Goal: Task Accomplishment & Management: Complete application form

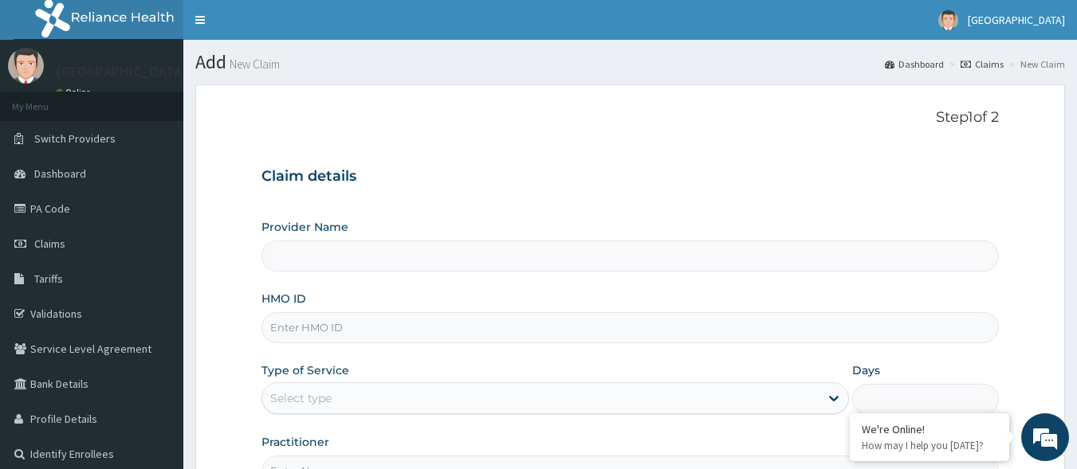
click at [333, 335] on input "HMO ID" at bounding box center [630, 327] width 738 height 31
type input "P"
type input "[GEOGRAPHIC_DATA]"
click at [835, 200] on div "Claim details Provider Name Motayo Hospital HMO ID PIK/10015/ Type of Service S…" at bounding box center [630, 319] width 738 height 335
click at [375, 331] on input "PIK/10015/" at bounding box center [630, 327] width 738 height 31
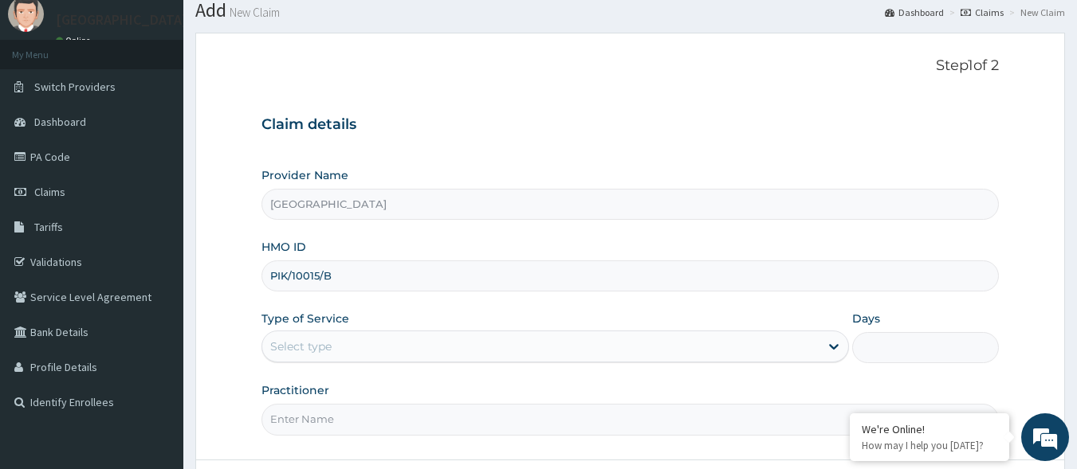
scroll to position [80, 0]
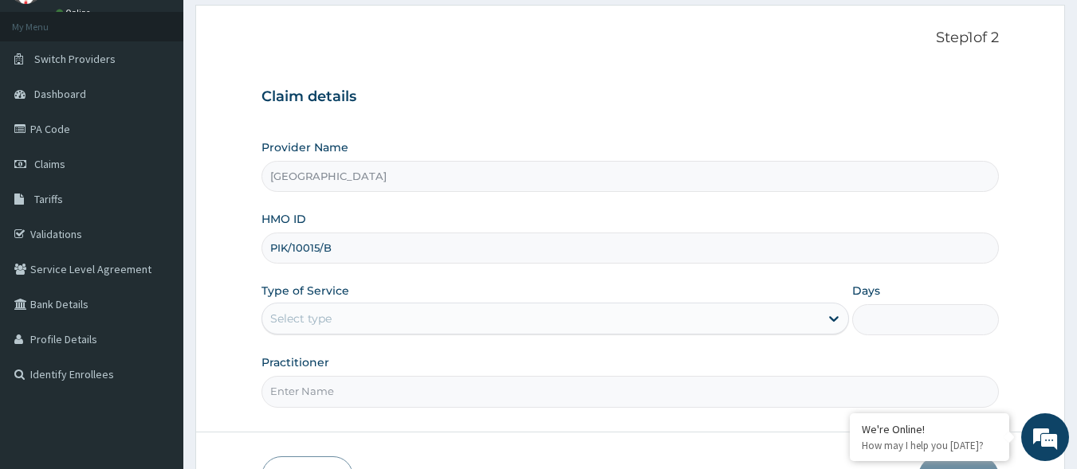
type input "PIK/10015/B"
click at [371, 327] on div "Select type" at bounding box center [540, 319] width 557 height 26
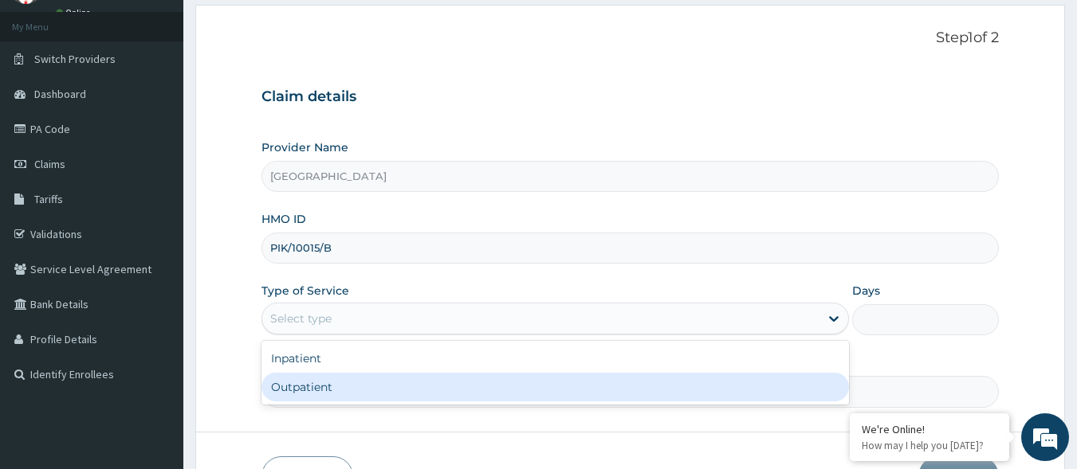
click at [310, 389] on div "Outpatient" at bounding box center [554, 387] width 587 height 29
type input "1"
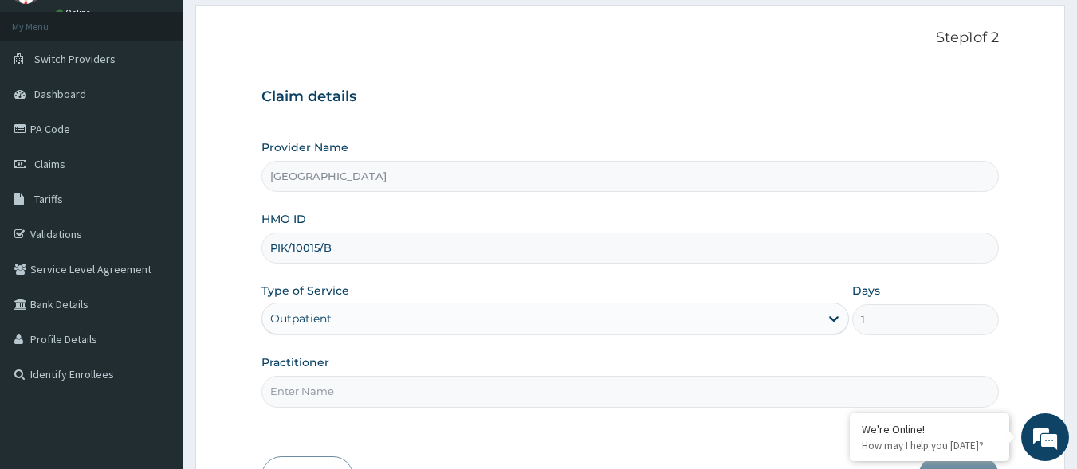
click at [328, 390] on input "Practitioner" at bounding box center [630, 391] width 738 height 31
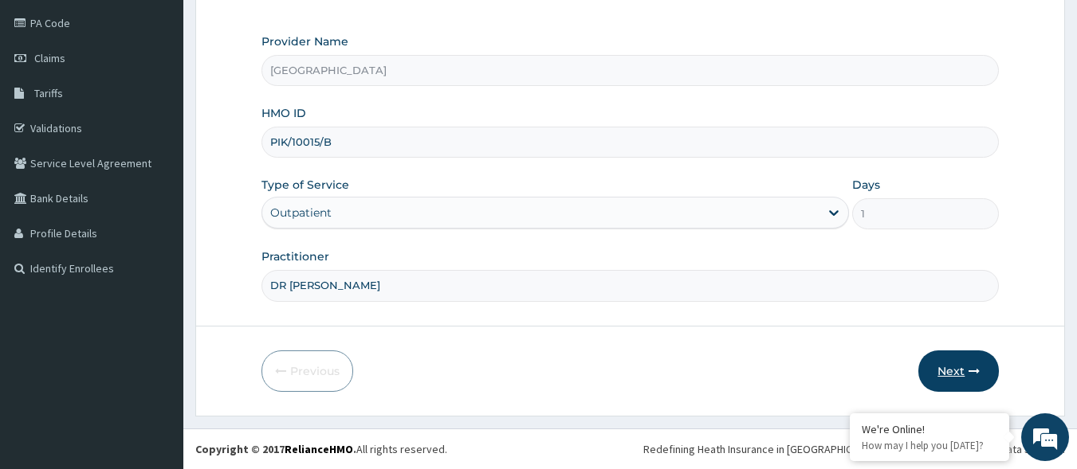
type input "DR CALEB"
click at [976, 364] on button "Next" at bounding box center [958, 371] width 80 height 41
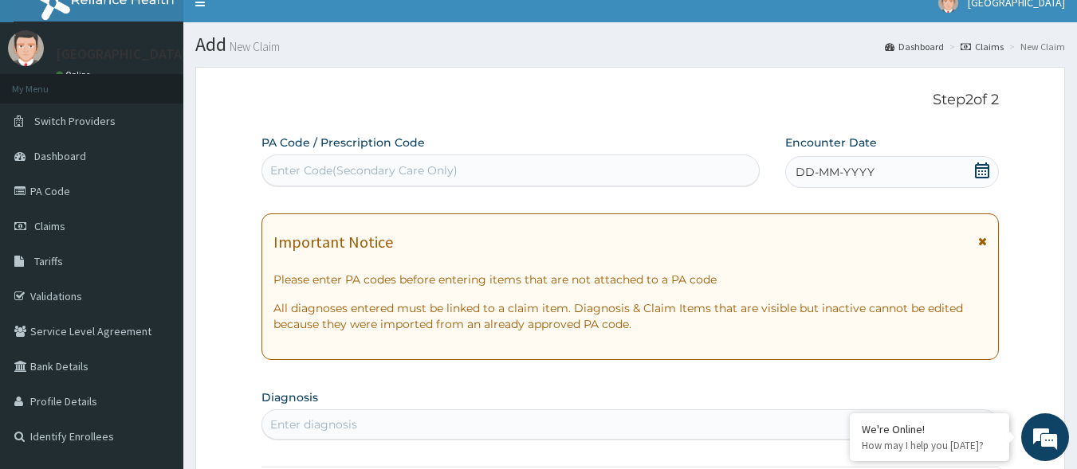
scroll to position [0, 0]
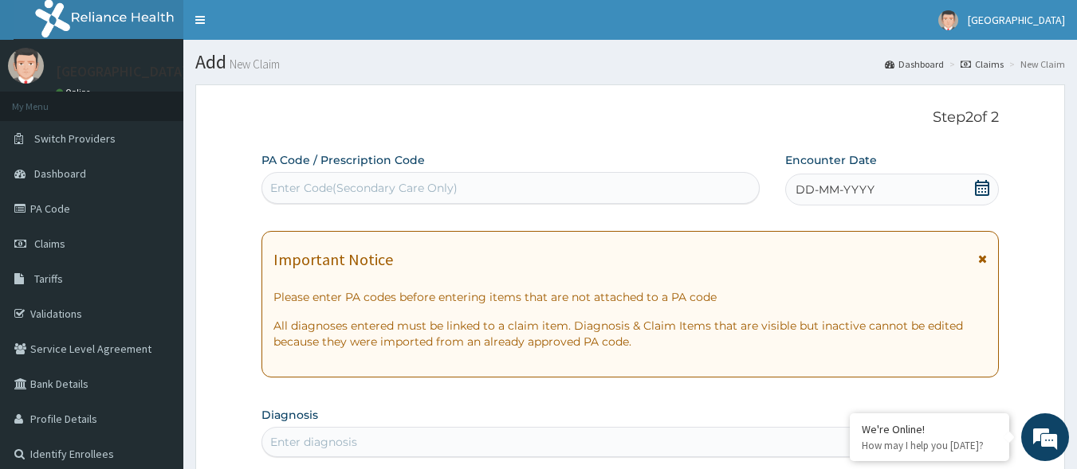
click at [987, 186] on icon at bounding box center [982, 188] width 16 height 16
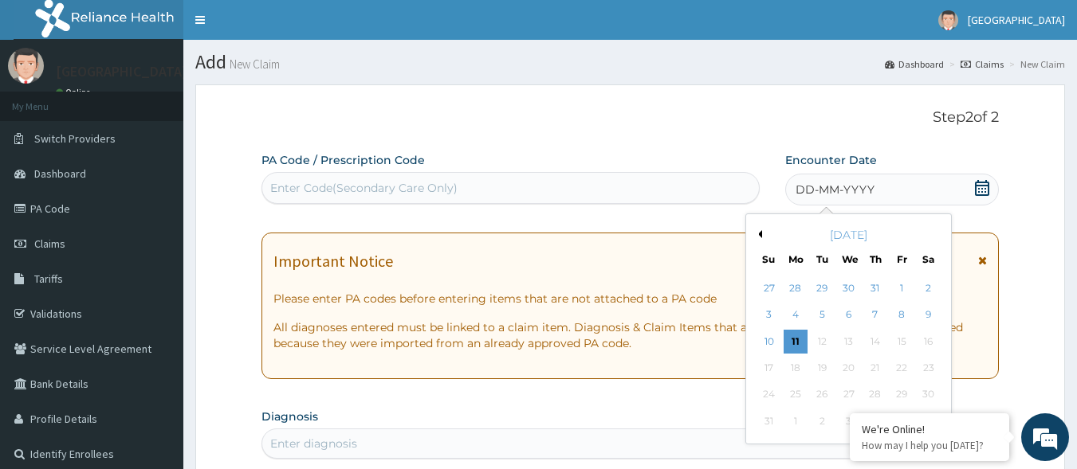
click at [759, 231] on button "Previous Month" at bounding box center [758, 234] width 8 height 8
click at [850, 366] on div "23" at bounding box center [849, 368] width 24 height 24
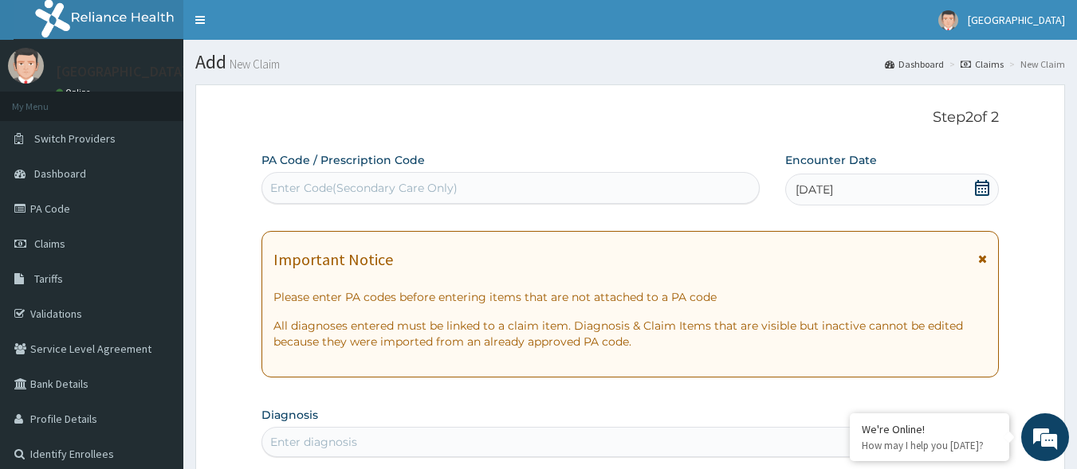
drag, startPoint x: 587, startPoint y: 171, endPoint x: 587, endPoint y: 179, distance: 8.8
click at [587, 174] on div "PA Code / Prescription Code Enter Code(Secondary Care Only)" at bounding box center [510, 178] width 499 height 52
click at [587, 181] on div "Enter Code(Secondary Care Only)" at bounding box center [510, 188] width 497 height 26
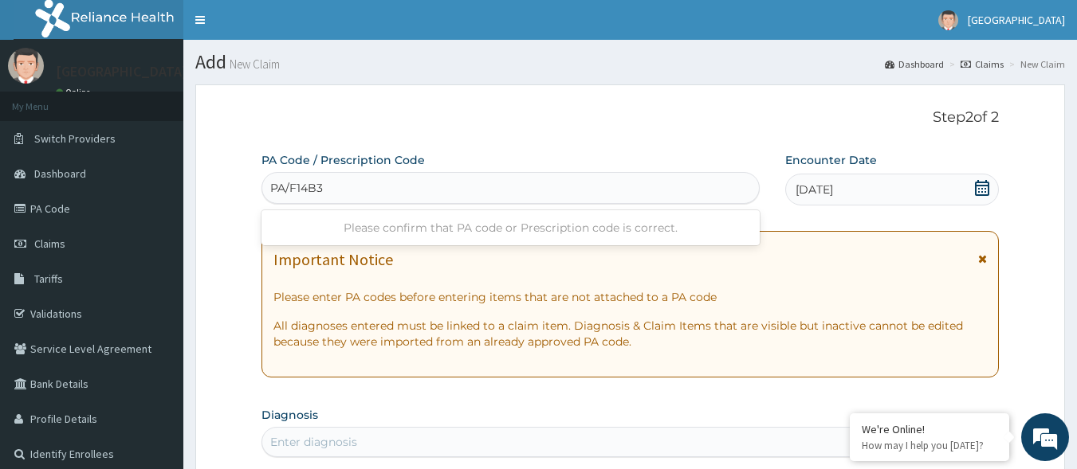
type input "PA/F14B3A"
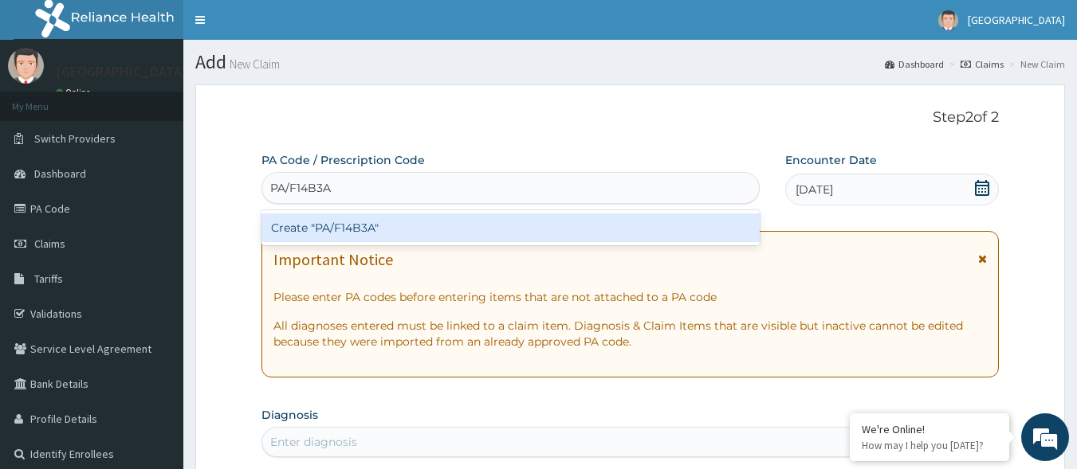
click div "Create "PA/F14B3A""
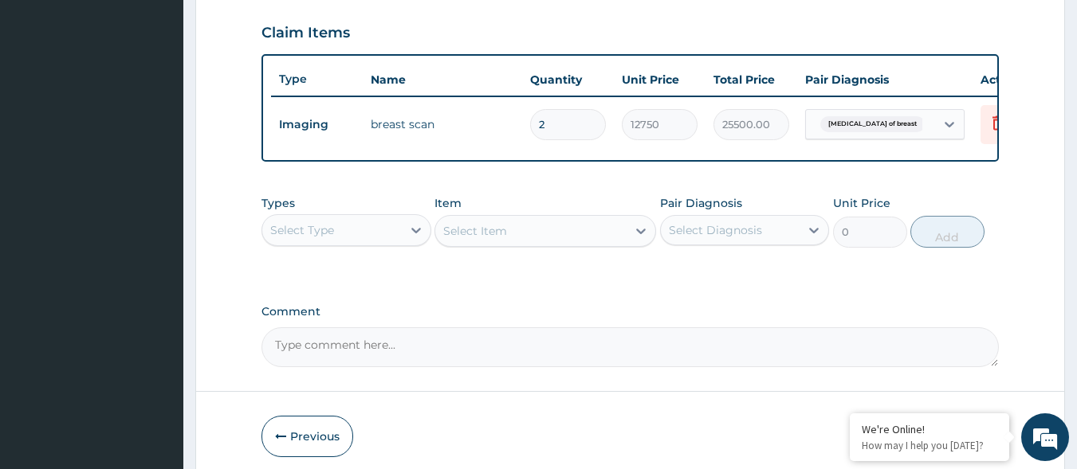
scroll to position [616, 0]
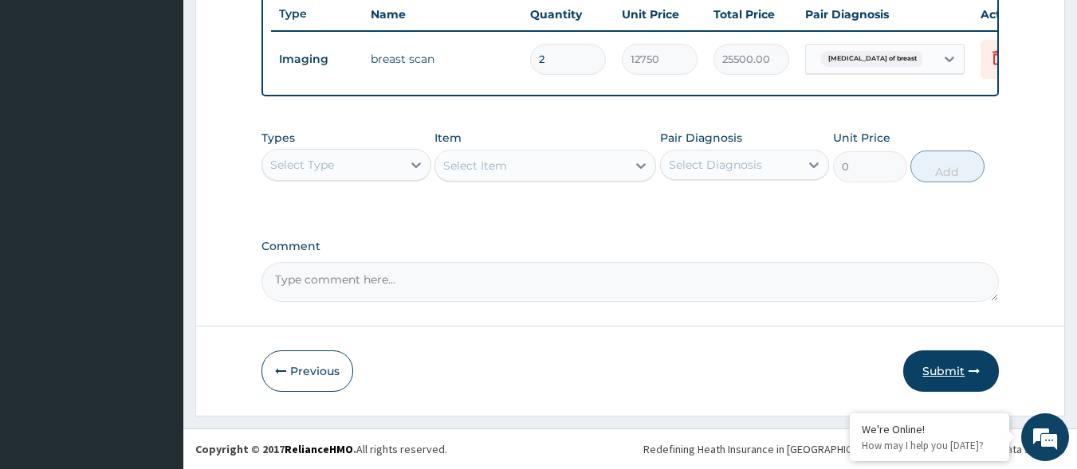
click button "Submit"
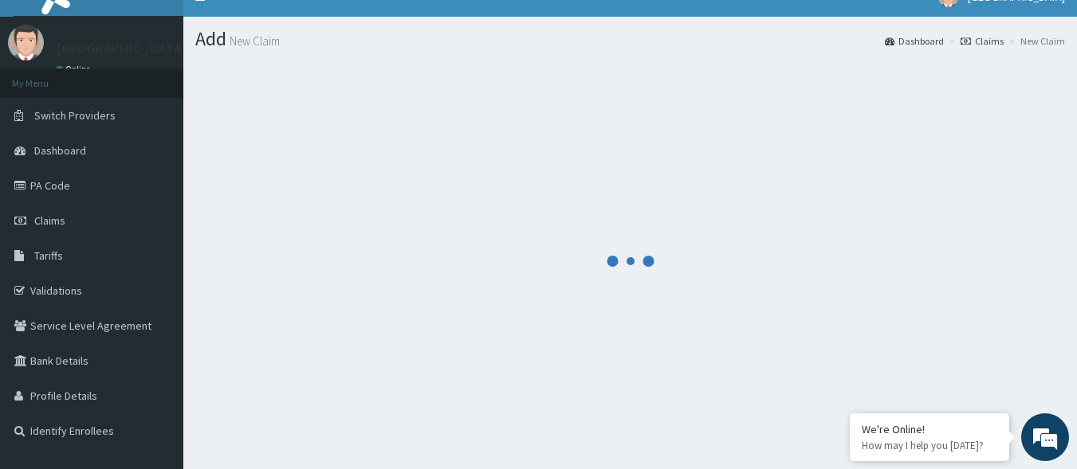
scroll to position [0, 0]
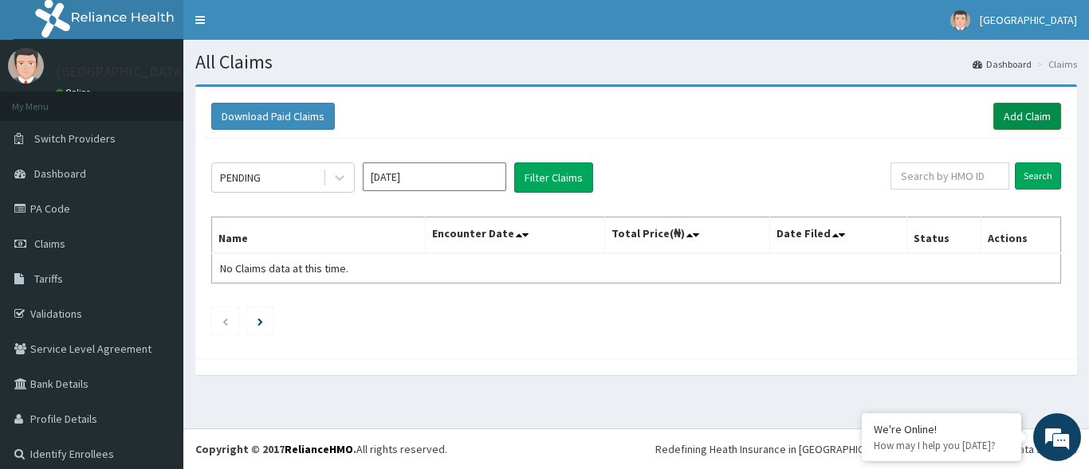
click at [1030, 112] on link "Add Claim" at bounding box center [1027, 116] width 68 height 27
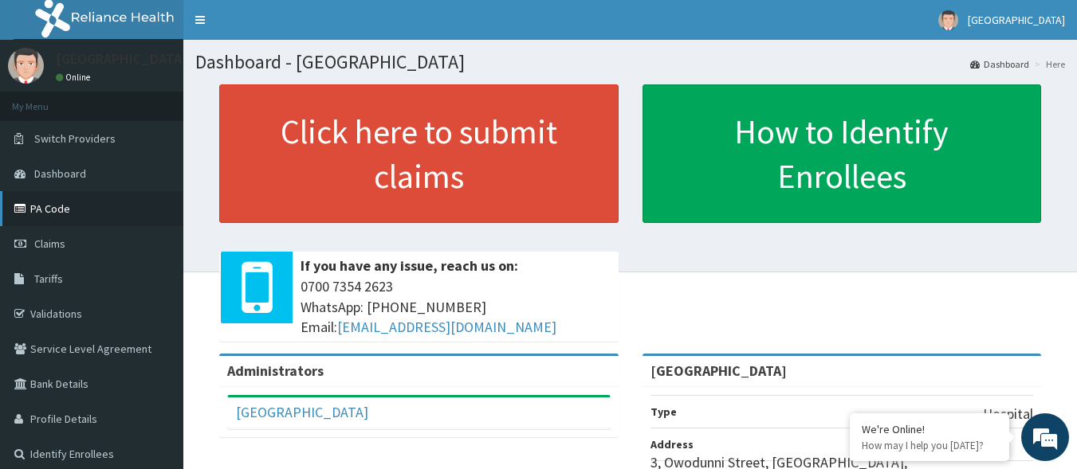
click at [73, 206] on link "PA Code" at bounding box center [91, 208] width 183 height 35
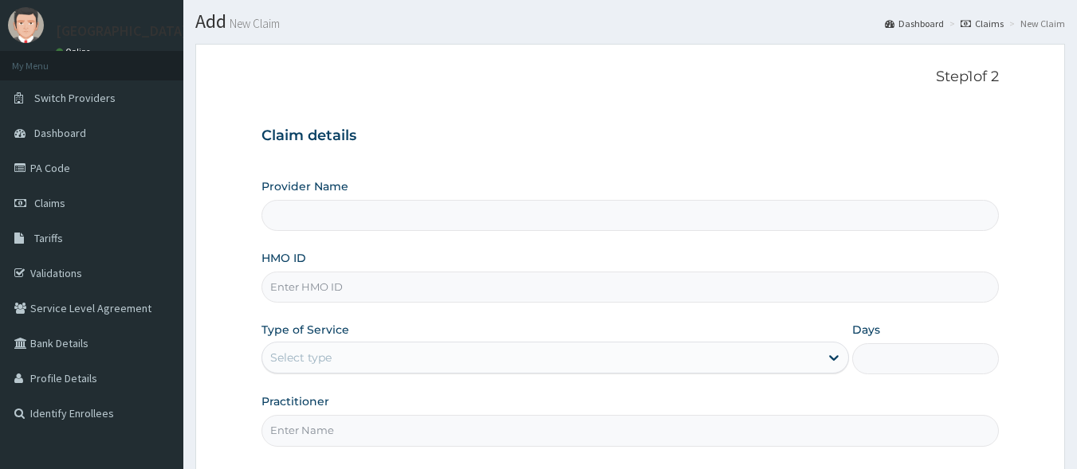
scroll to position [80, 0]
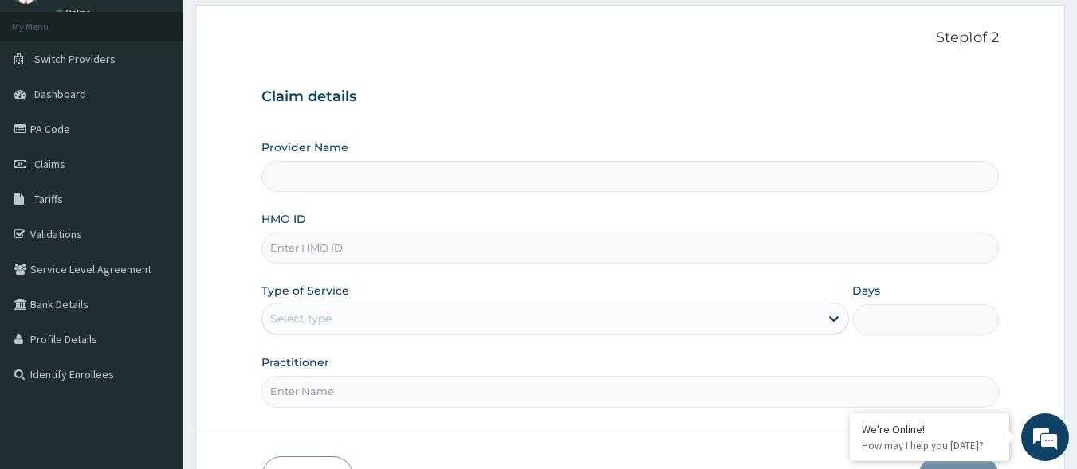
click at [375, 253] on input "HMO ID" at bounding box center [630, 248] width 738 height 31
type input "[GEOGRAPHIC_DATA]"
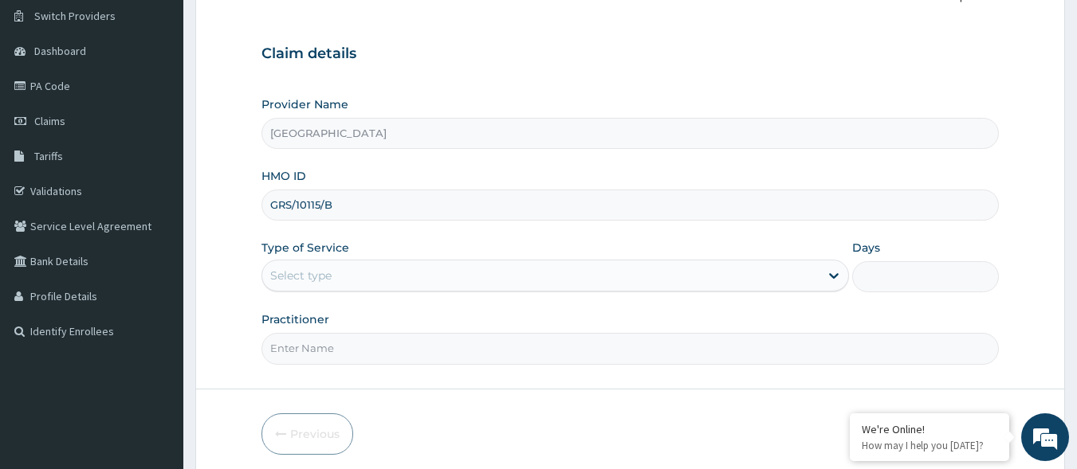
scroll to position [159, 0]
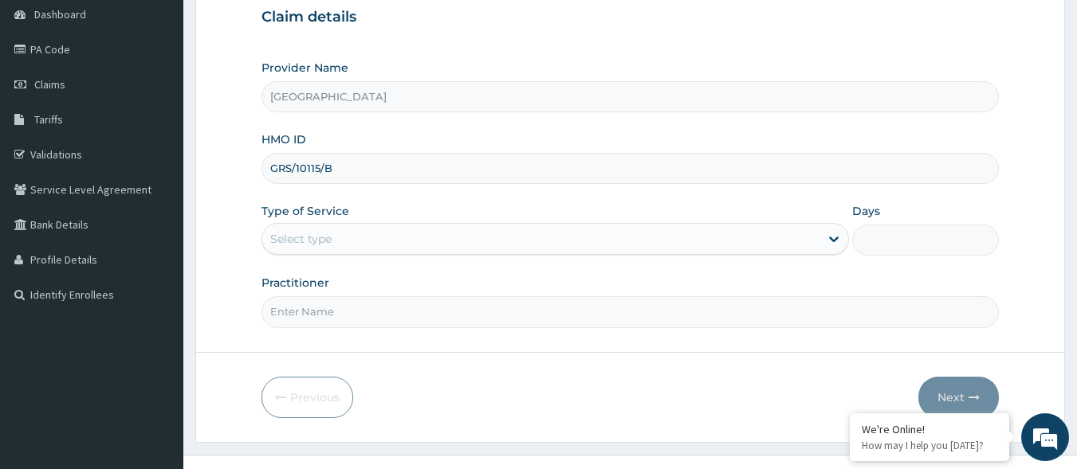
type input "GRS/10115/B"
click at [449, 245] on div "Select type" at bounding box center [540, 239] width 557 height 26
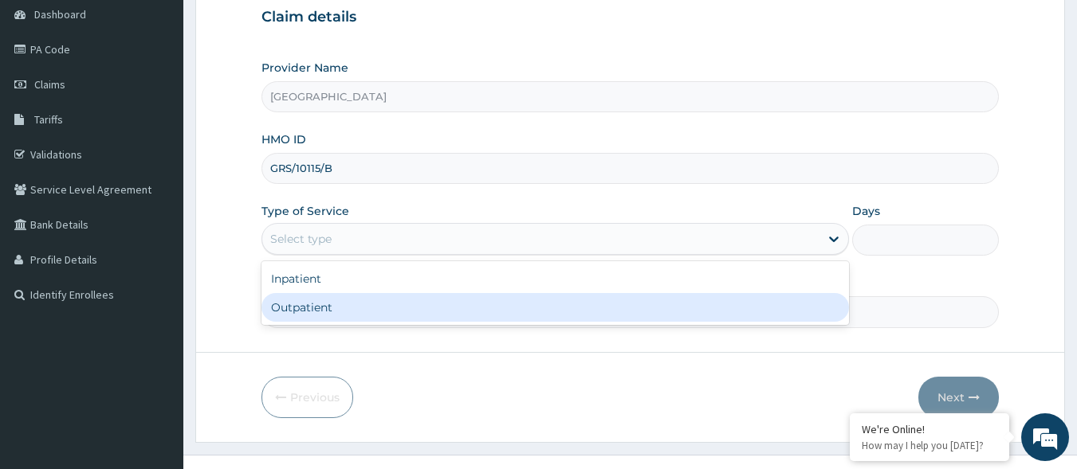
click at [373, 302] on div "Outpatient" at bounding box center [554, 307] width 587 height 29
type input "1"
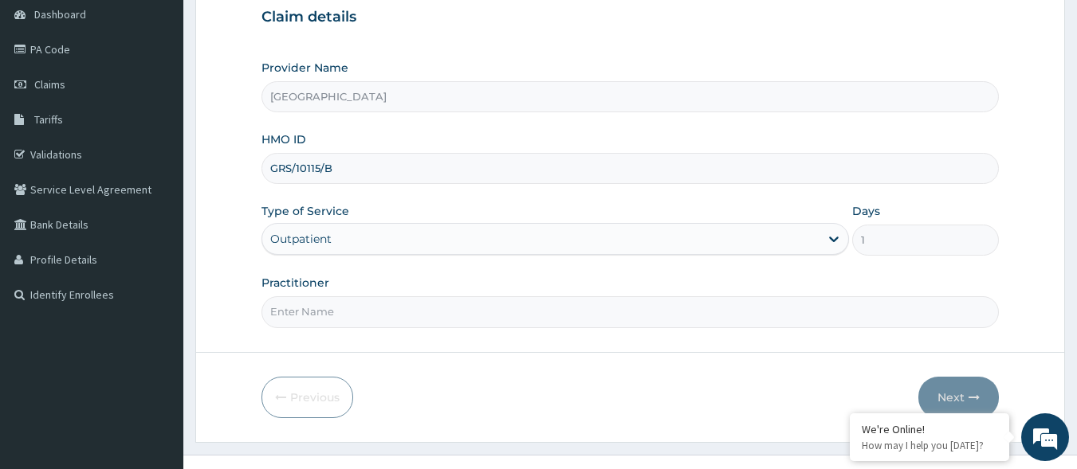
click at [373, 302] on input "Practitioner" at bounding box center [630, 311] width 738 height 31
type input "DR JOYCE"
click at [973, 392] on icon "button" at bounding box center [973, 397] width 11 height 11
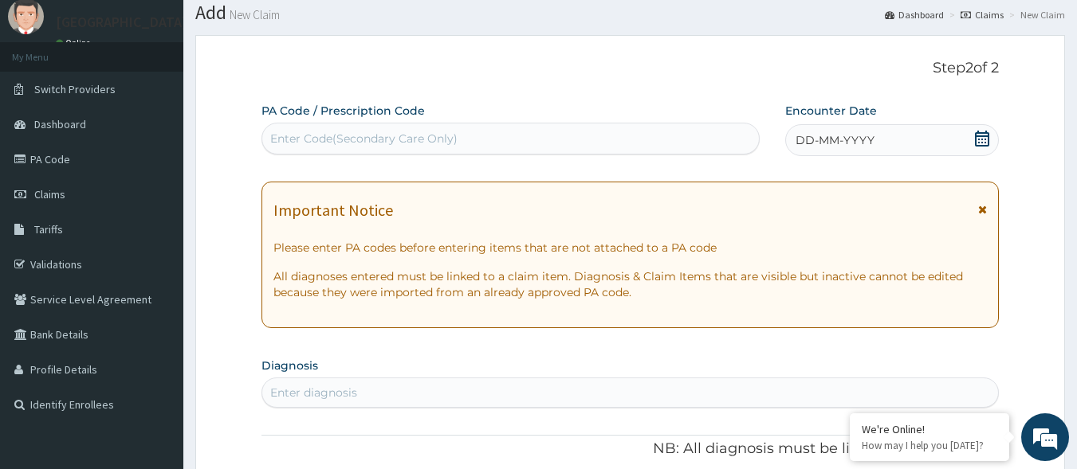
scroll to position [0, 0]
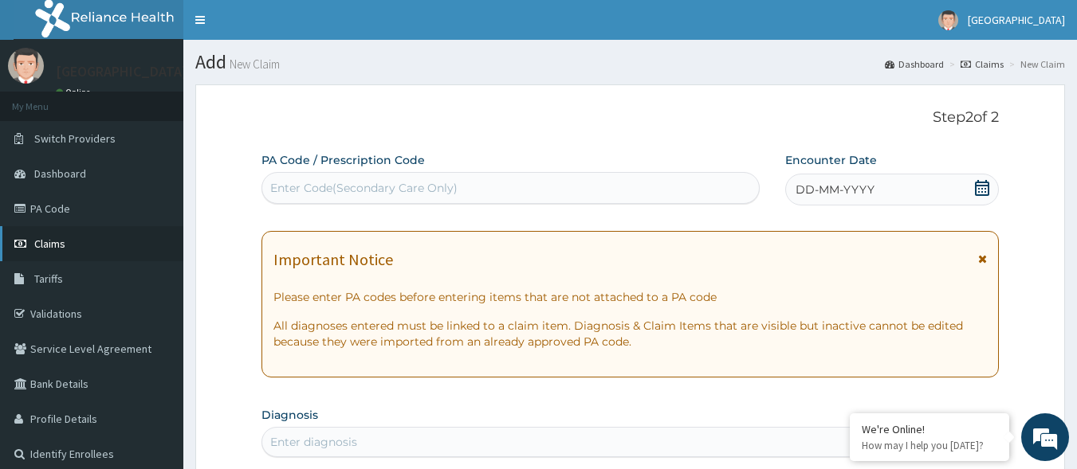
click at [42, 238] on span "Claims" at bounding box center [49, 244] width 31 height 14
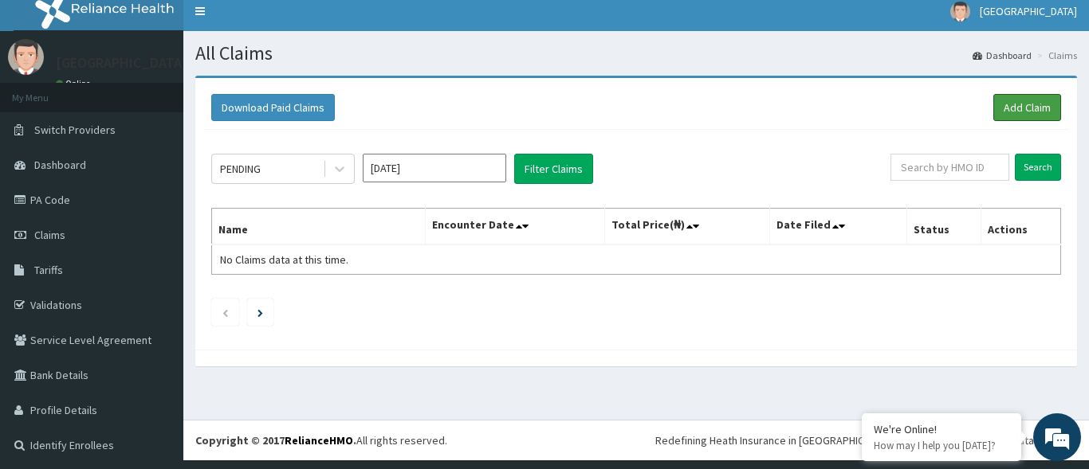
scroll to position [10, 0]
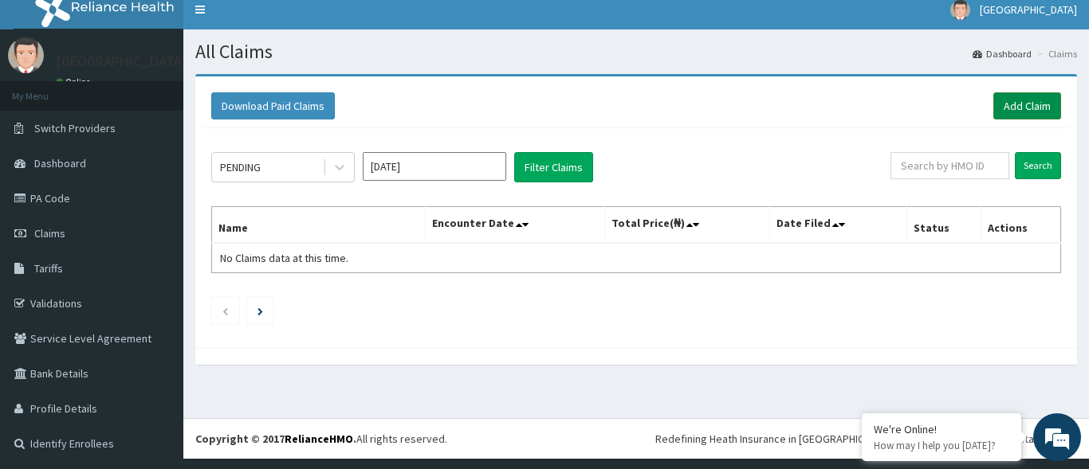
click at [1013, 104] on link "Add Claim" at bounding box center [1027, 105] width 68 height 27
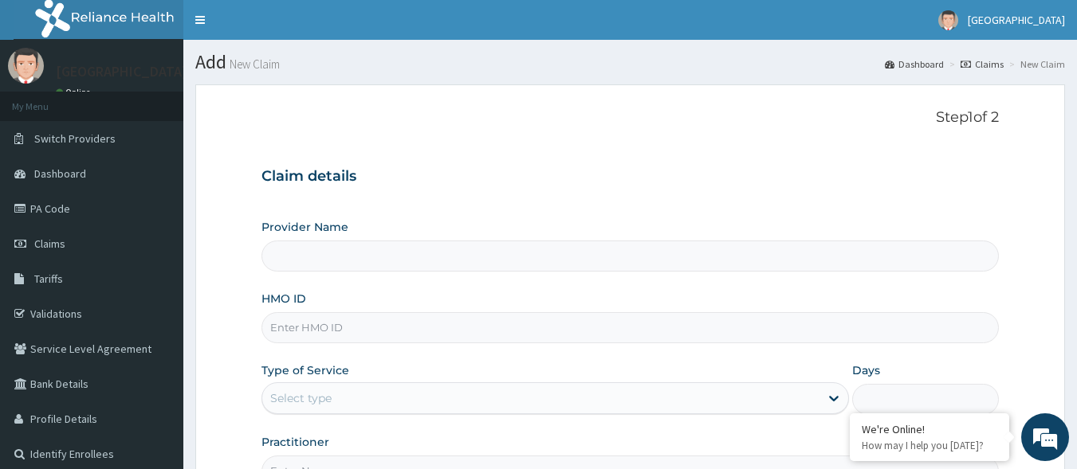
click at [314, 324] on input "HMO ID" at bounding box center [630, 327] width 738 height 31
type input "[GEOGRAPHIC_DATA]"
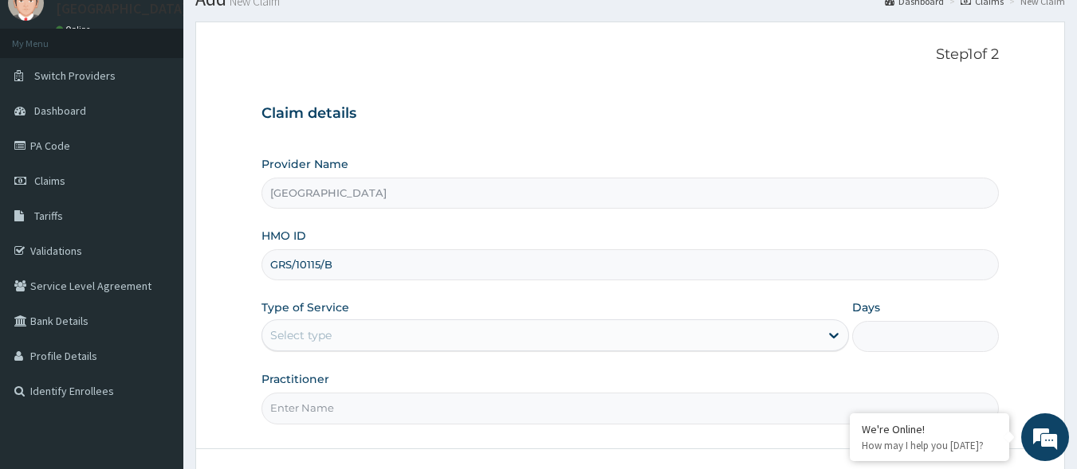
scroll to position [159, 0]
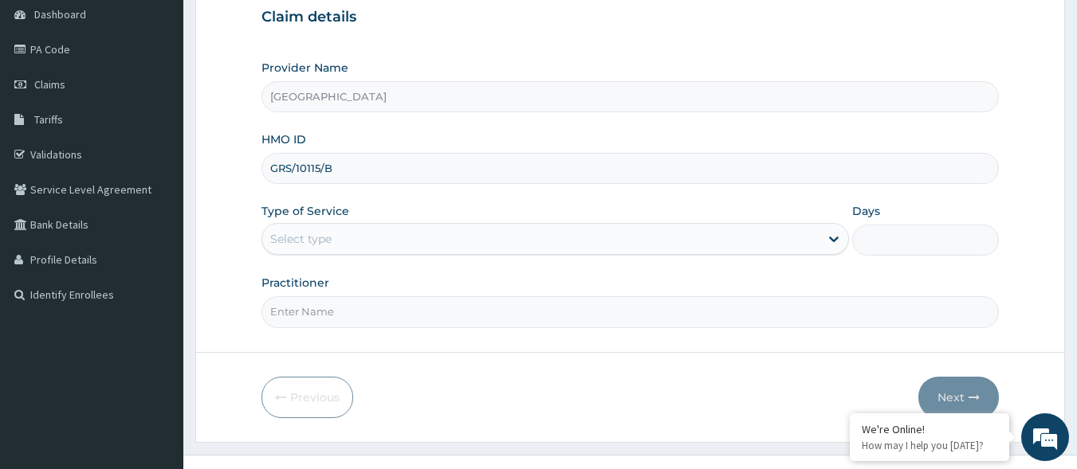
type input "GRS/10115/B"
click at [465, 243] on div "Select type" at bounding box center [540, 239] width 557 height 26
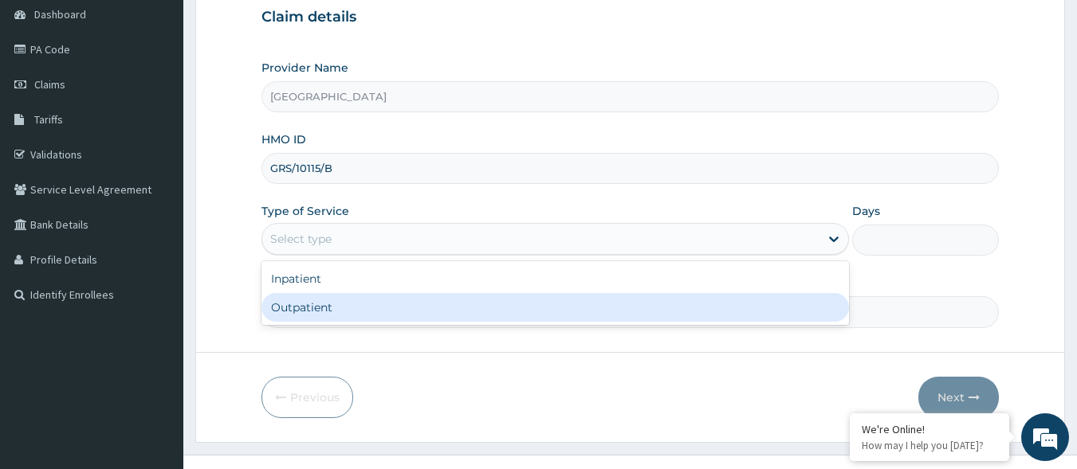
click at [422, 308] on div "Outpatient" at bounding box center [554, 307] width 587 height 29
type input "1"
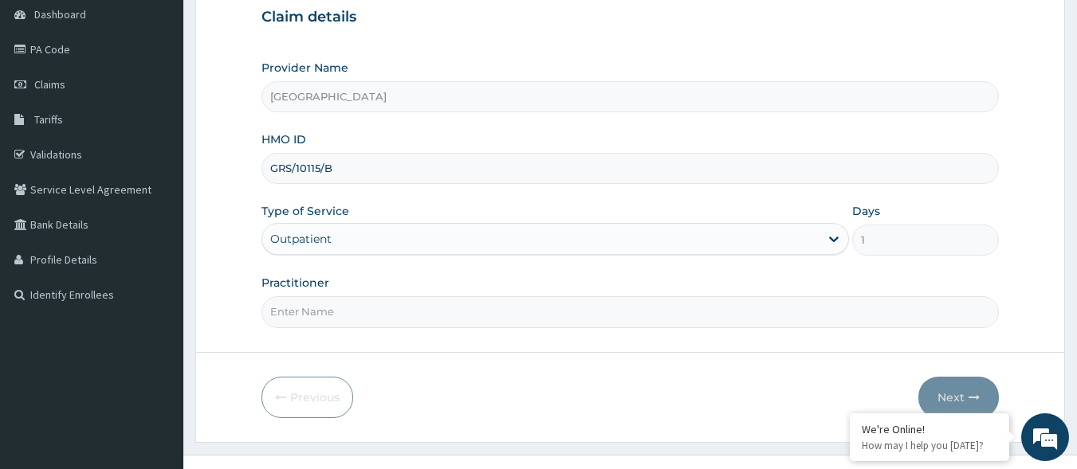
drag, startPoint x: 306, startPoint y: 338, endPoint x: 303, endPoint y: 324, distance: 14.7
click at [304, 338] on form "Step 1 of 2 Claim details Provider Name Motayo Hospital HMO ID GRS/10115/B Type…" at bounding box center [629, 183] width 869 height 517
drag, startPoint x: 303, startPoint y: 321, endPoint x: 291, endPoint y: 314, distance: 13.9
click at [304, 321] on input "Practitioner" at bounding box center [630, 311] width 738 height 31
type input "DR JOYCE"
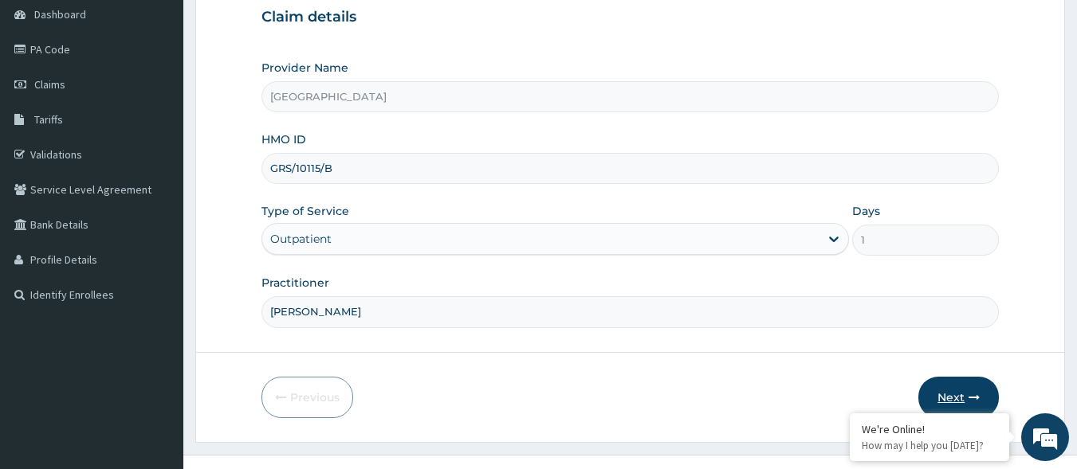
click at [952, 387] on button "Next" at bounding box center [958, 397] width 80 height 41
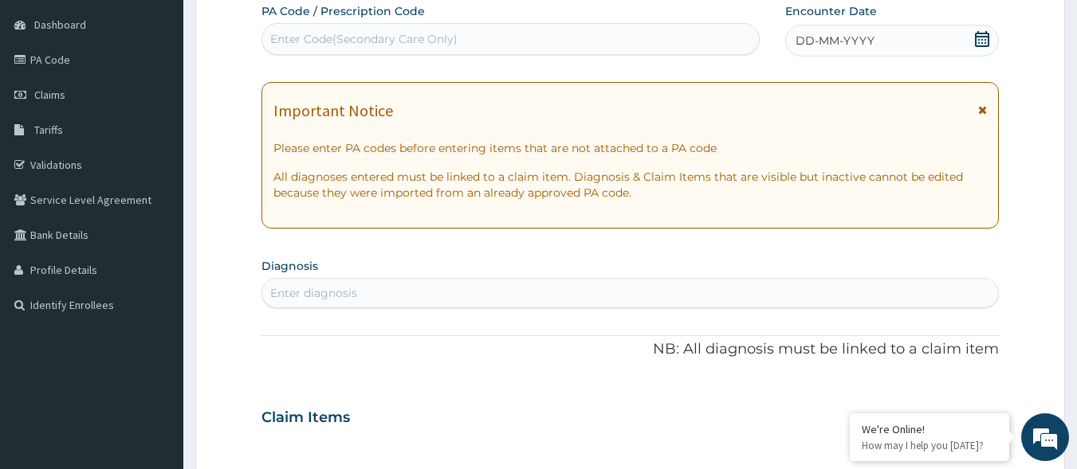
scroll to position [80, 0]
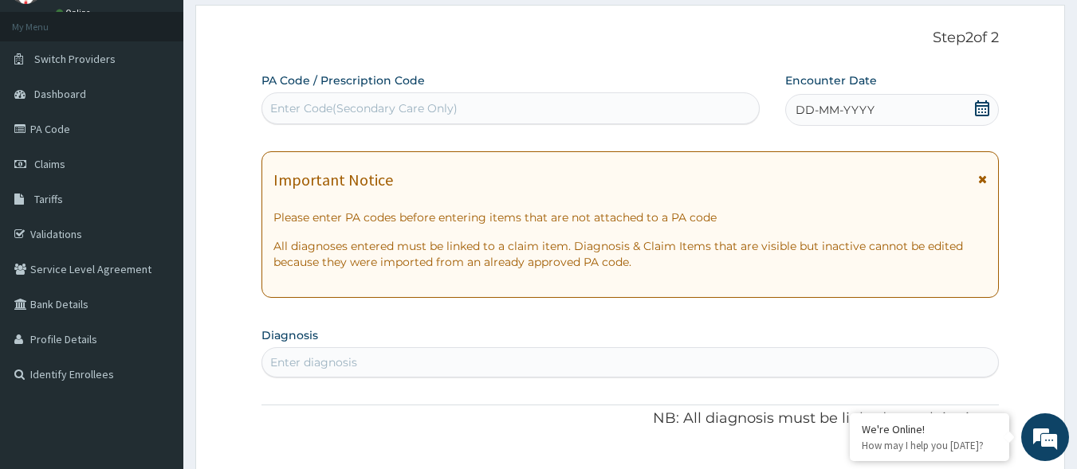
click at [728, 108] on div "Enter Code(Secondary Care Only)" at bounding box center [510, 109] width 497 height 26
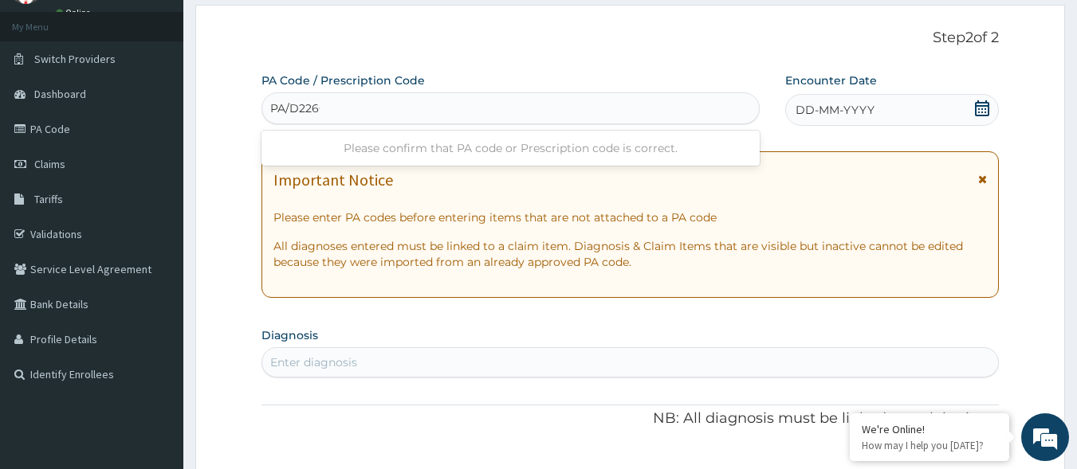
type input "PA/D226CC"
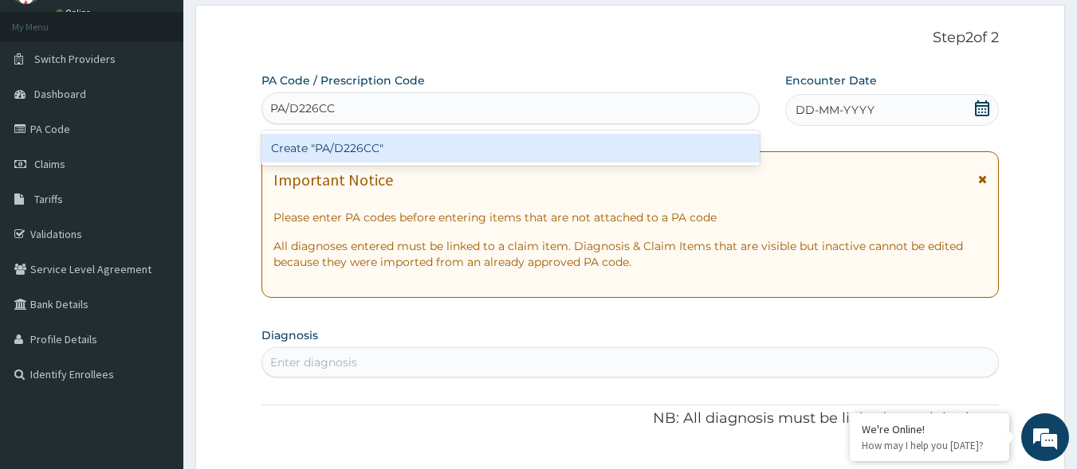
click at [622, 155] on div "Create "PA/D226CC"" at bounding box center [510, 148] width 499 height 29
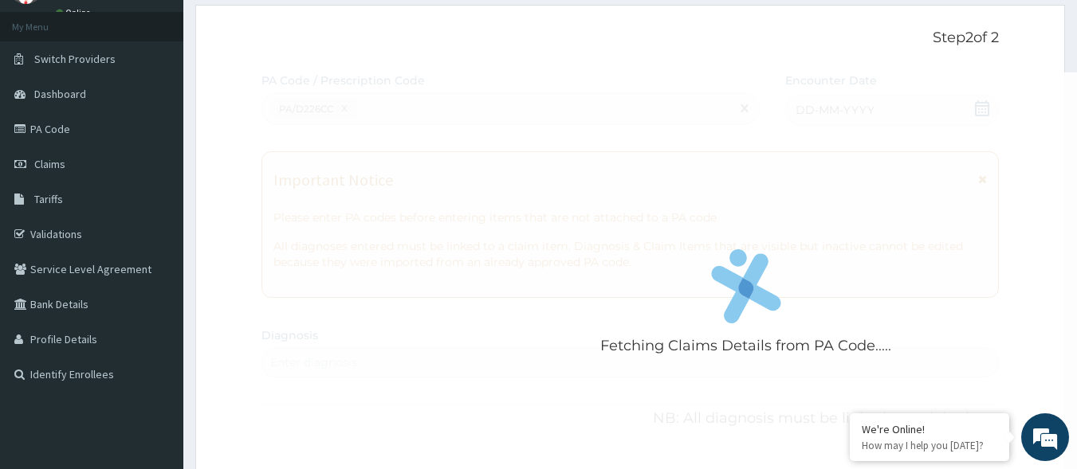
scroll to position [0, 0]
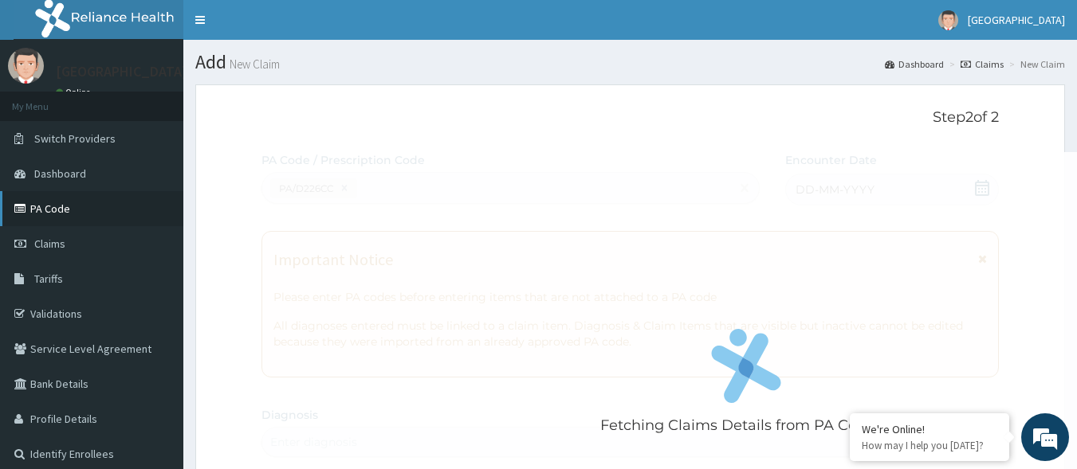
click at [84, 214] on link "PA Code" at bounding box center [91, 208] width 183 height 35
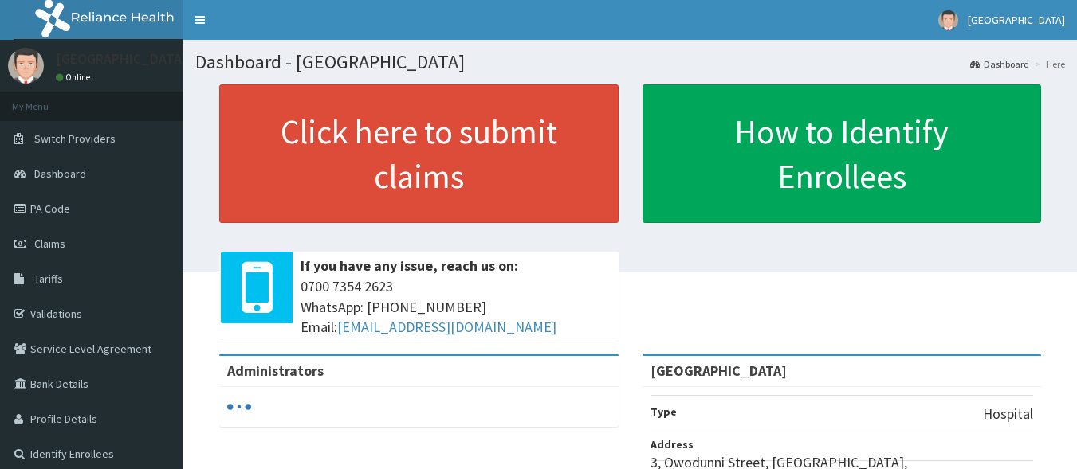
click at [38, 193] on link "PA Code" at bounding box center [91, 208] width 183 height 35
click at [92, 239] on link "Claims" at bounding box center [91, 243] width 183 height 35
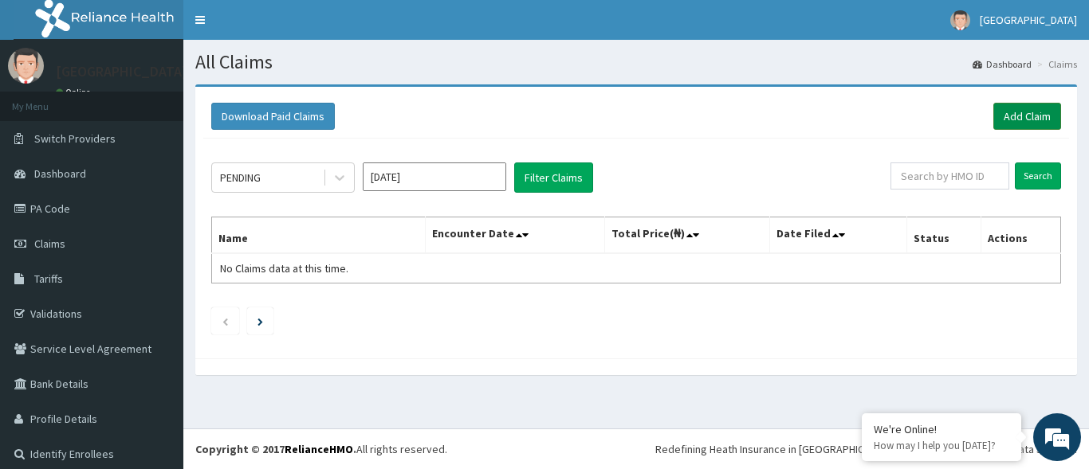
click at [993, 120] on link "Add Claim" at bounding box center [1027, 116] width 68 height 27
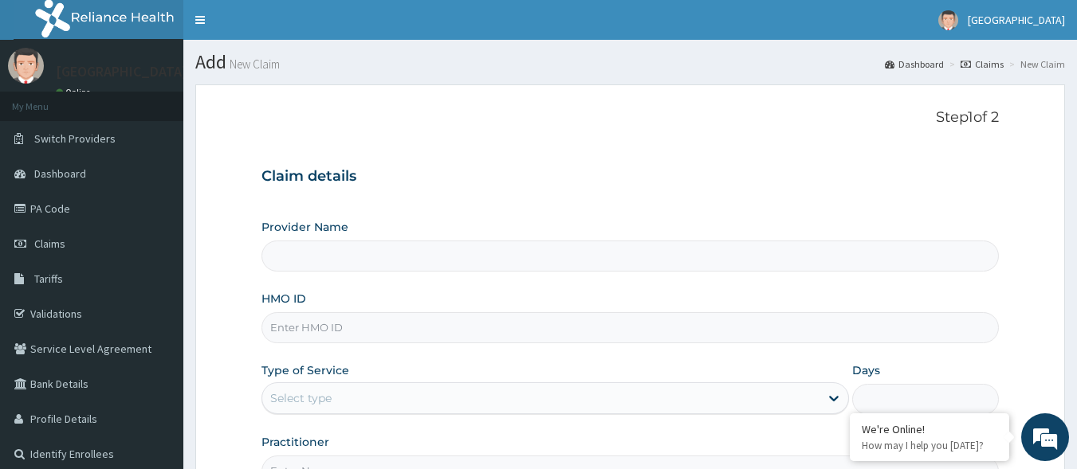
click at [310, 318] on input "HMO ID" at bounding box center [630, 327] width 738 height 31
type input "[GEOGRAPHIC_DATA]"
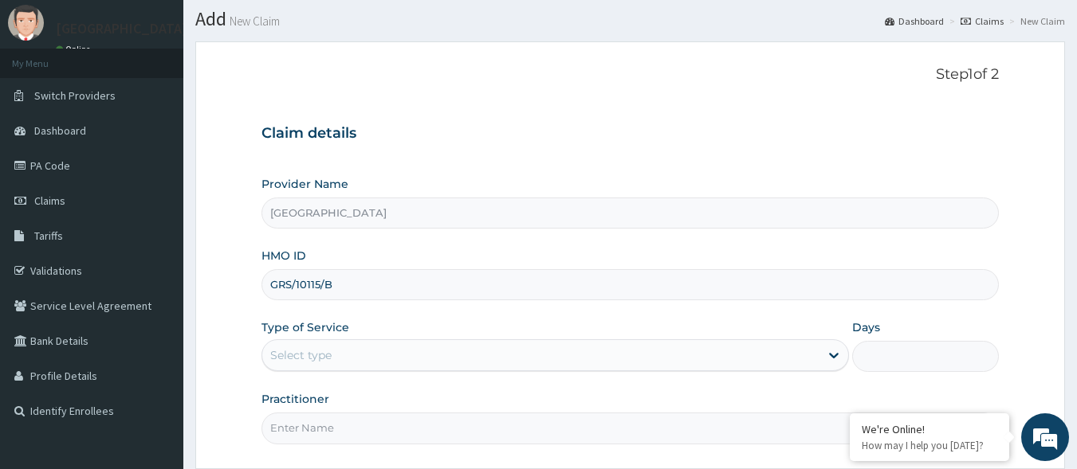
scroll to position [80, 0]
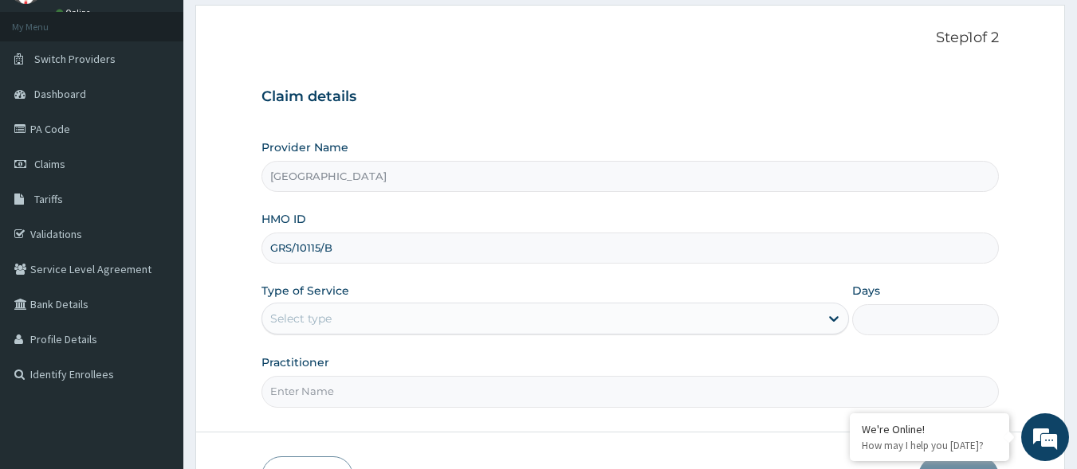
type input "GRS/10115/B"
click at [426, 309] on div "Select type" at bounding box center [540, 319] width 557 height 26
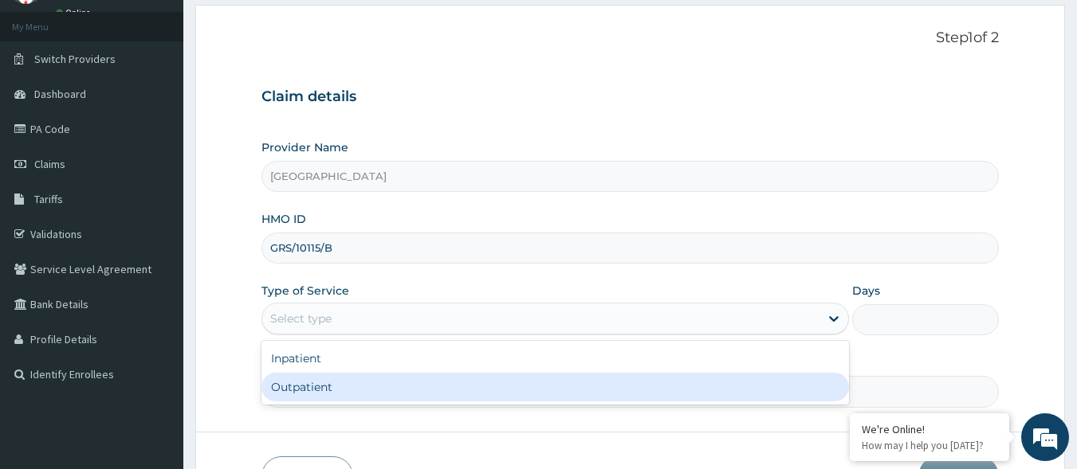
click at [379, 394] on div "Outpatient" at bounding box center [554, 387] width 587 height 29
type input "1"
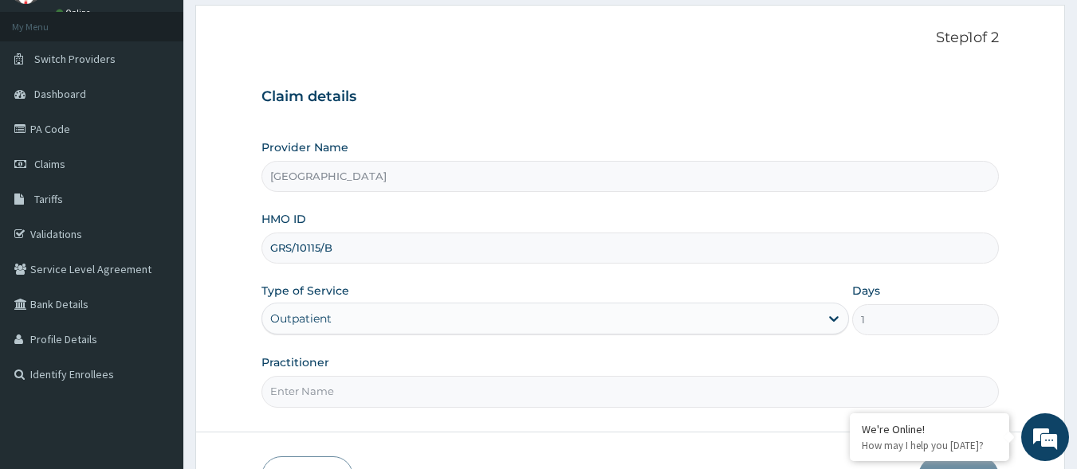
click at [384, 387] on input "Practitioner" at bounding box center [630, 391] width 738 height 31
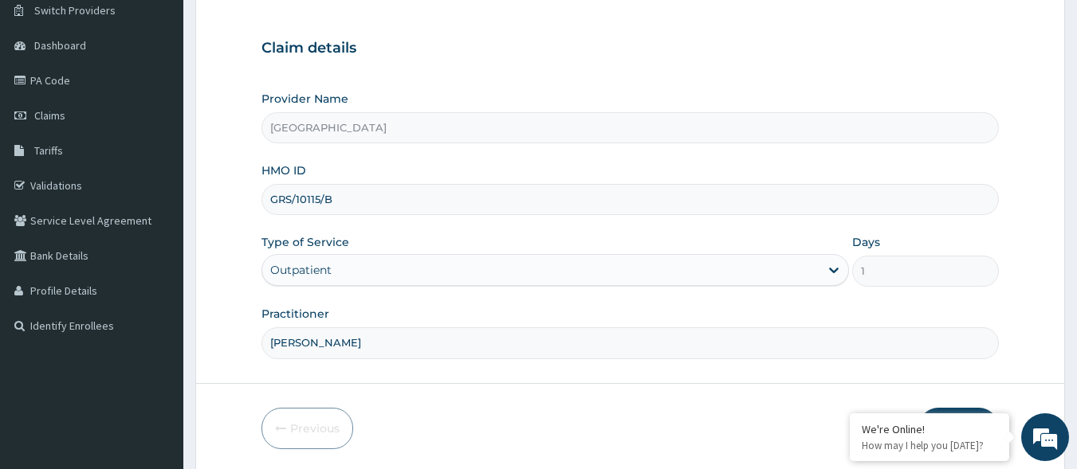
scroll to position [186, 0]
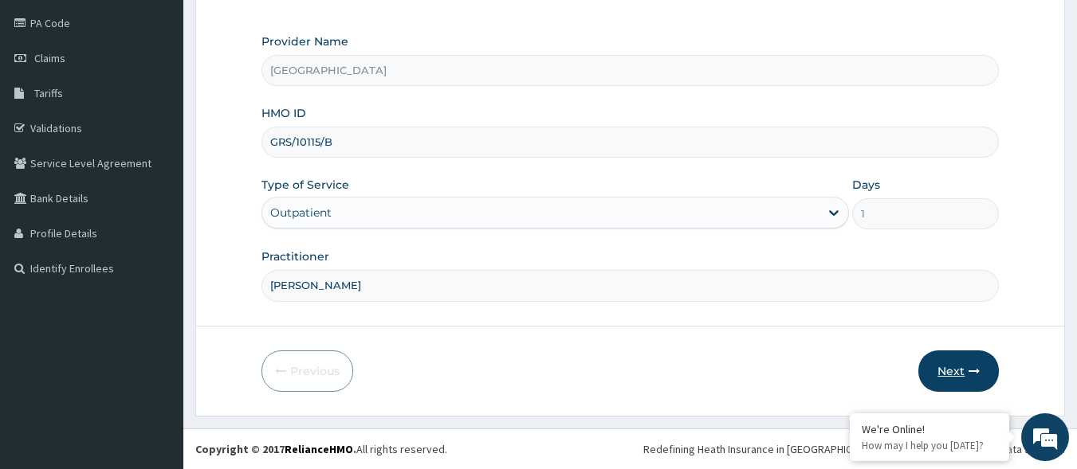
type input "[PERSON_NAME]"
click at [971, 372] on icon "button" at bounding box center [973, 371] width 11 height 11
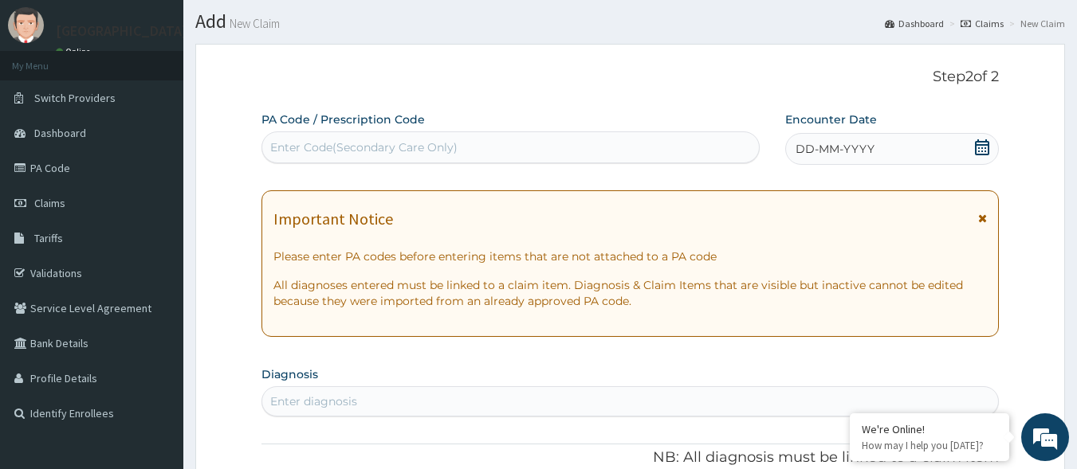
scroll to position [26, 0]
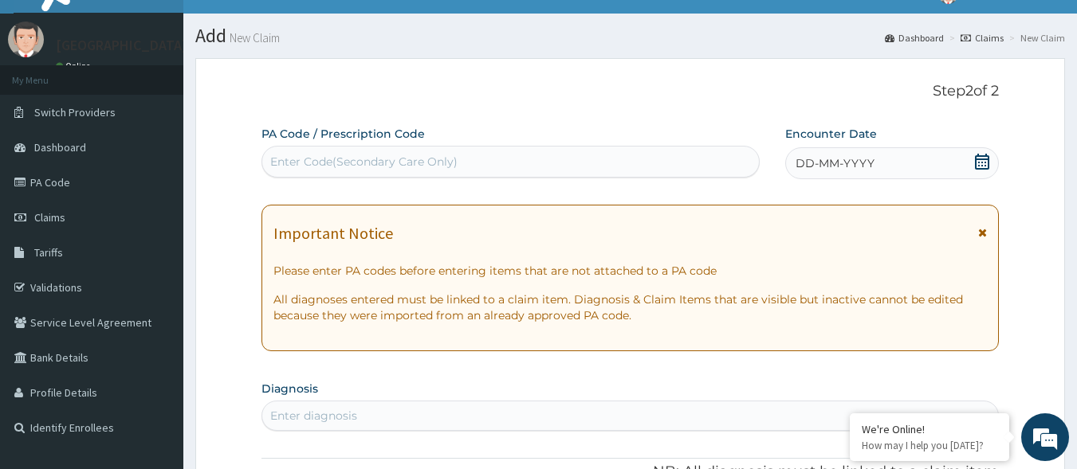
click at [510, 162] on div "Enter Code(Secondary Care Only)" at bounding box center [510, 162] width 497 height 26
click at [980, 162] on icon at bounding box center [982, 162] width 16 height 16
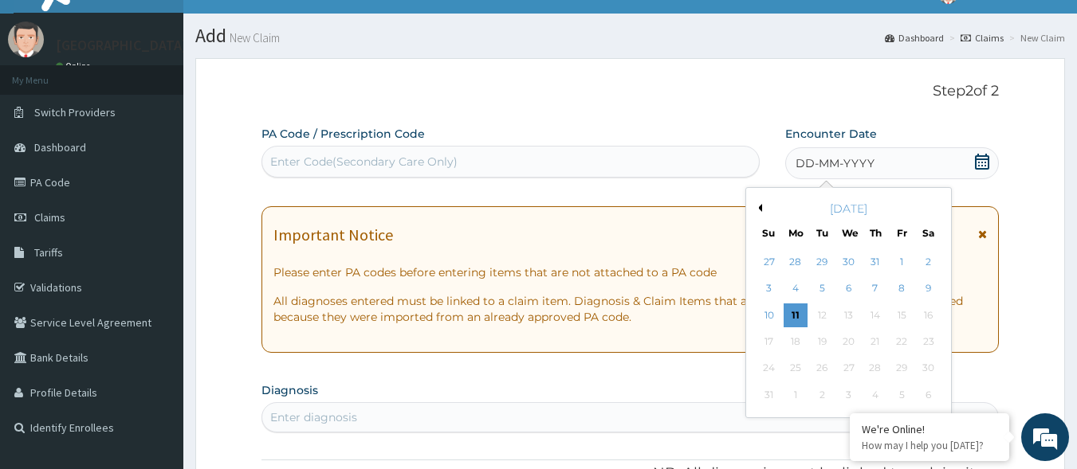
click at [760, 205] on button "Previous Month" at bounding box center [758, 208] width 8 height 8
click at [843, 343] on div "23" at bounding box center [849, 342] width 24 height 24
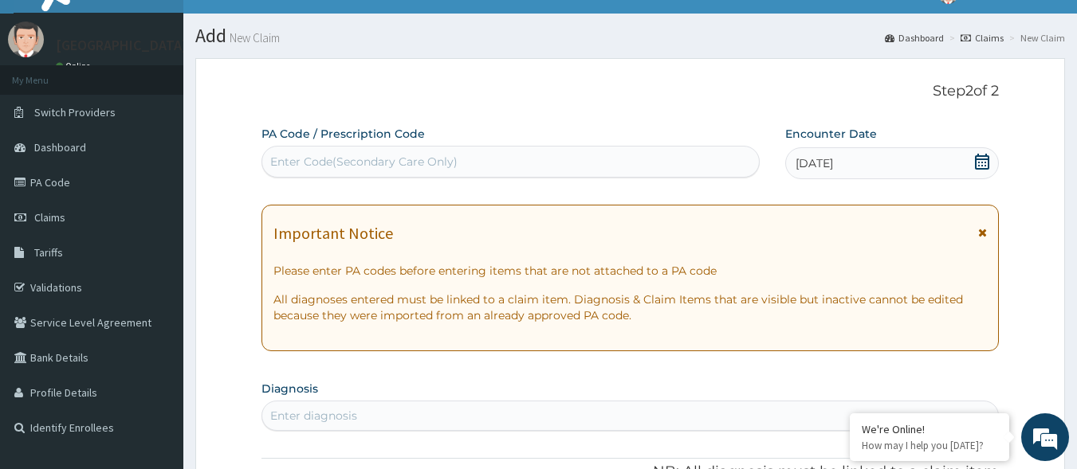
click at [672, 171] on div "Enter Code(Secondary Care Only)" at bounding box center [510, 162] width 497 height 26
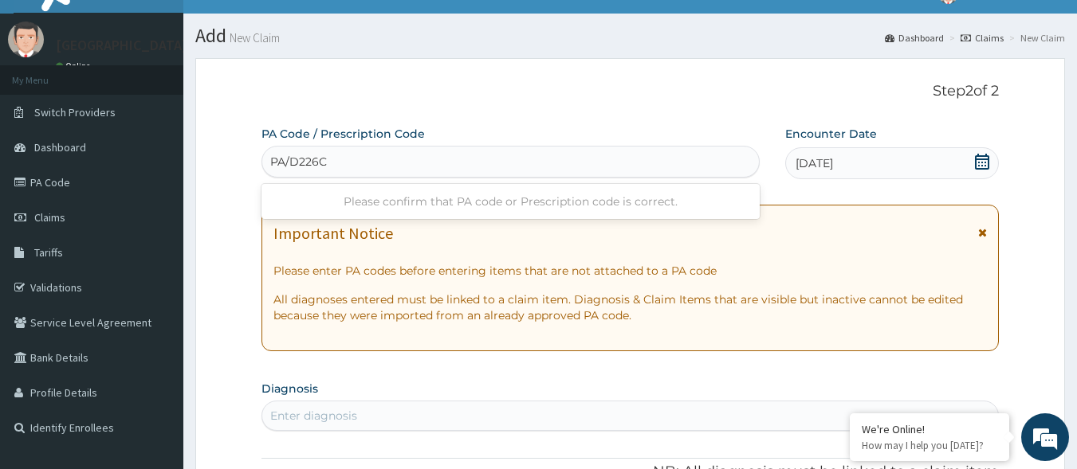
type input "PA/D226CC"
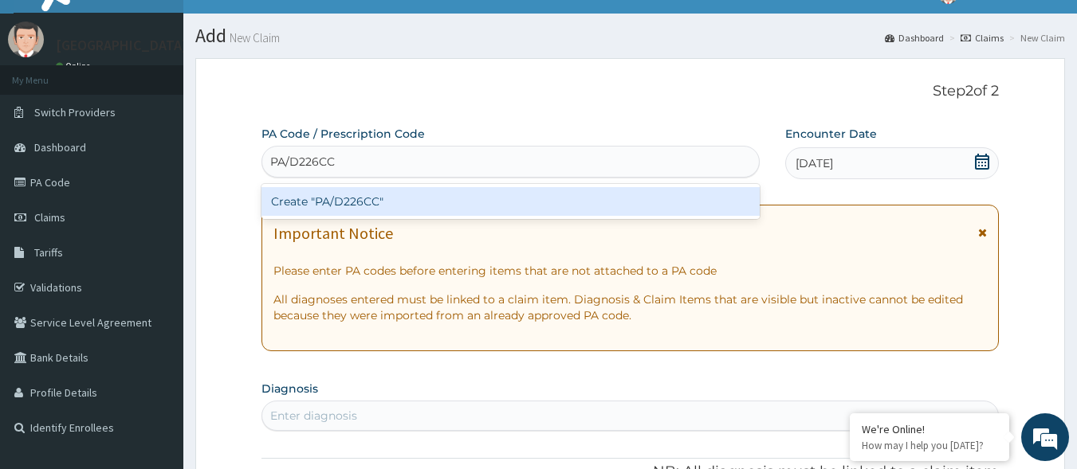
click at [638, 200] on div "Create "PA/D226CC"" at bounding box center [510, 201] width 499 height 29
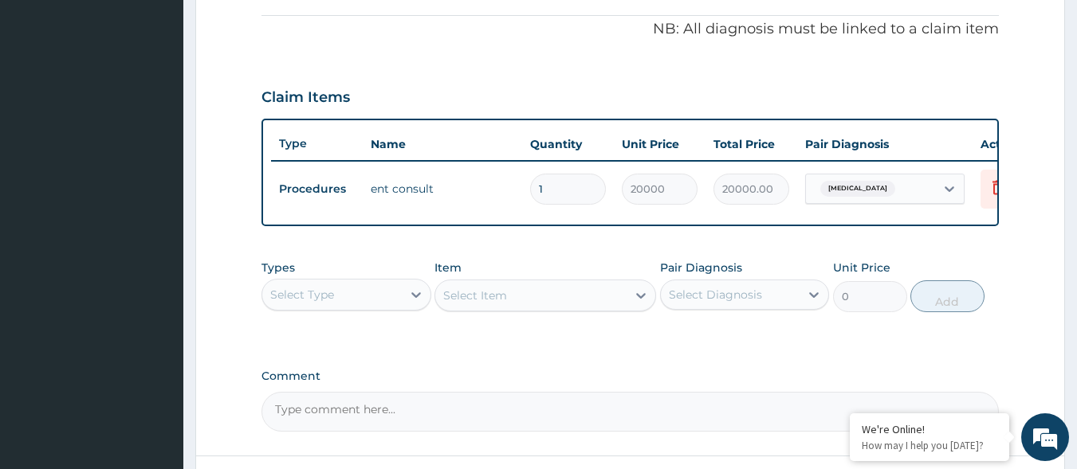
scroll to position [478, 0]
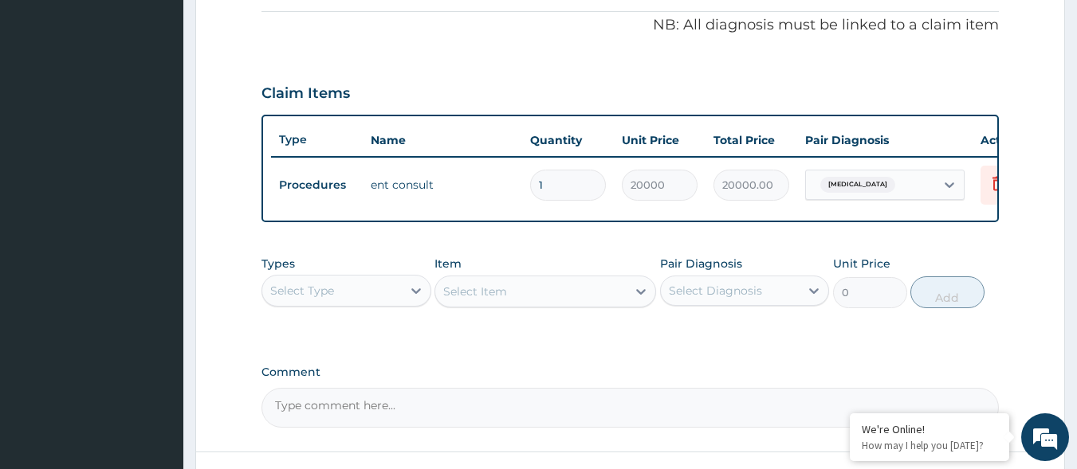
type input "0"
type input "0.00"
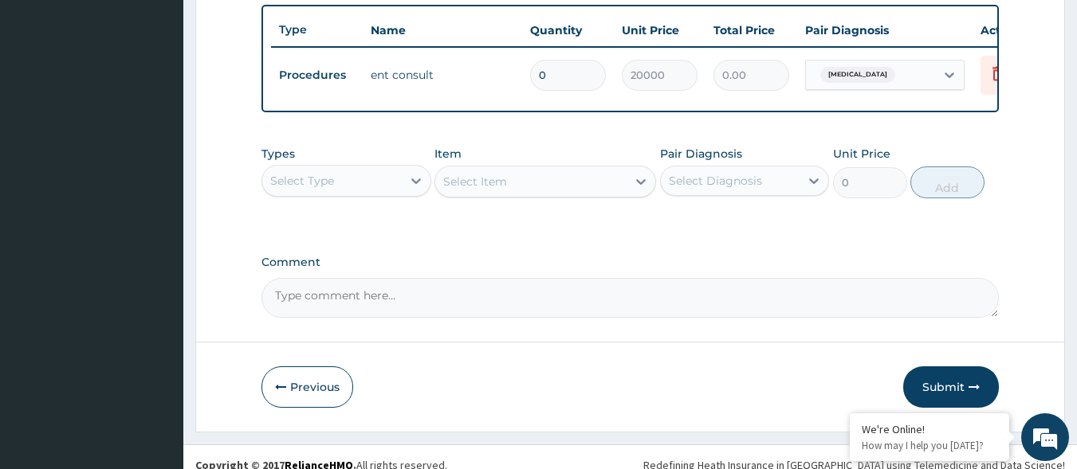
scroll to position [616, 0]
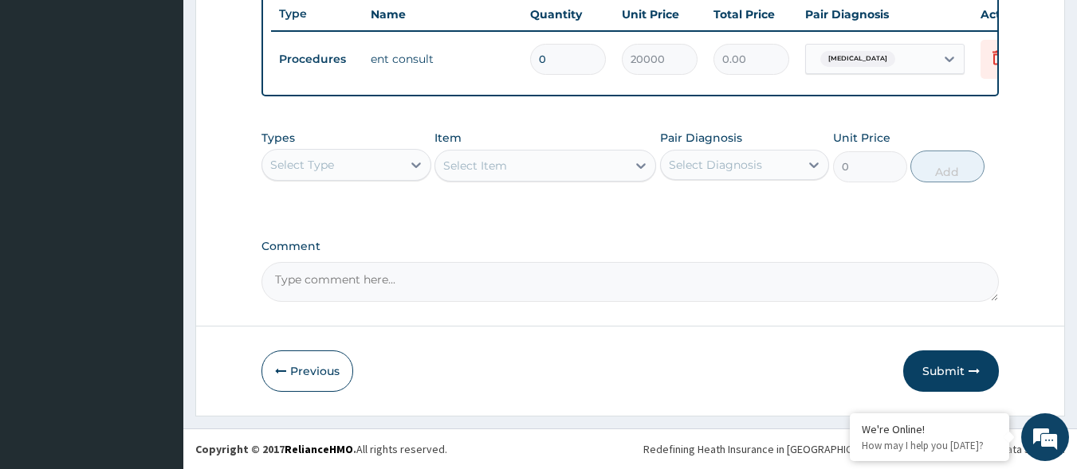
type input "0"
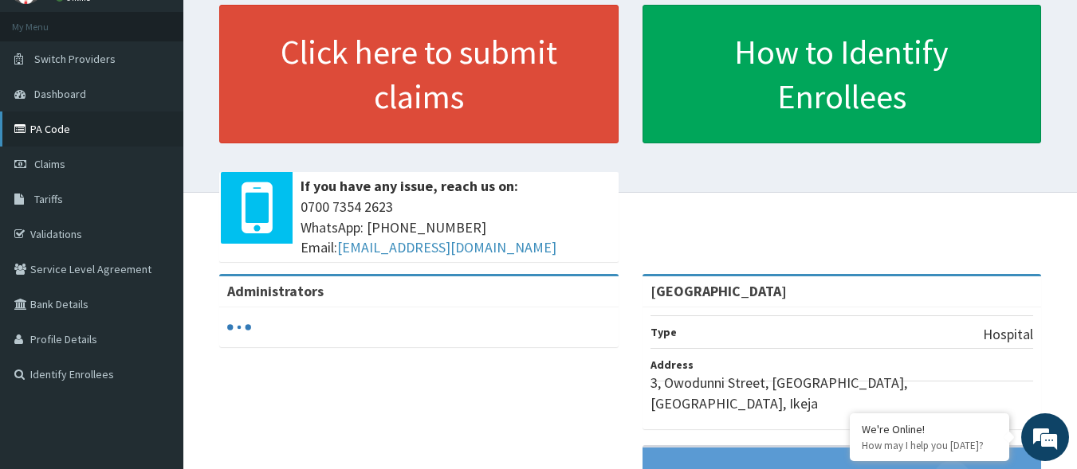
click at [49, 120] on link "PA Code" at bounding box center [91, 129] width 183 height 35
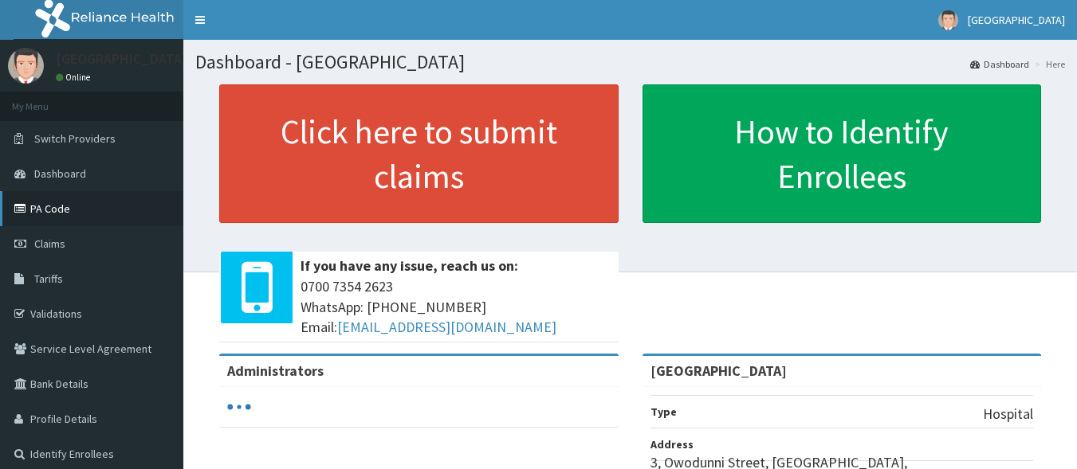
click at [57, 220] on link "PA Code" at bounding box center [91, 208] width 183 height 35
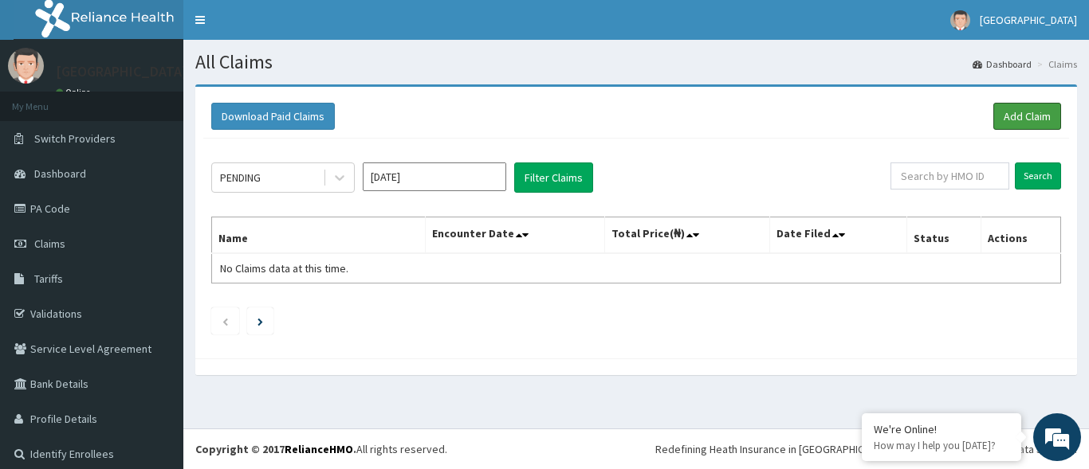
drag, startPoint x: 1006, startPoint y: 115, endPoint x: 876, endPoint y: 109, distance: 130.0
click at [1007, 115] on link "Add Claim" at bounding box center [1027, 116] width 68 height 27
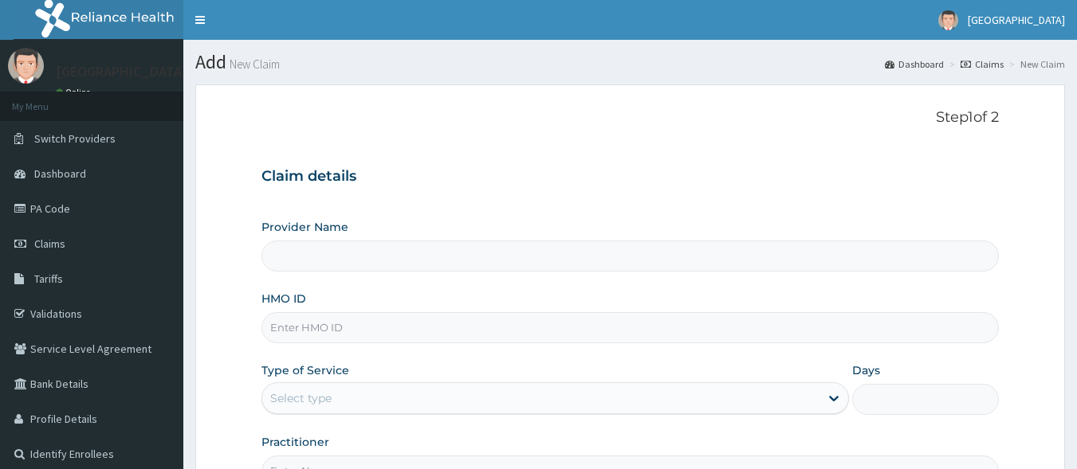
click at [308, 327] on input "HMO ID" at bounding box center [630, 327] width 738 height 31
type input "[GEOGRAPHIC_DATA]"
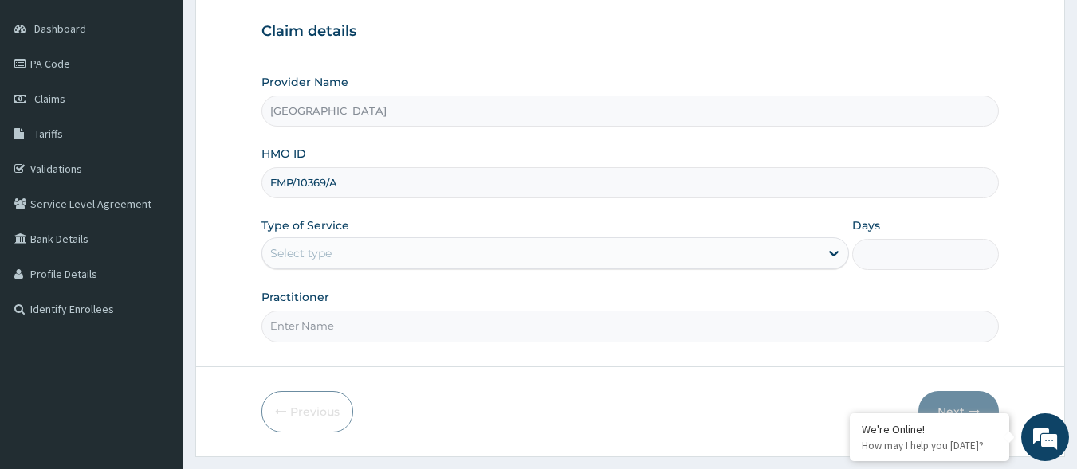
scroll to position [159, 0]
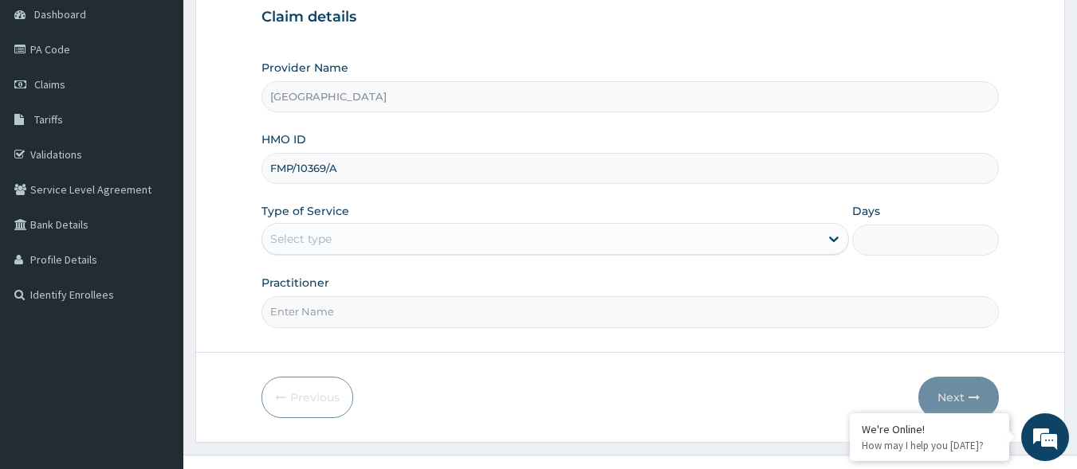
type input "FMP/10369/A"
click at [441, 242] on div "Select type" at bounding box center [540, 239] width 557 height 26
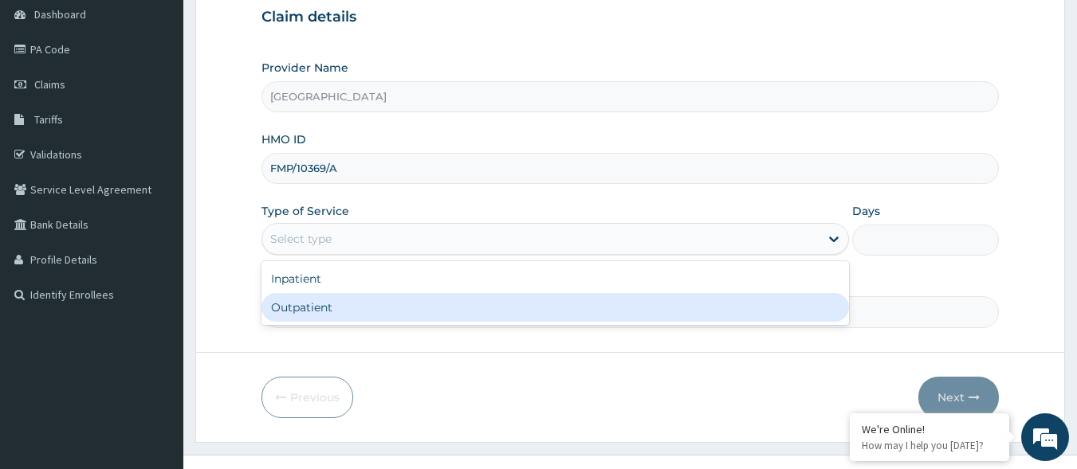
click at [376, 308] on div "Outpatient" at bounding box center [554, 307] width 587 height 29
type input "1"
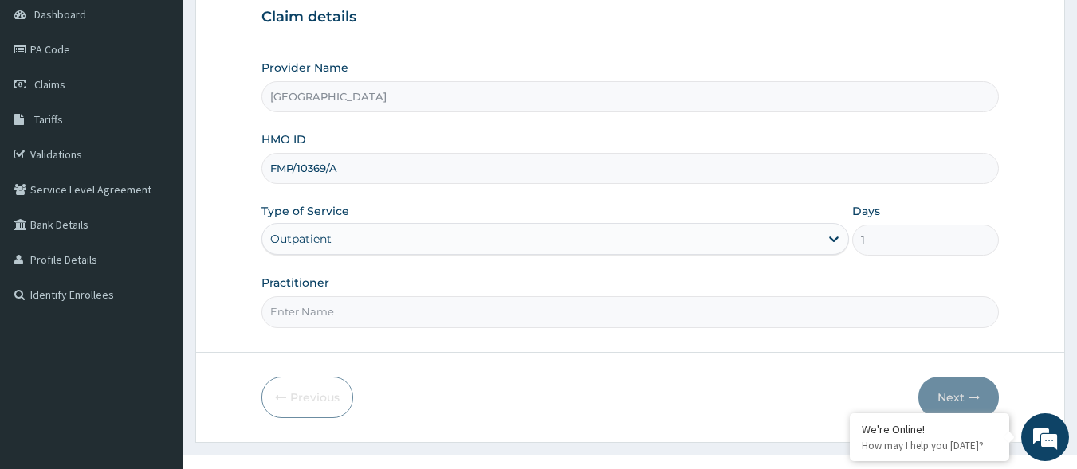
click at [376, 308] on input "Practitioner" at bounding box center [630, 311] width 738 height 31
type input "DR [PERSON_NAME]"
click at [971, 390] on button "Next" at bounding box center [958, 397] width 80 height 41
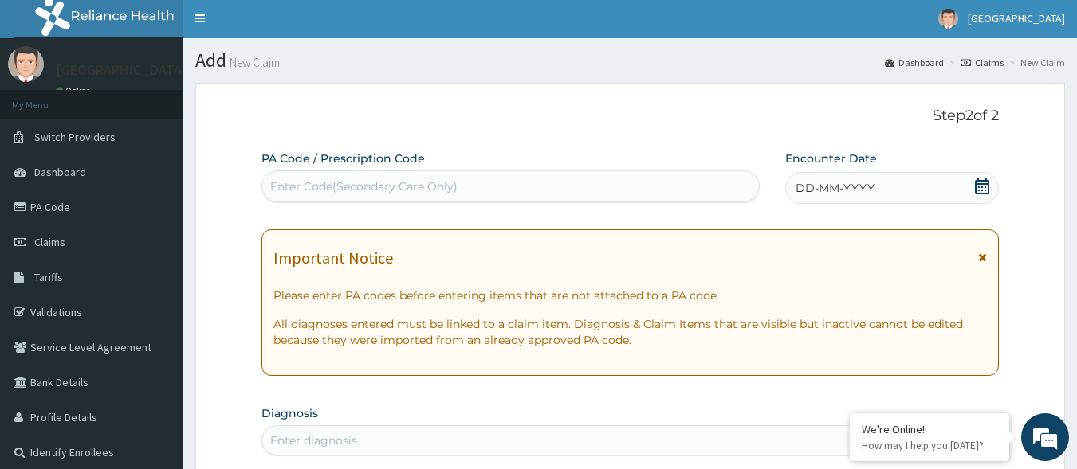
scroll to position [0, 0]
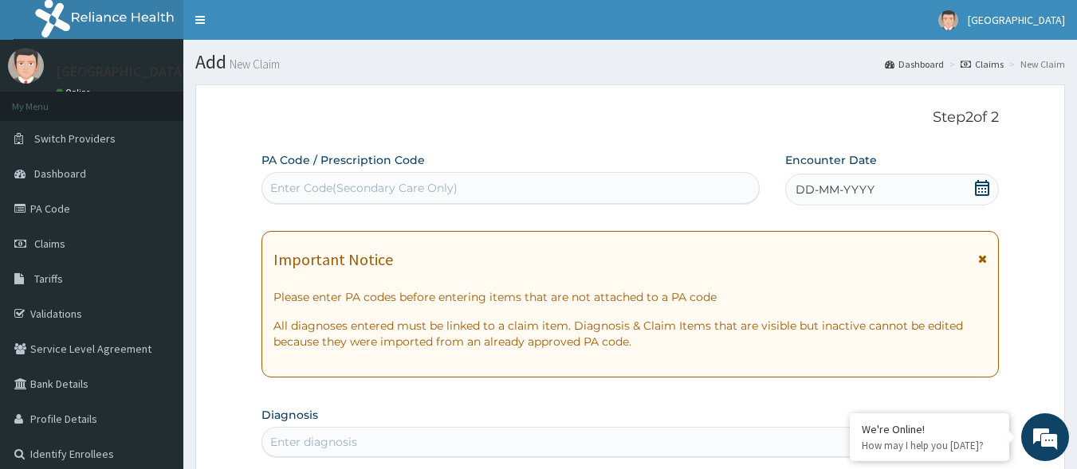
click at [991, 184] on div "DD-MM-YYYY" at bounding box center [892, 190] width 214 height 32
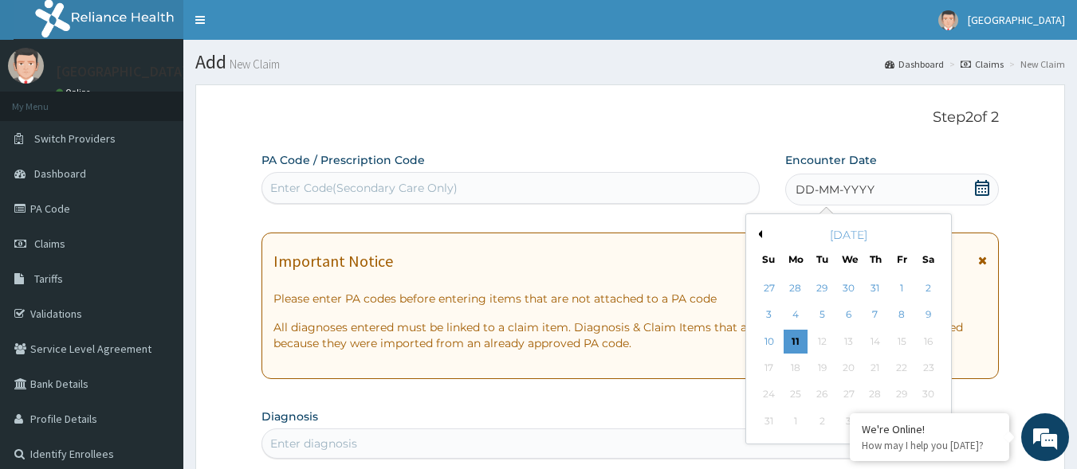
click at [759, 233] on button "Previous Month" at bounding box center [758, 234] width 8 height 8
drag, startPoint x: 851, startPoint y: 371, endPoint x: 810, endPoint y: 301, distance: 81.1
click at [848, 371] on div "23" at bounding box center [849, 368] width 24 height 24
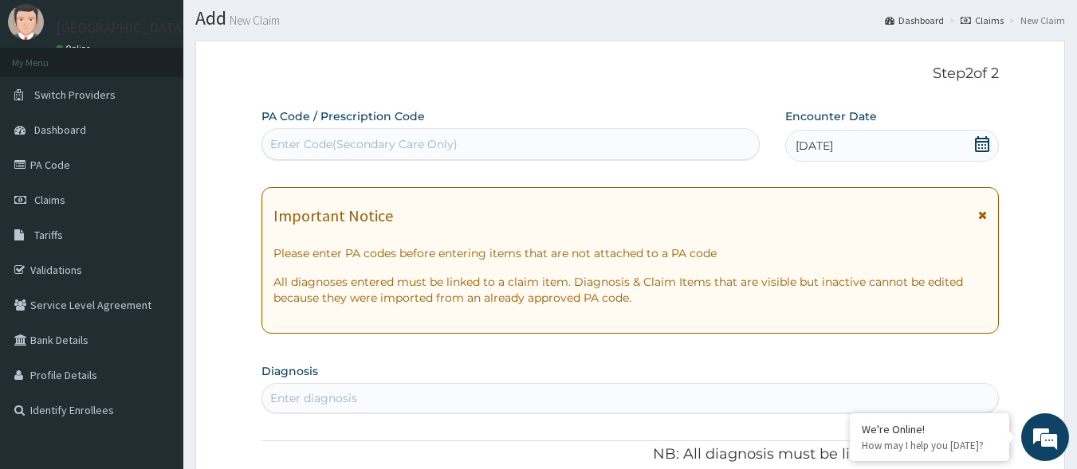
scroll to position [80, 0]
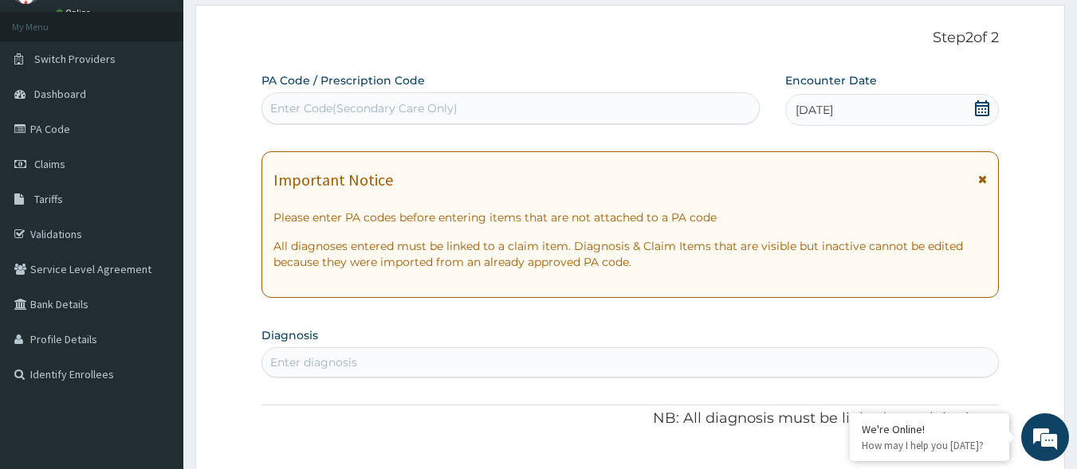
click at [485, 358] on div "Enter diagnosis" at bounding box center [630, 363] width 736 height 26
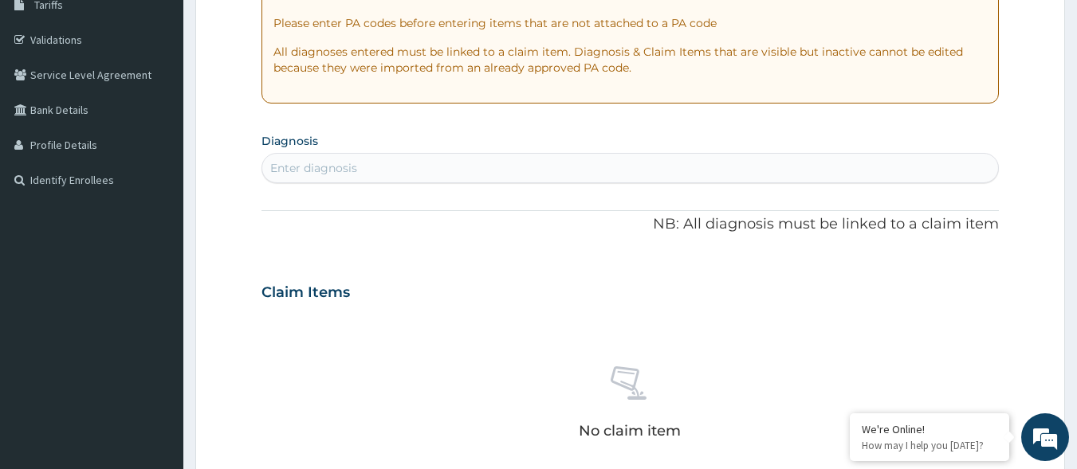
scroll to position [319, 0]
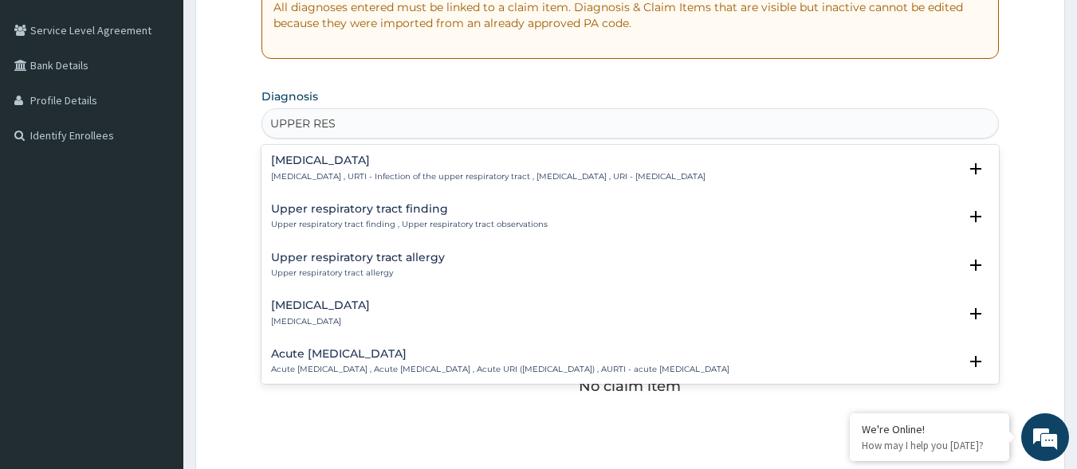
type input "UPPER RESP"
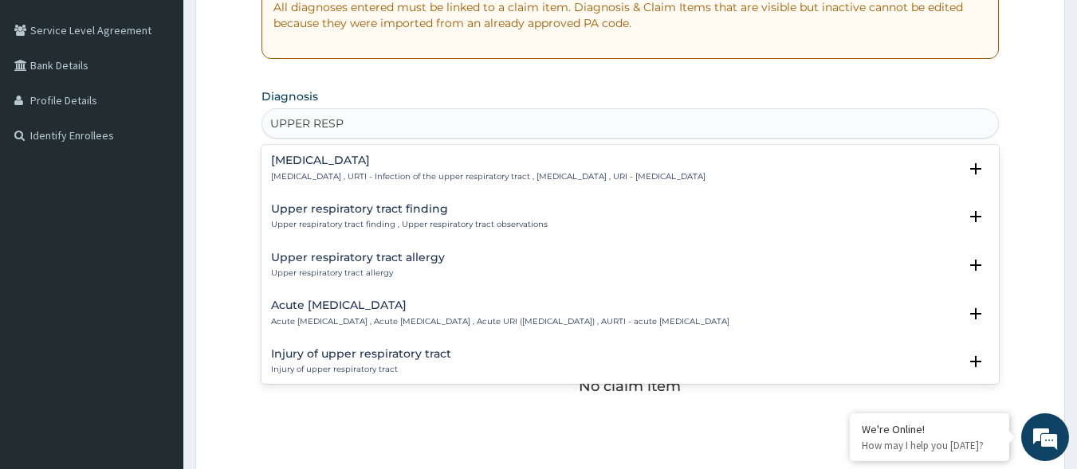
click at [528, 169] on div "[MEDICAL_DATA] [MEDICAL_DATA] , URTI - Infection of the upper respiratory tract…" at bounding box center [488, 169] width 434 height 28
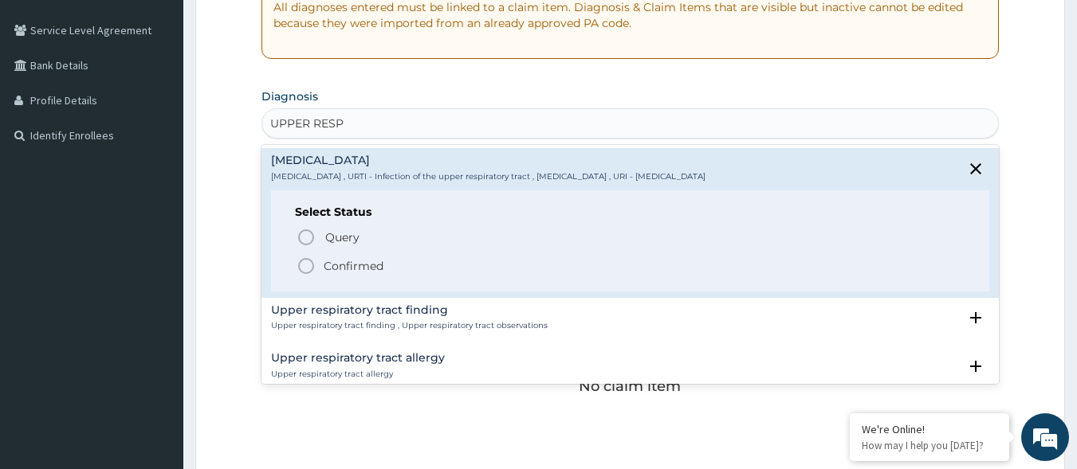
click at [406, 275] on span "Confirmed" at bounding box center [630, 266] width 669 height 19
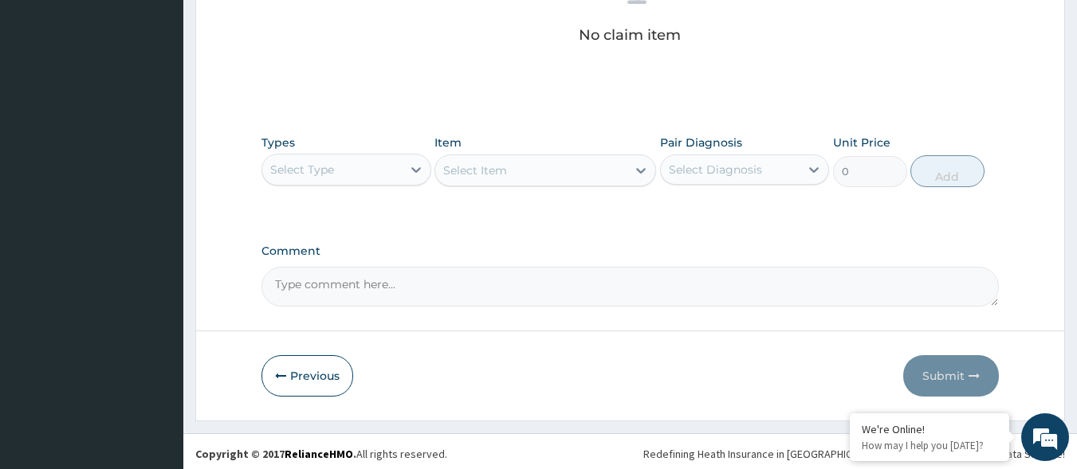
scroll to position [680, 0]
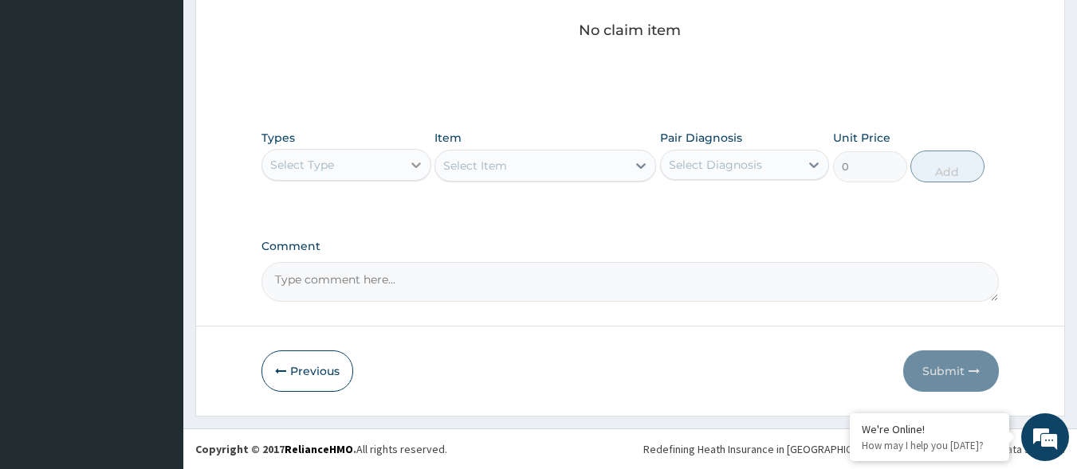
click at [410, 159] on icon at bounding box center [416, 165] width 16 height 16
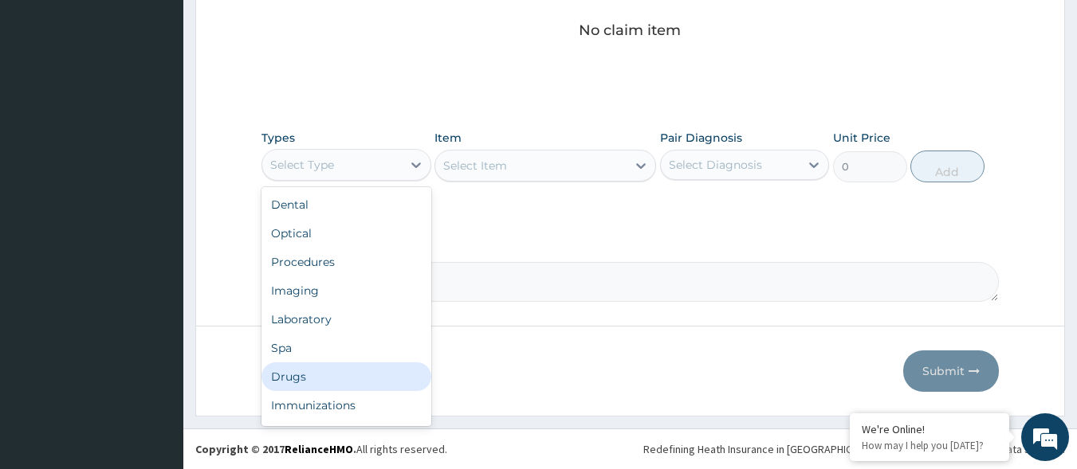
click at [328, 371] on div "Drugs" at bounding box center [346, 377] width 170 height 29
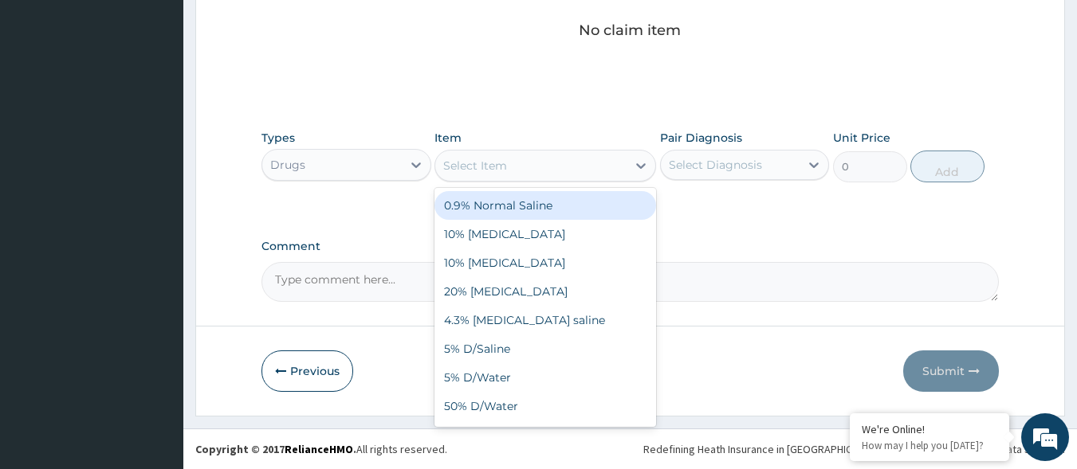
click at [601, 156] on div "Select Item" at bounding box center [530, 166] width 191 height 26
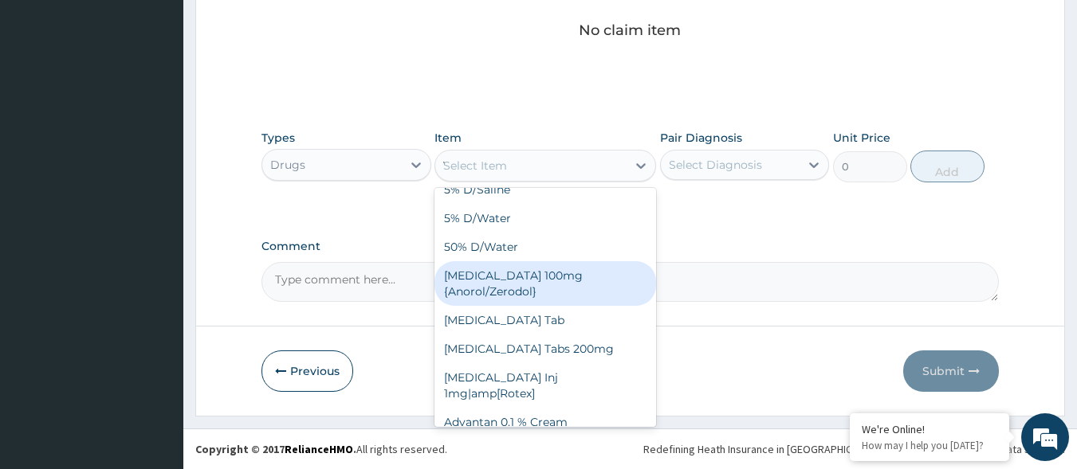
scroll to position [0, 0]
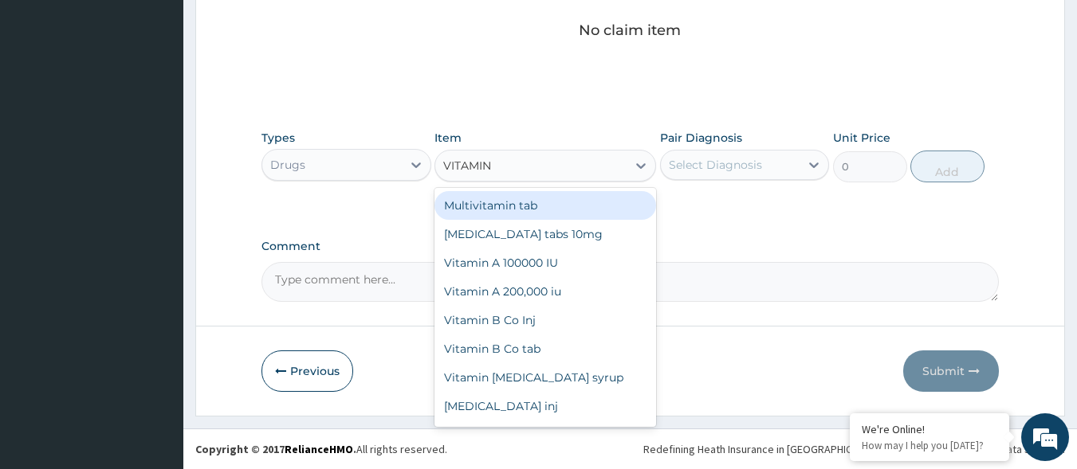
type input "VITAMIN C"
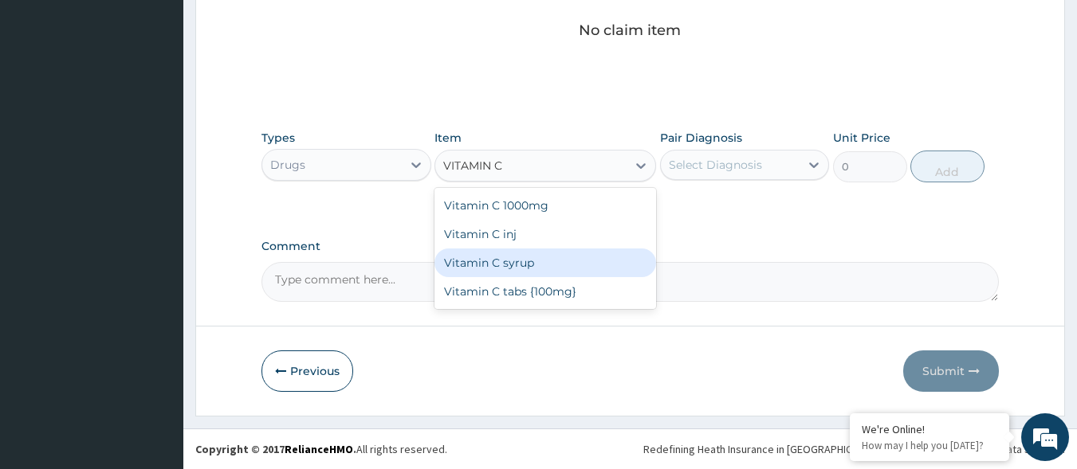
click at [638, 275] on div "Vitamin C syrup" at bounding box center [545, 263] width 222 height 29
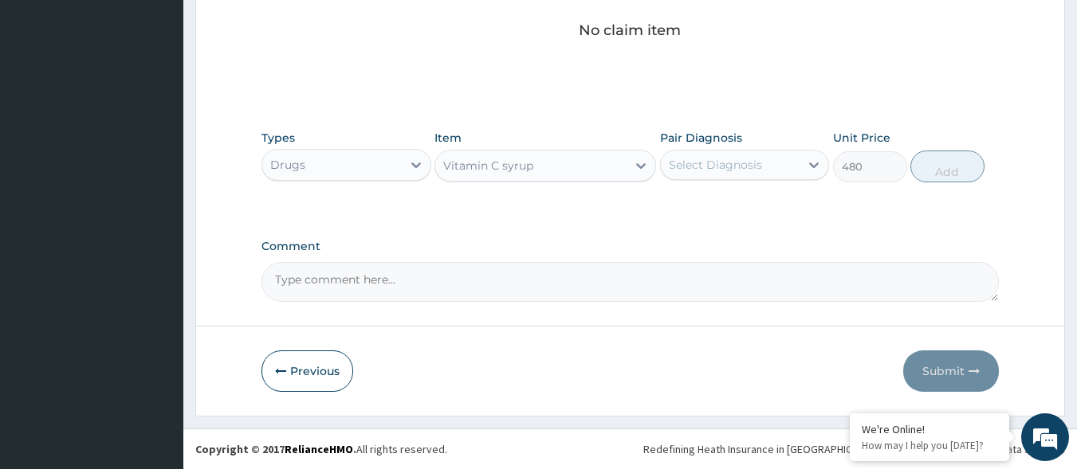
click at [617, 177] on div "Vitamin C syrup" at bounding box center [530, 166] width 191 height 26
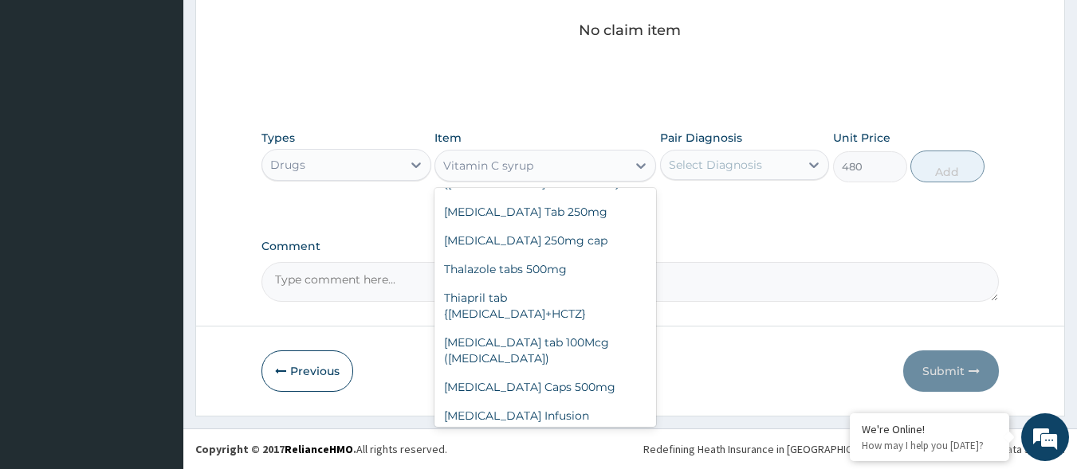
scroll to position [20264, 0]
type input "16"
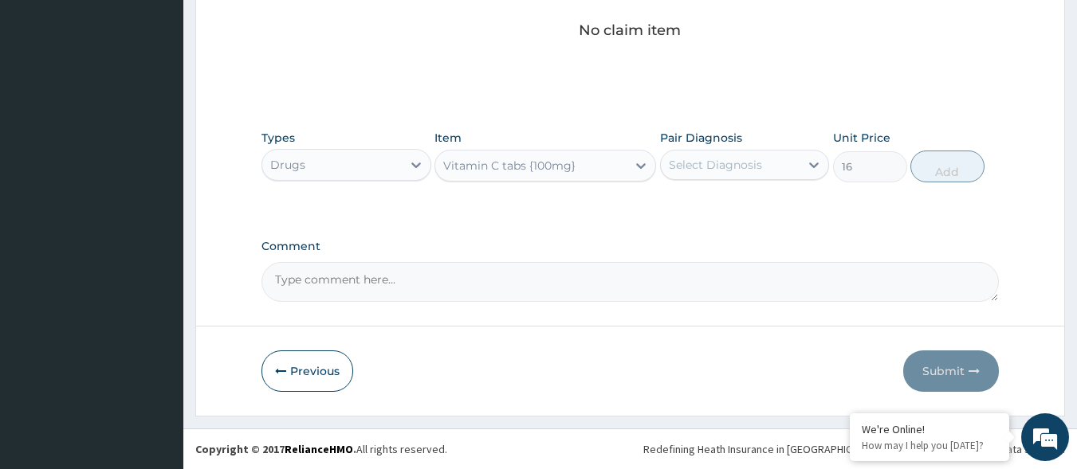
click at [787, 154] on div "Select Diagnosis" at bounding box center [730, 165] width 139 height 26
click at [755, 212] on label "[MEDICAL_DATA]" at bounding box center [735, 204] width 99 height 16
checkbox input "true"
click at [956, 172] on button "Add" at bounding box center [947, 167] width 74 height 32
type input "0"
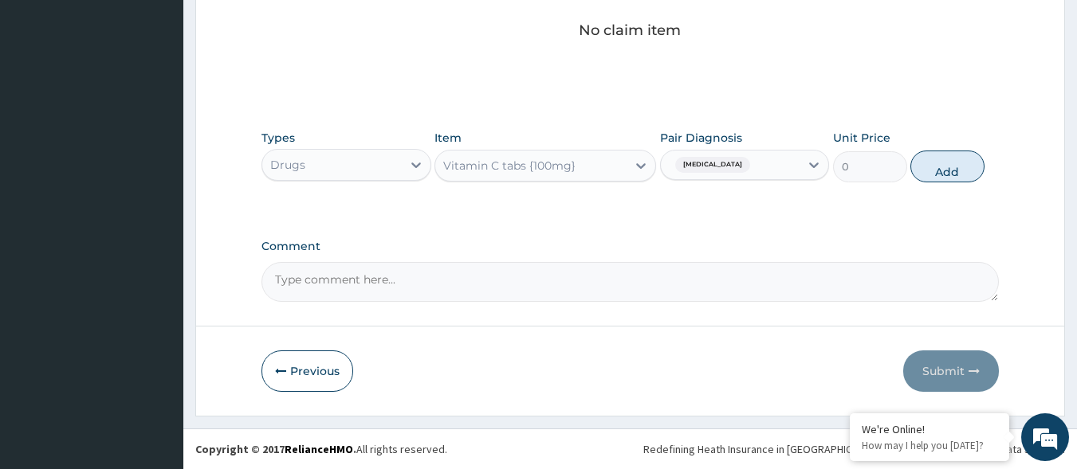
scroll to position [616, 0]
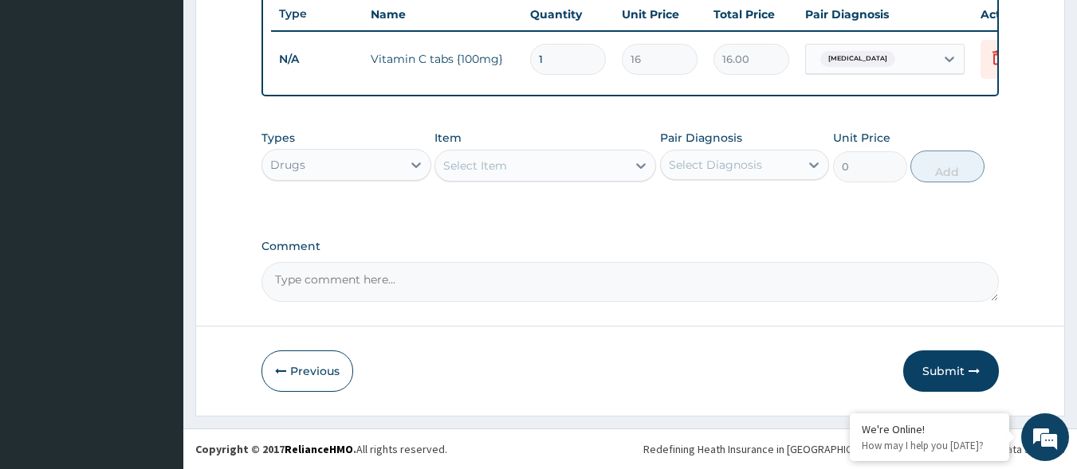
type input "15"
type input "240.00"
type input "15"
click at [584, 170] on div "Select Item" at bounding box center [530, 166] width 191 height 26
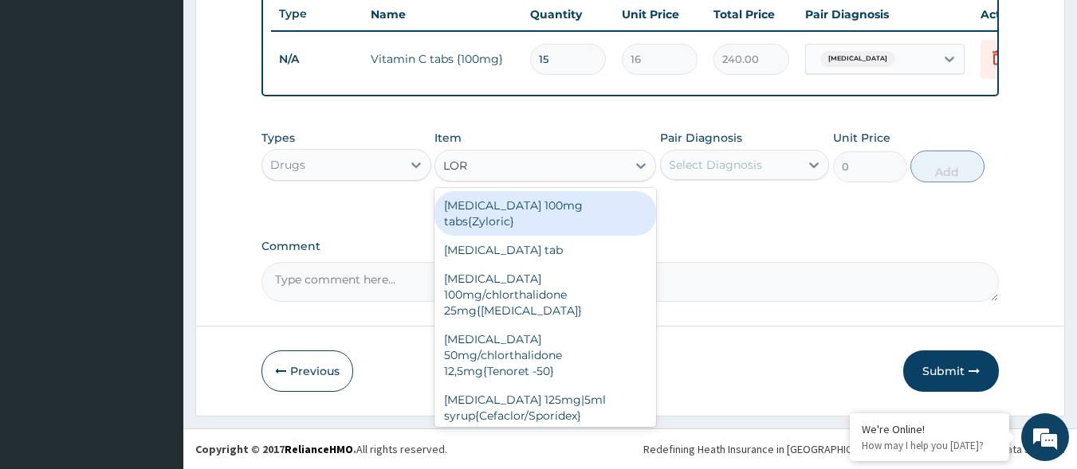
type input "[PERSON_NAME]"
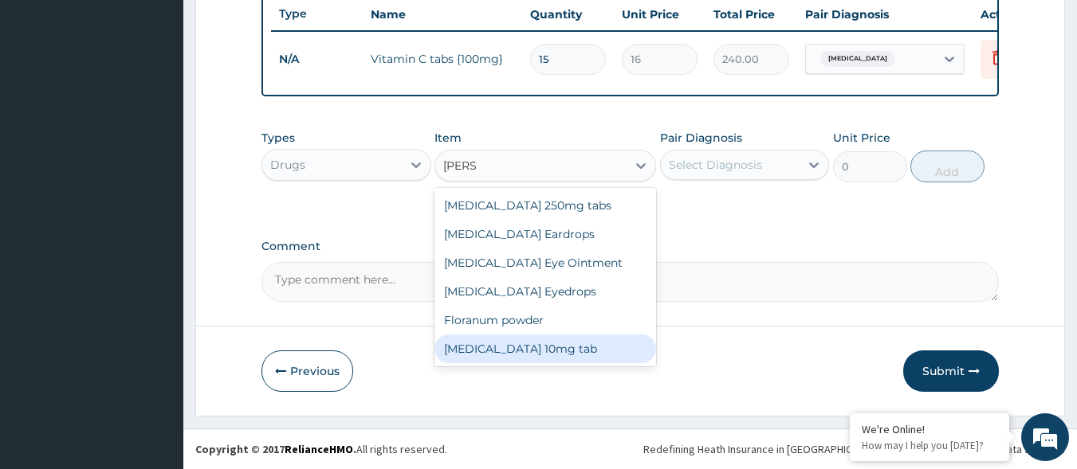
drag, startPoint x: 498, startPoint y: 359, endPoint x: 647, endPoint y: 309, distance: 157.3
click at [498, 358] on div "[MEDICAL_DATA] 10mg tab" at bounding box center [545, 349] width 222 height 29
type input "80"
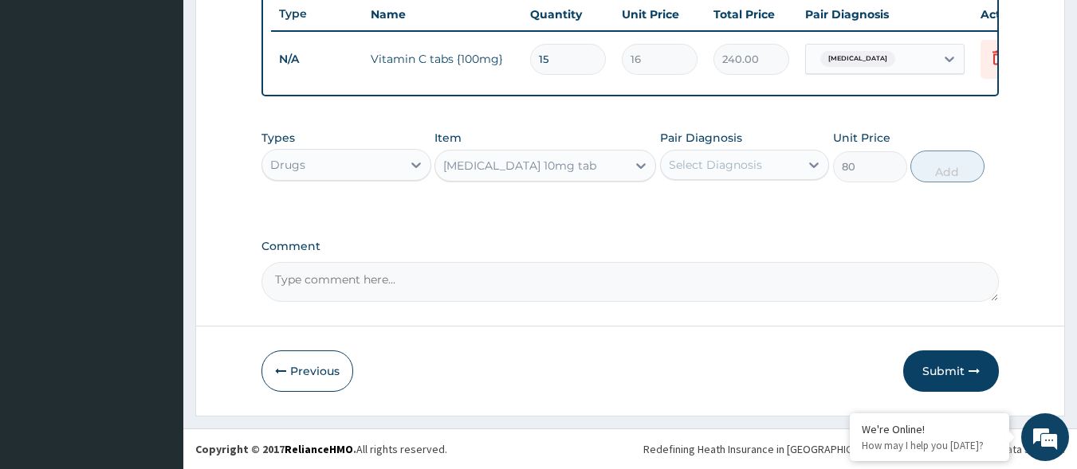
click at [781, 153] on div "Select Diagnosis" at bounding box center [730, 165] width 139 height 26
click at [764, 204] on label "Upper respiratory infection" at bounding box center [735, 204] width 99 height 16
checkbox input "true"
drag, startPoint x: 952, startPoint y: 171, endPoint x: 926, endPoint y: 173, distance: 26.3
click at [953, 171] on button "Add" at bounding box center [947, 167] width 74 height 32
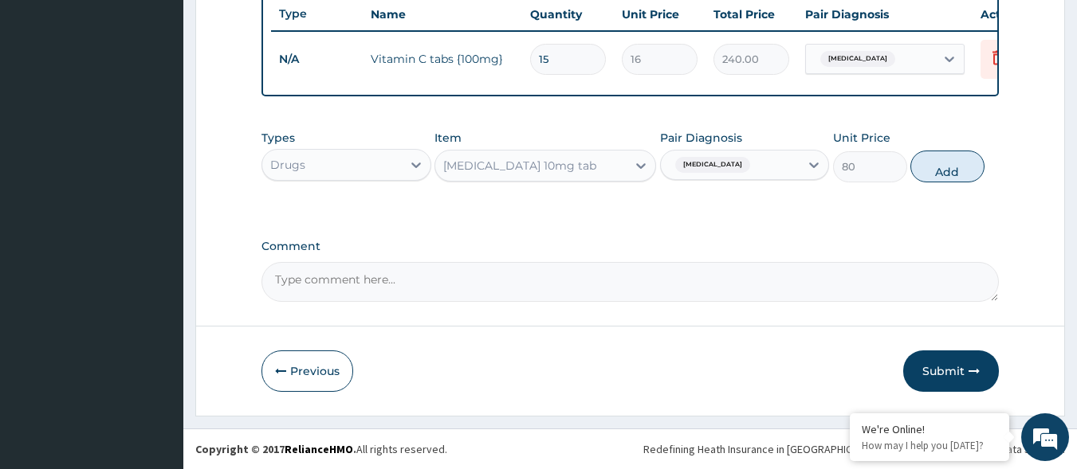
type input "0"
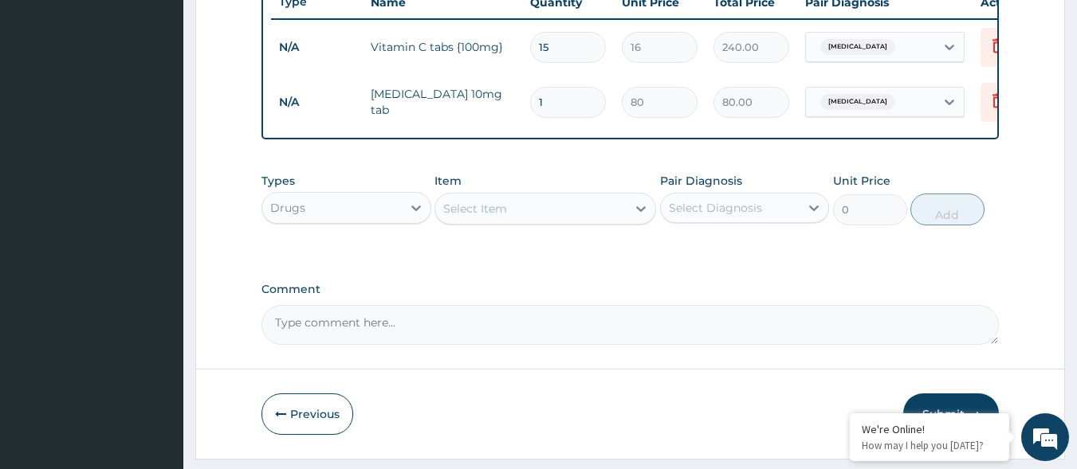
type input "0.00"
type input "5"
type input "400.00"
type input "5"
click at [620, 219] on div "Select Item" at bounding box center [530, 209] width 191 height 26
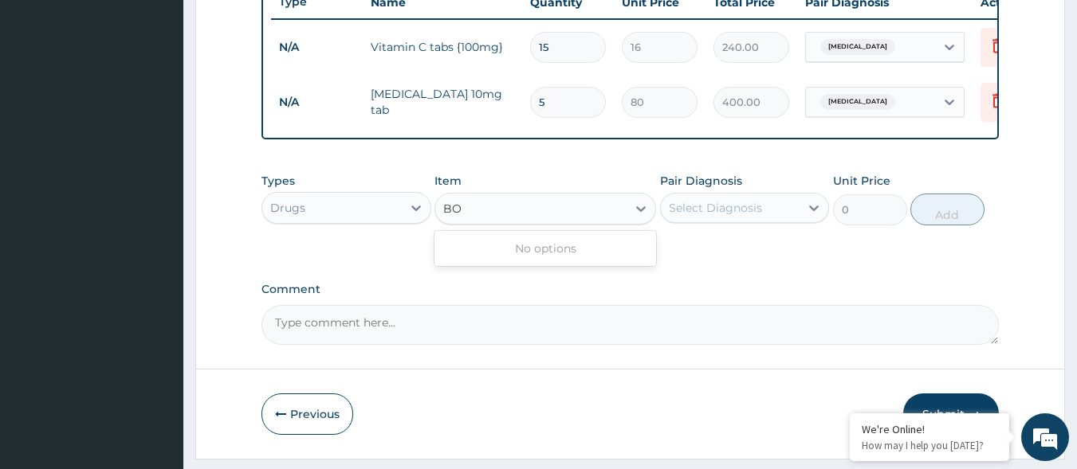
type input "B"
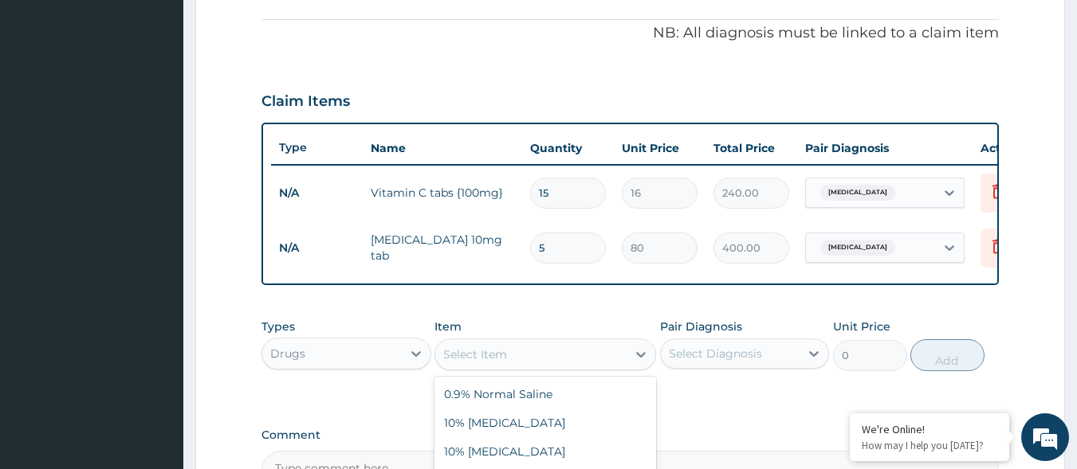
scroll to position [297, 0]
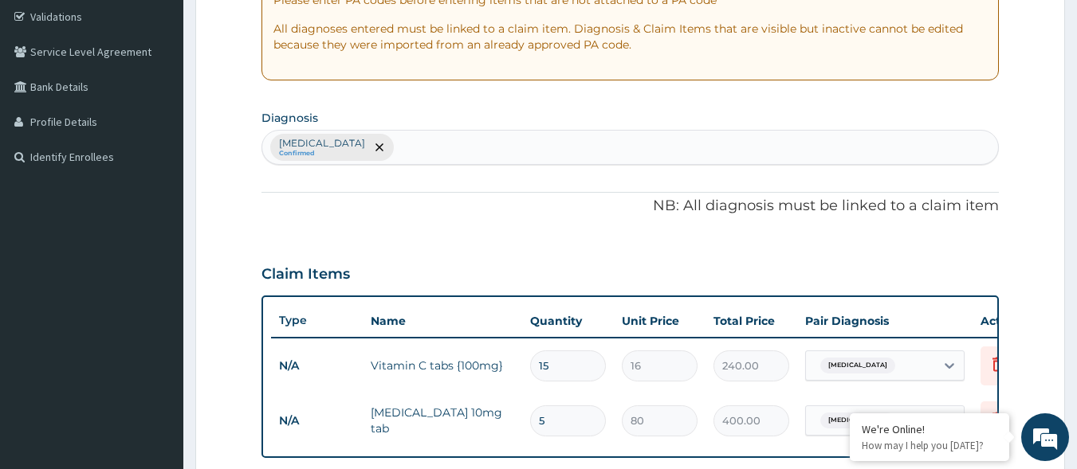
click at [577, 141] on div "Upper respiratory infection Confirmed" at bounding box center [630, 147] width 736 height 33
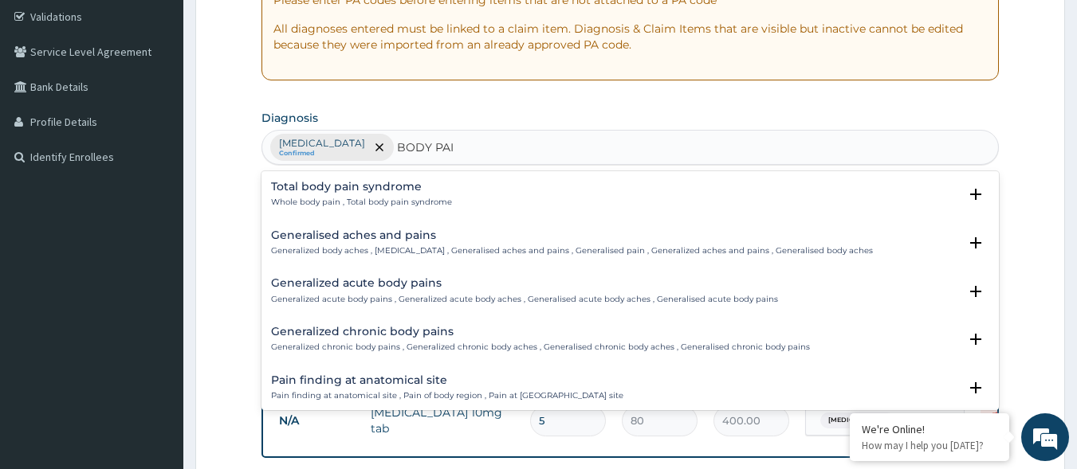
type input "BODY PAIN"
click at [404, 339] on div "Generalized chronic body pains Generalized chronic body pains , Generalized chr…" at bounding box center [540, 340] width 539 height 28
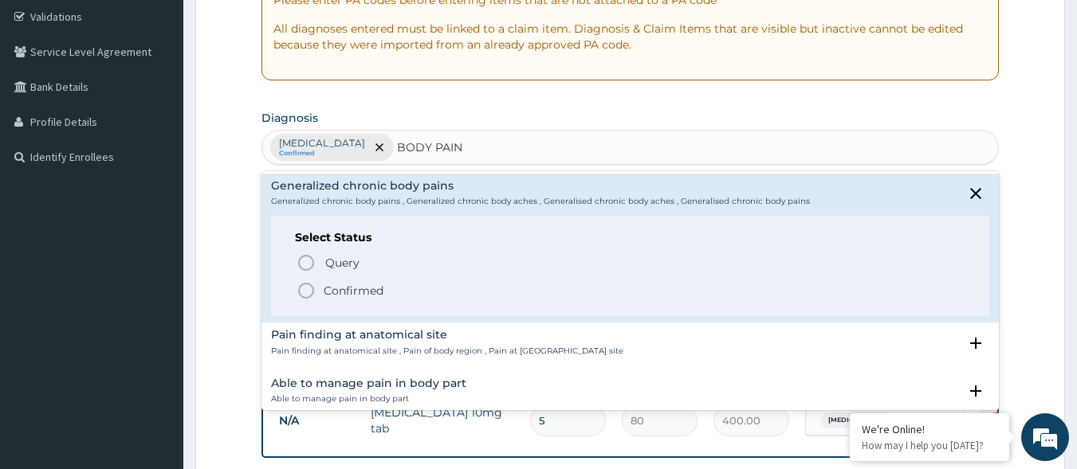
scroll to position [144, 0]
click at [378, 288] on p "Confirmed" at bounding box center [354, 292] width 60 height 16
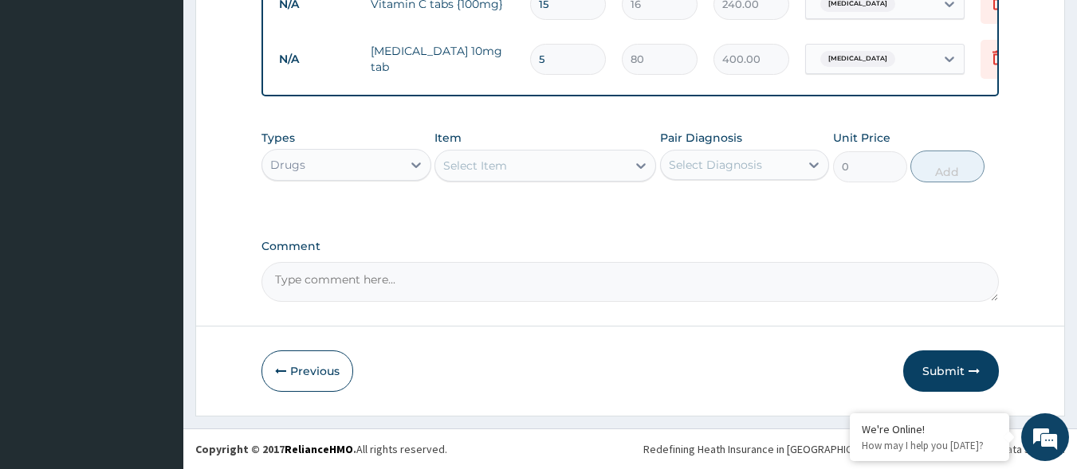
scroll to position [671, 0]
click at [542, 175] on div "Select Item" at bounding box center [530, 166] width 191 height 26
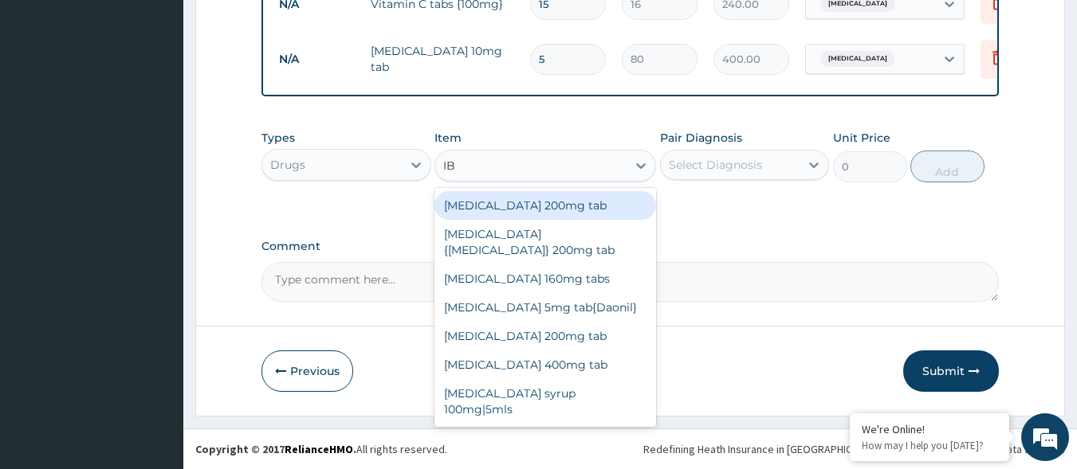
type input "IBU"
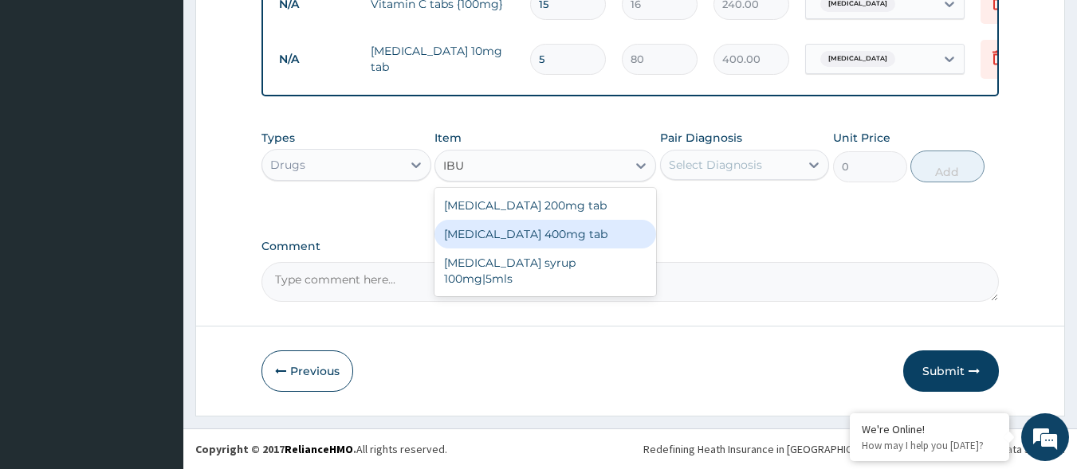
click at [571, 243] on div "Ibuprofen 400mg tab" at bounding box center [545, 234] width 222 height 29
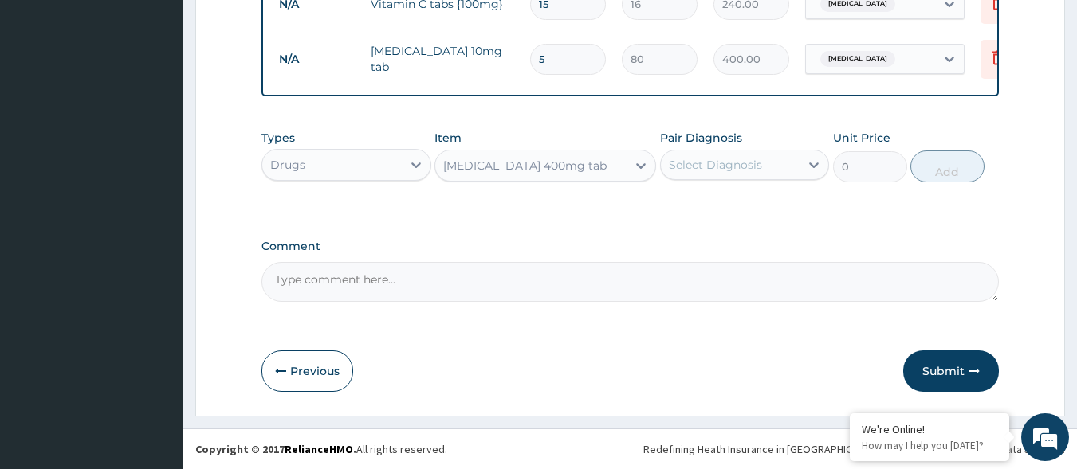
type input "40"
click at [571, 243] on label "Comment" at bounding box center [630, 247] width 738 height 14
click at [571, 262] on textarea "Comment" at bounding box center [630, 282] width 738 height 40
click at [724, 169] on div "Select Diagnosis" at bounding box center [715, 165] width 93 height 16
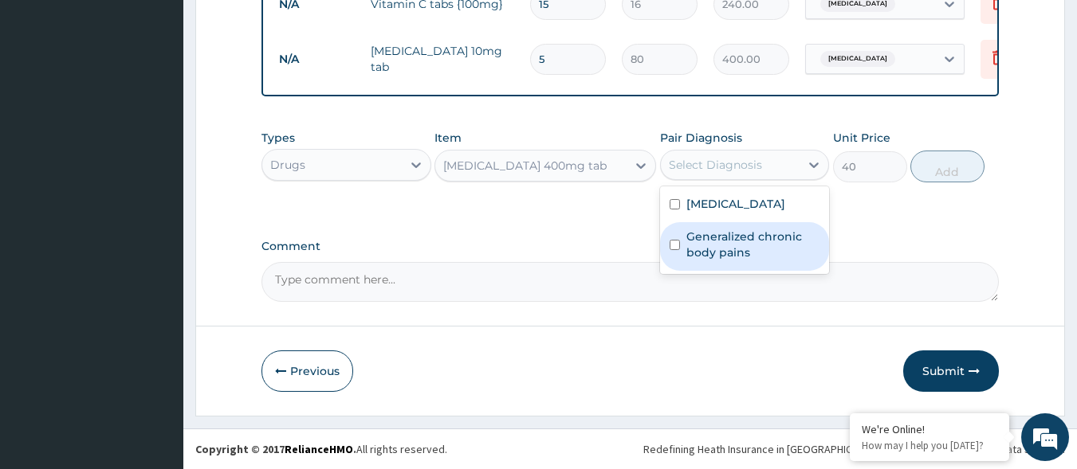
click at [772, 261] on label "Generalized chronic body pains" at bounding box center [753, 245] width 134 height 32
checkbox input "true"
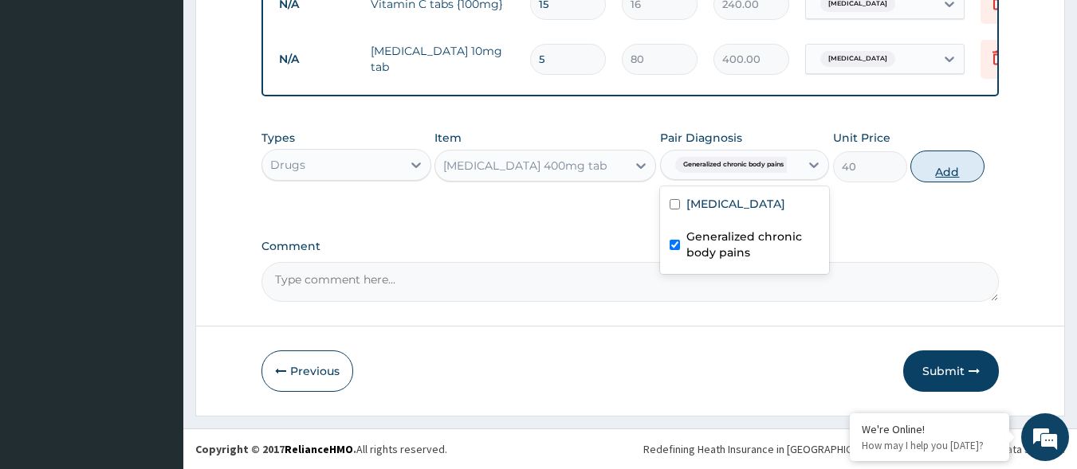
click at [941, 168] on button "Add" at bounding box center [947, 167] width 74 height 32
type input "0"
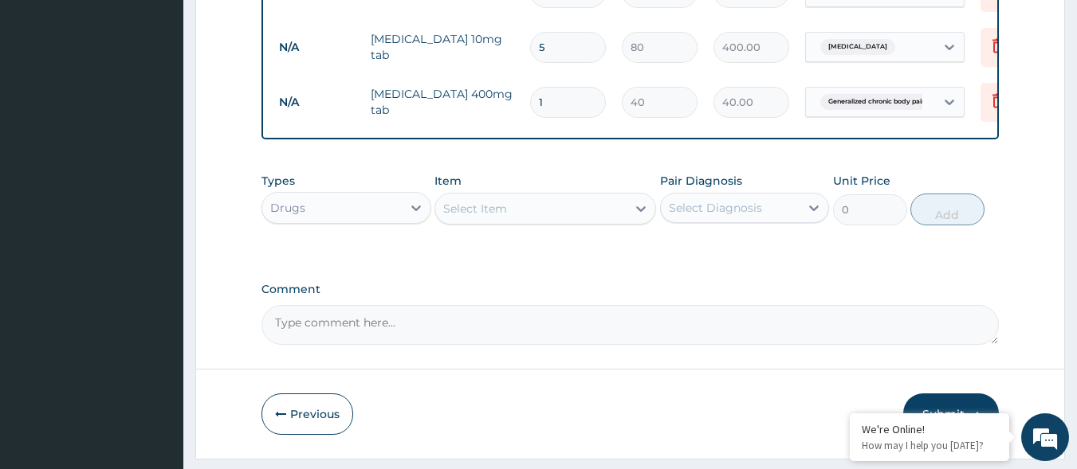
type input "0.00"
type input "9"
type input "360.00"
type input "9"
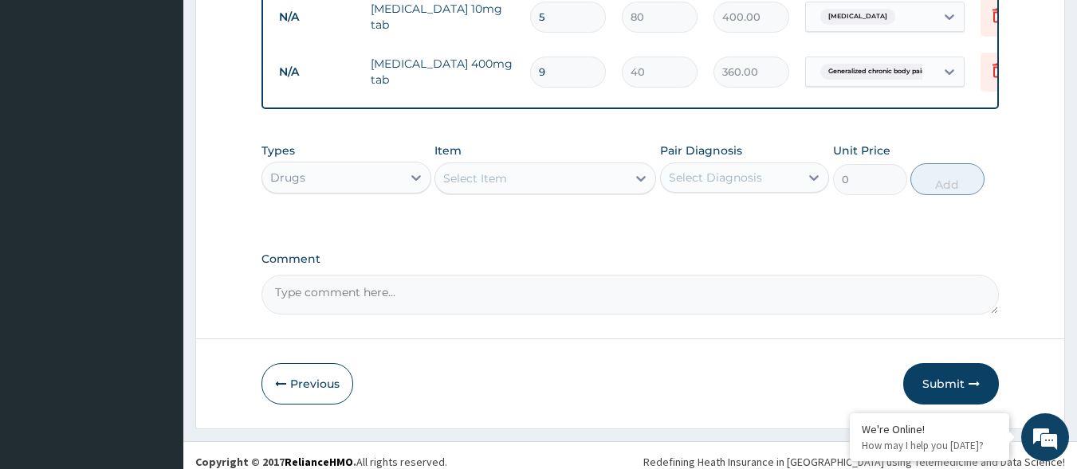
scroll to position [726, 0]
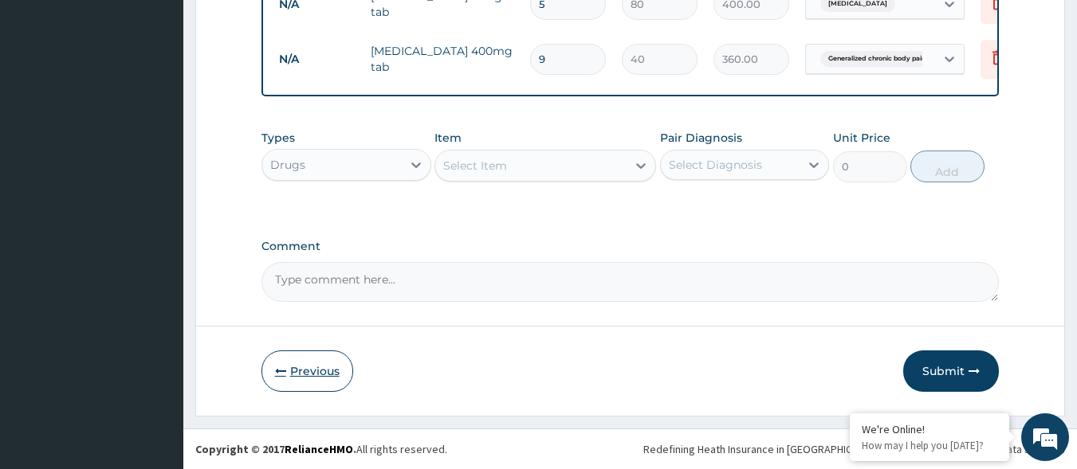
click at [286, 372] on button "Previous" at bounding box center [307, 371] width 92 height 41
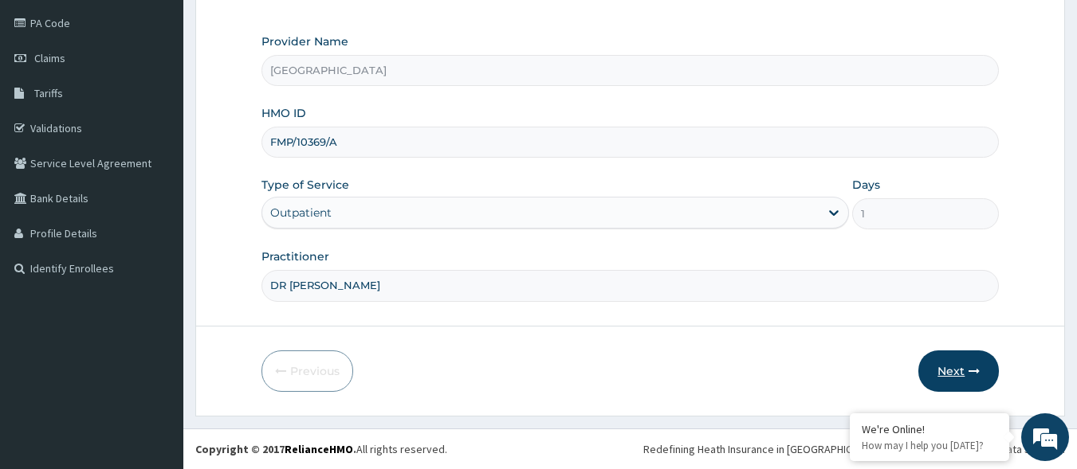
click at [979, 366] on icon "button" at bounding box center [973, 371] width 11 height 11
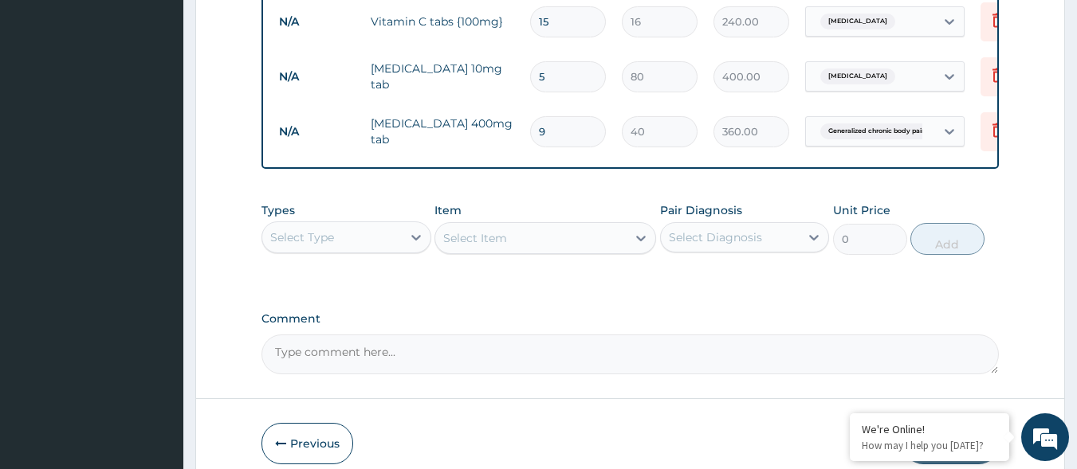
scroll to position [726, 0]
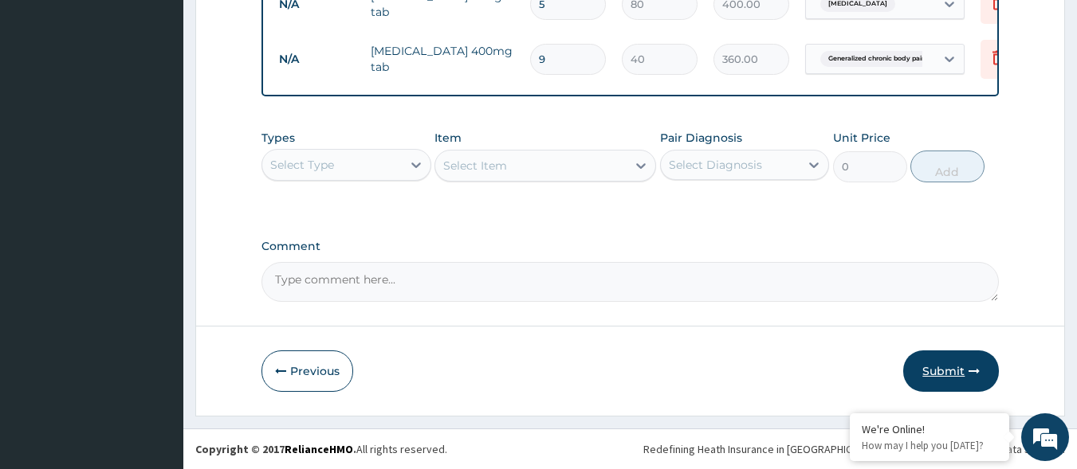
click at [927, 363] on button "Submit" at bounding box center [951, 371] width 96 height 41
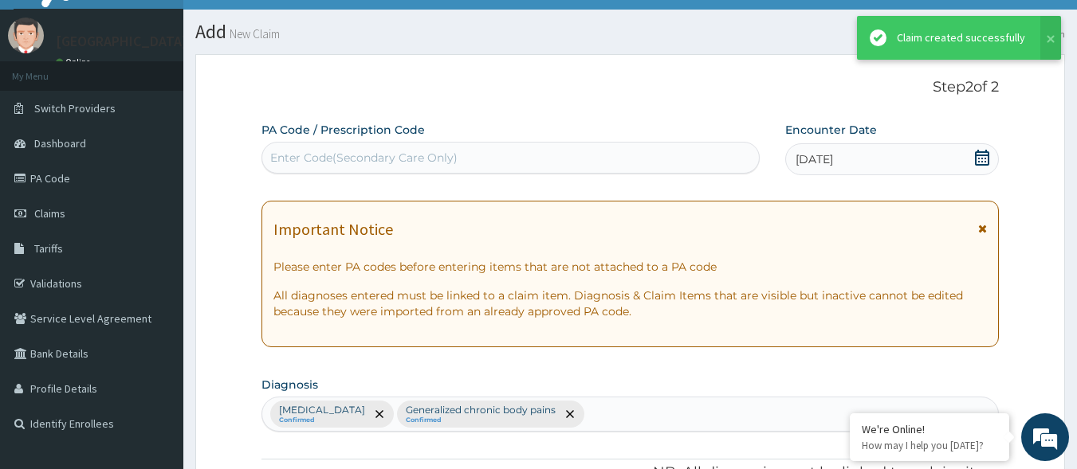
scroll to position [80, 0]
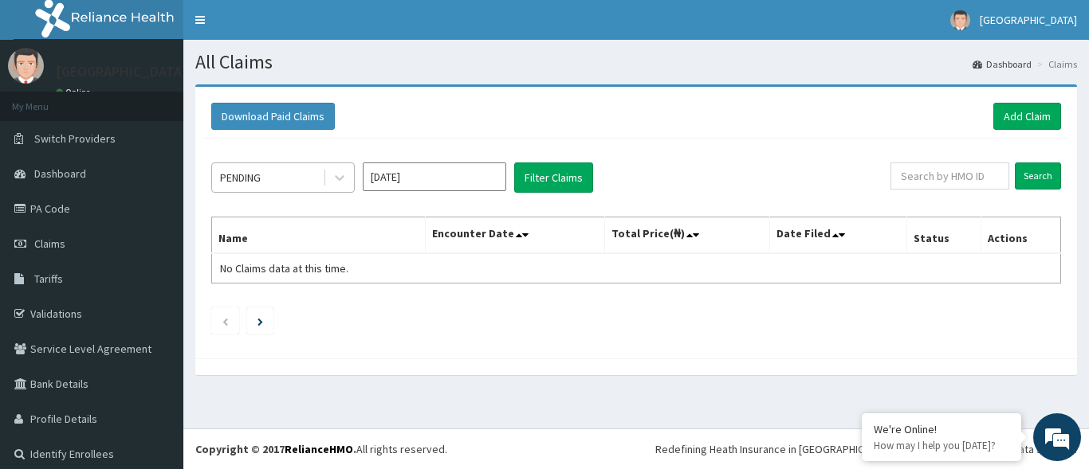
click at [302, 169] on div "PENDING" at bounding box center [267, 178] width 111 height 26
click at [284, 189] on div "PENDING" at bounding box center [267, 178] width 111 height 26
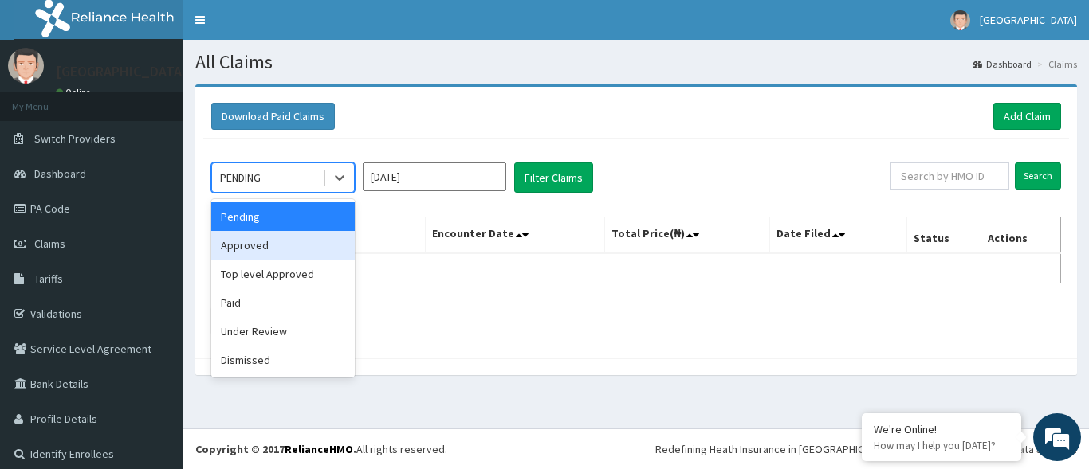
drag, startPoint x: 267, startPoint y: 245, endPoint x: 371, endPoint y: 206, distance: 110.4
click at [269, 245] on div "Approved" at bounding box center [282, 245] width 143 height 29
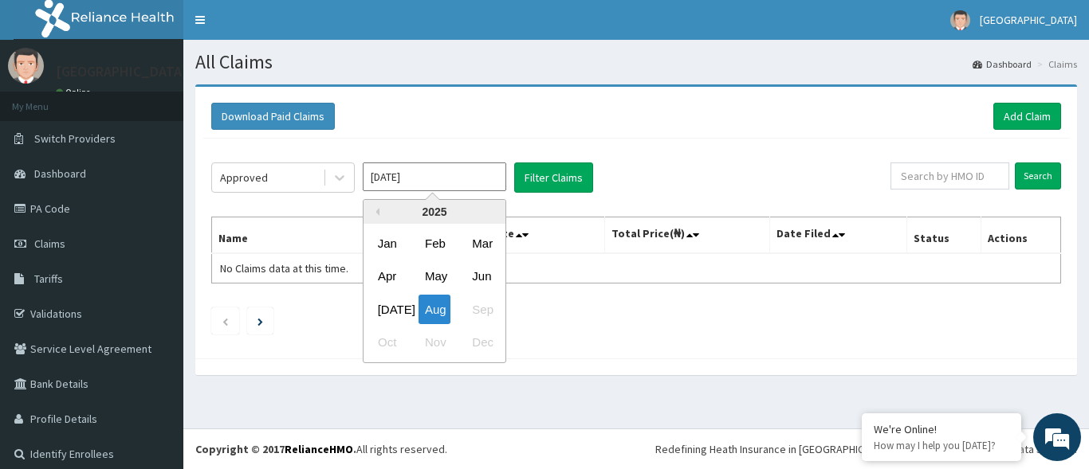
click at [392, 183] on input "[DATE]" at bounding box center [434, 177] width 143 height 29
click at [396, 314] on div "[DATE]" at bounding box center [387, 309] width 32 height 29
type input "[DATE]"
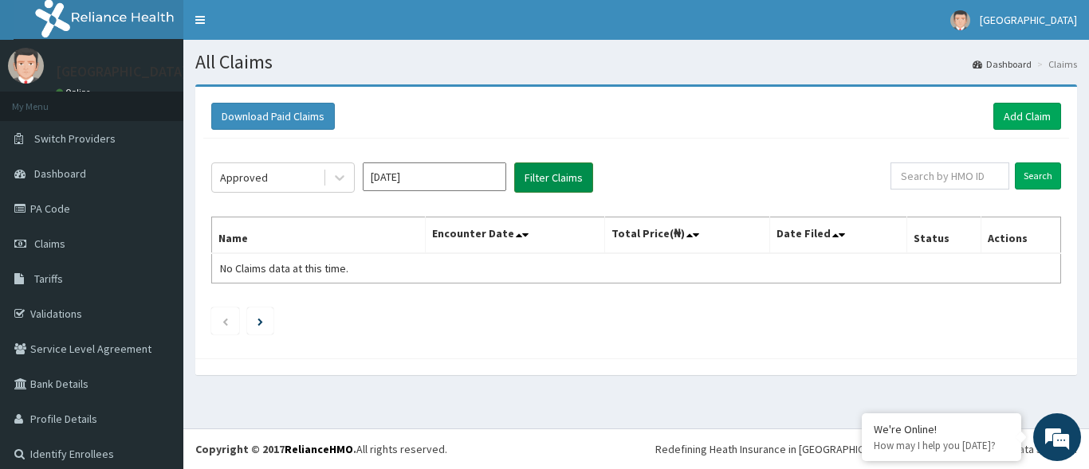
click at [542, 186] on button "Filter Claims" at bounding box center [553, 178] width 79 height 30
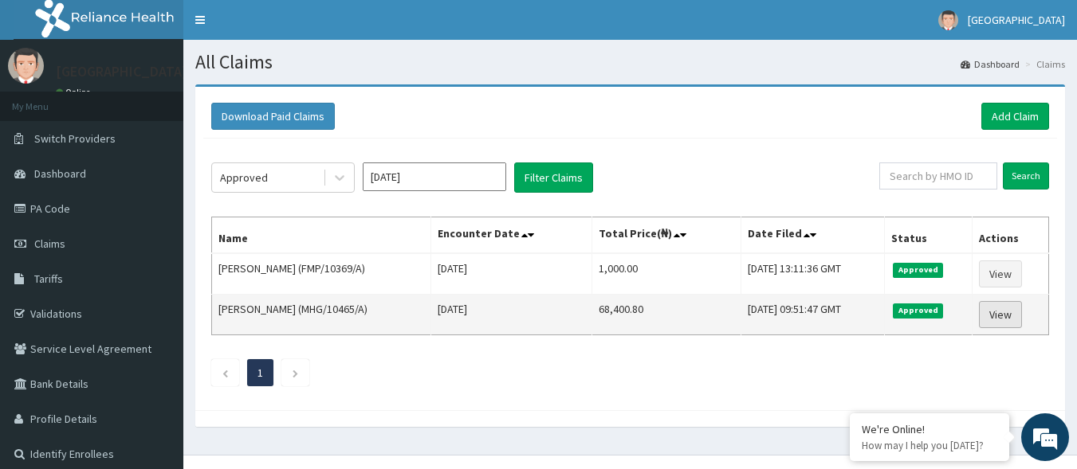
drag, startPoint x: 986, startPoint y: 298, endPoint x: 996, endPoint y: 308, distance: 14.1
click at [991, 302] on td "View" at bounding box center [1010, 315] width 77 height 41
click at [998, 311] on link "View" at bounding box center [1000, 314] width 43 height 27
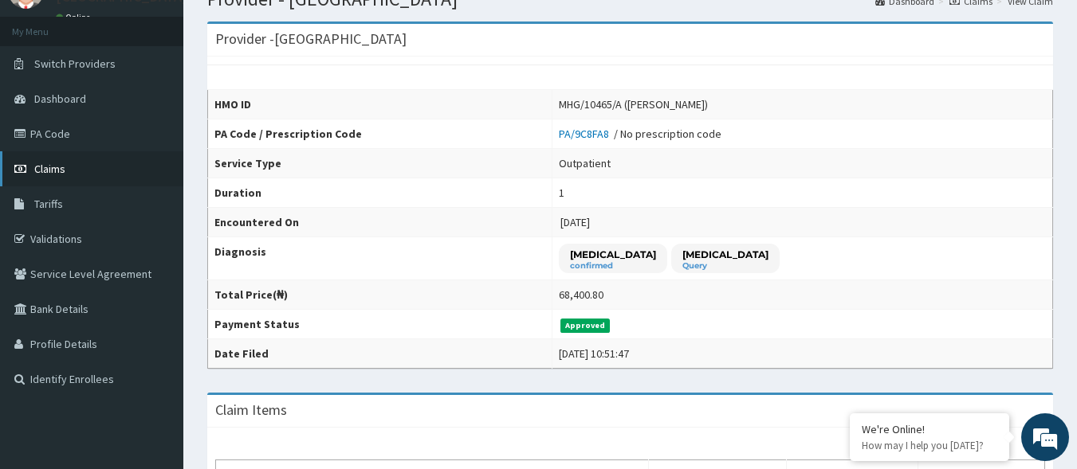
click at [73, 165] on link "Claims" at bounding box center [91, 168] width 183 height 35
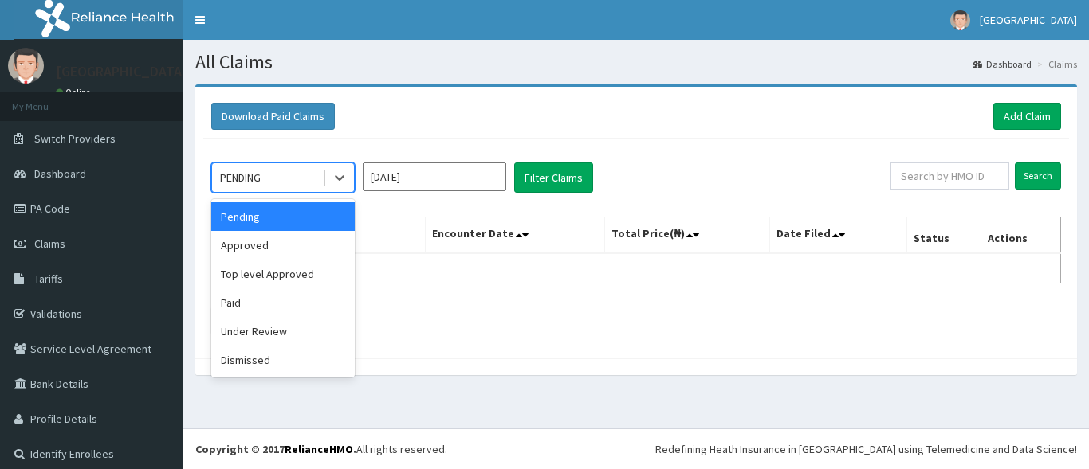
click at [304, 168] on div "PENDING" at bounding box center [267, 178] width 111 height 26
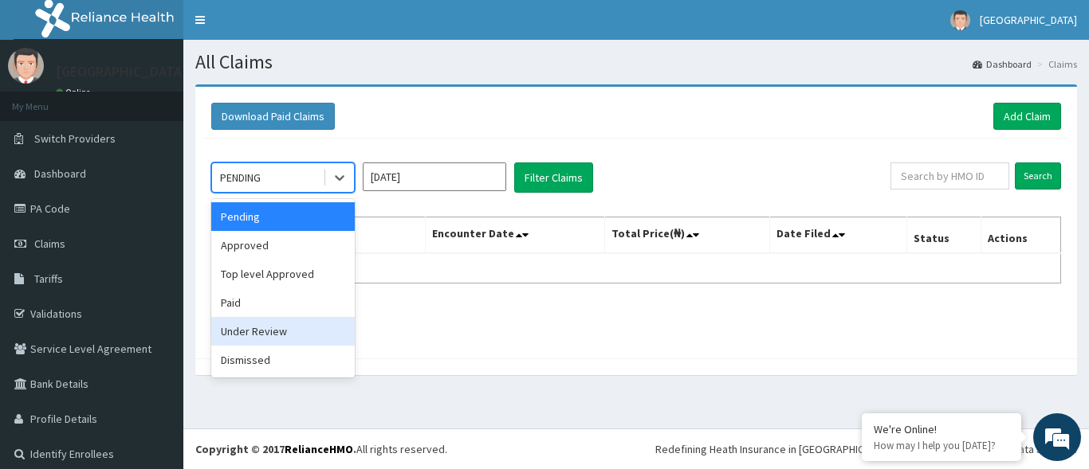
click at [304, 333] on div "Under Review" at bounding box center [282, 331] width 143 height 29
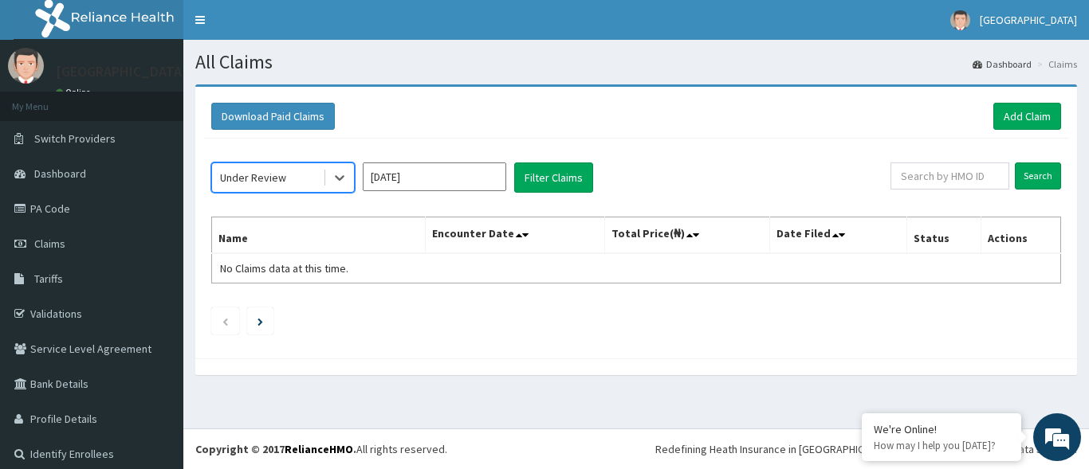
click input "Aug 2025"
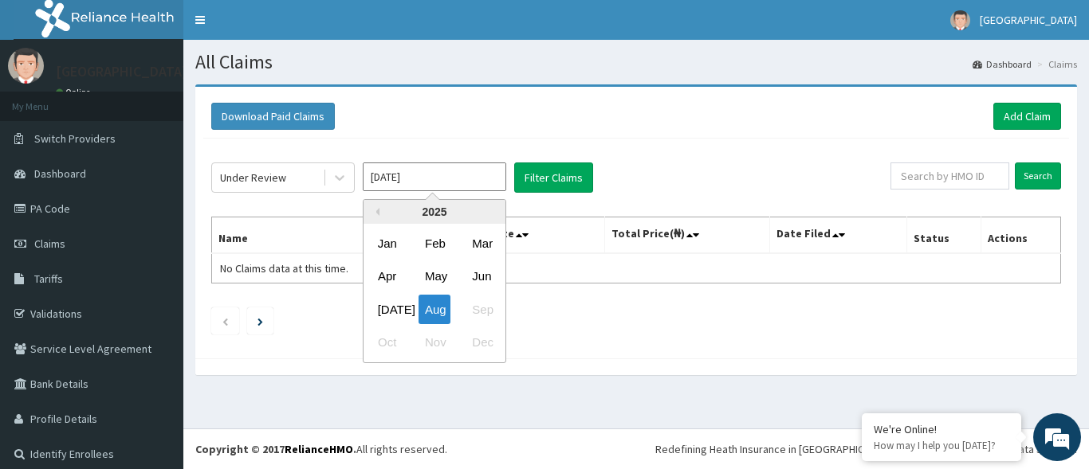
click input "Aug 2025"
click div "Jul"
type input "Jul 2025"
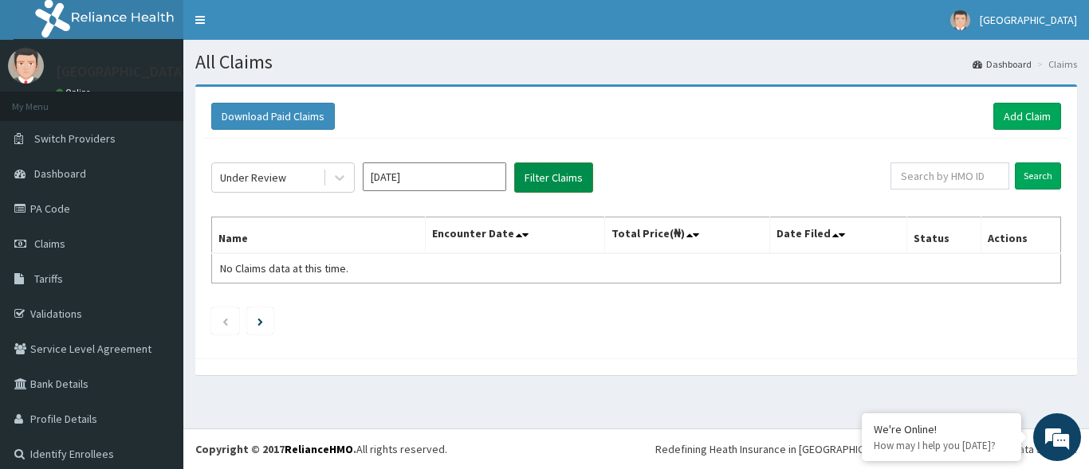
click button "Filter Claims"
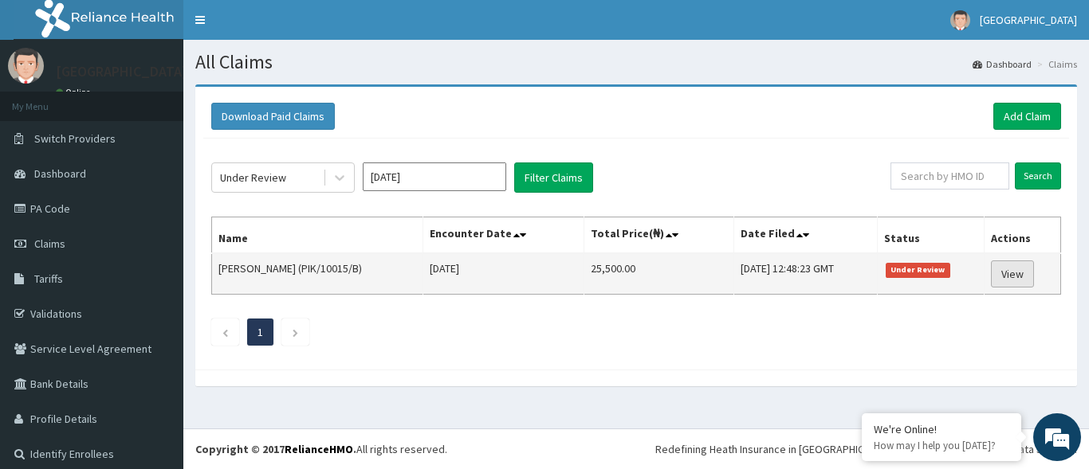
click link "View"
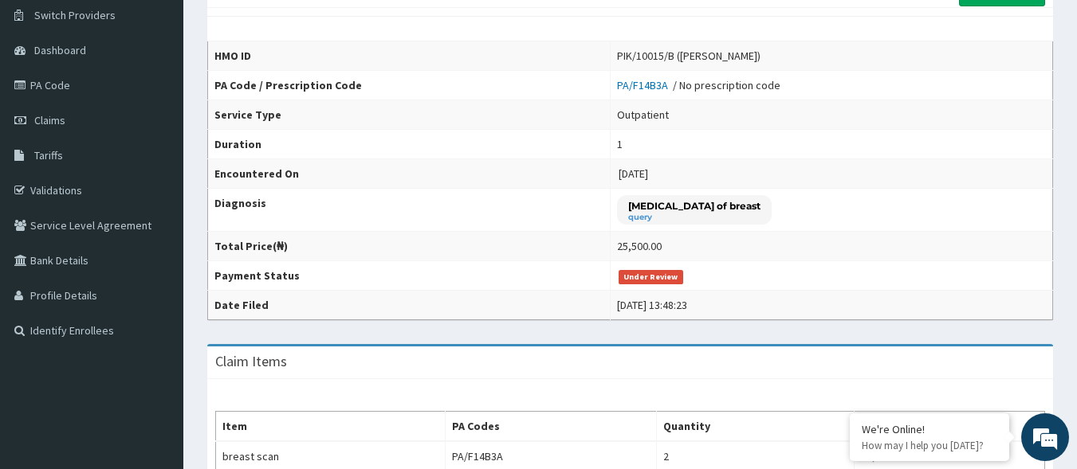
scroll to position [75, 0]
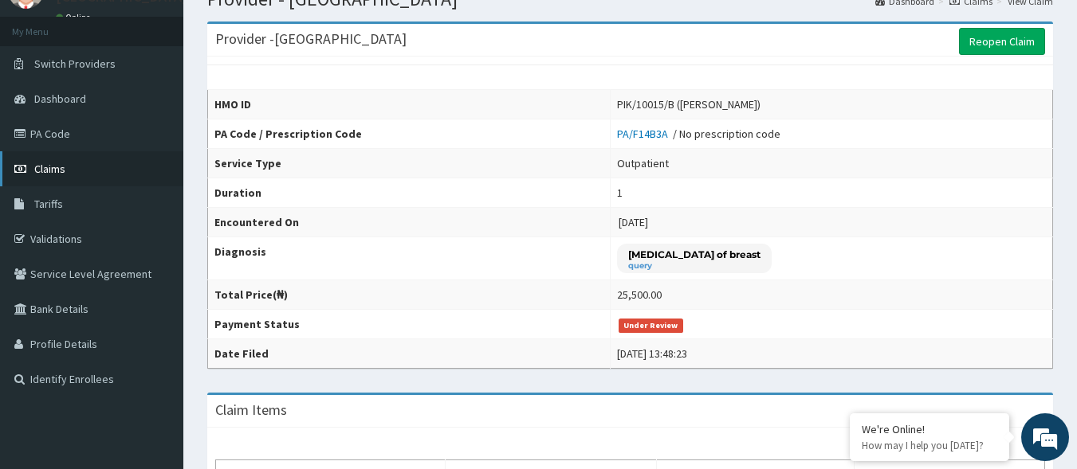
click at [125, 155] on link "Claims" at bounding box center [91, 168] width 183 height 35
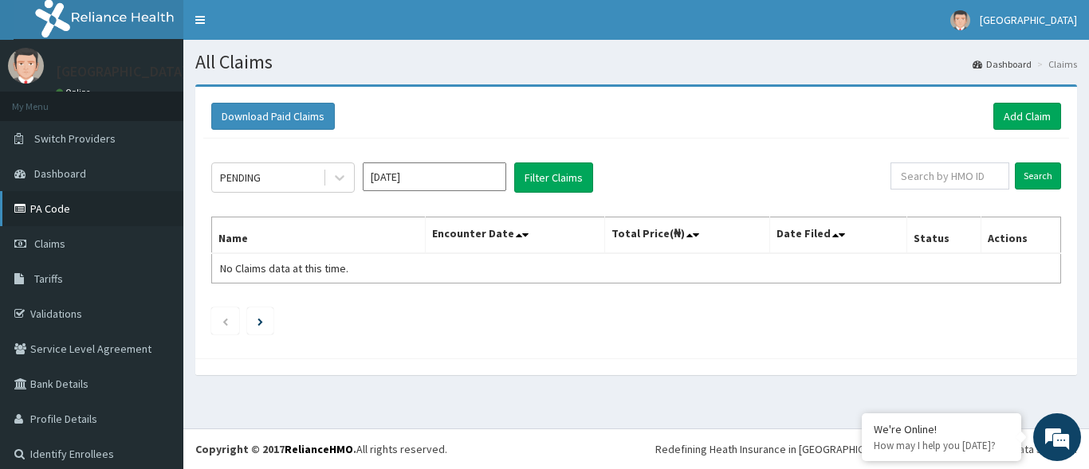
click at [102, 213] on link "PA Code" at bounding box center [91, 208] width 183 height 35
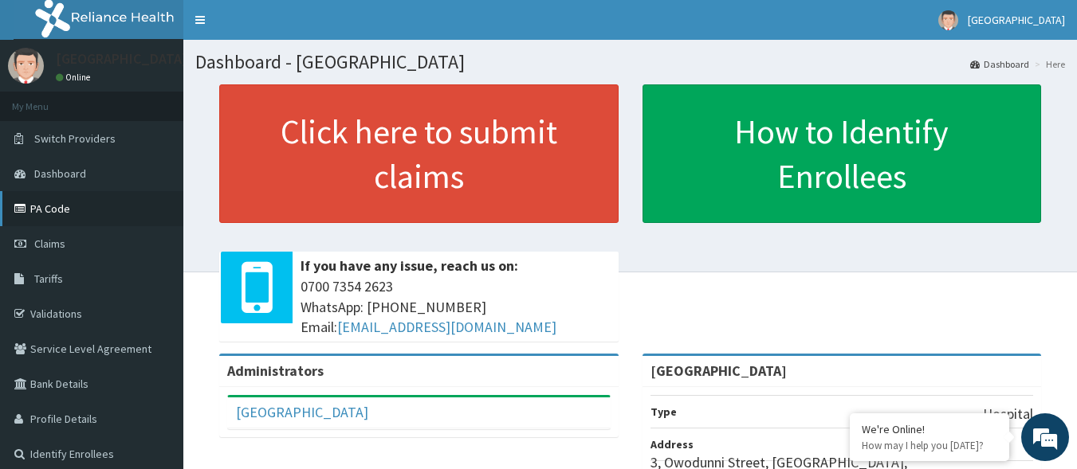
click at [92, 204] on link "PA Code" at bounding box center [91, 208] width 183 height 35
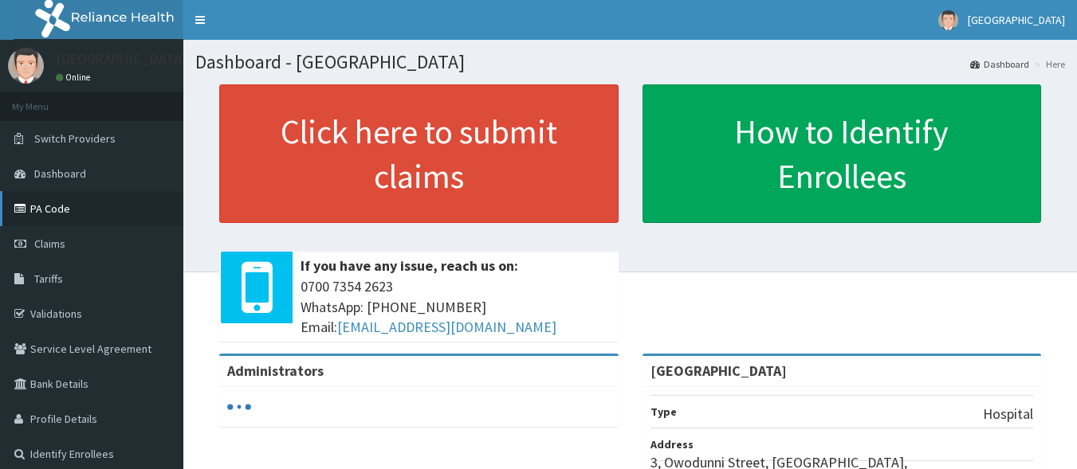
click at [95, 212] on link "PA Code" at bounding box center [91, 208] width 183 height 35
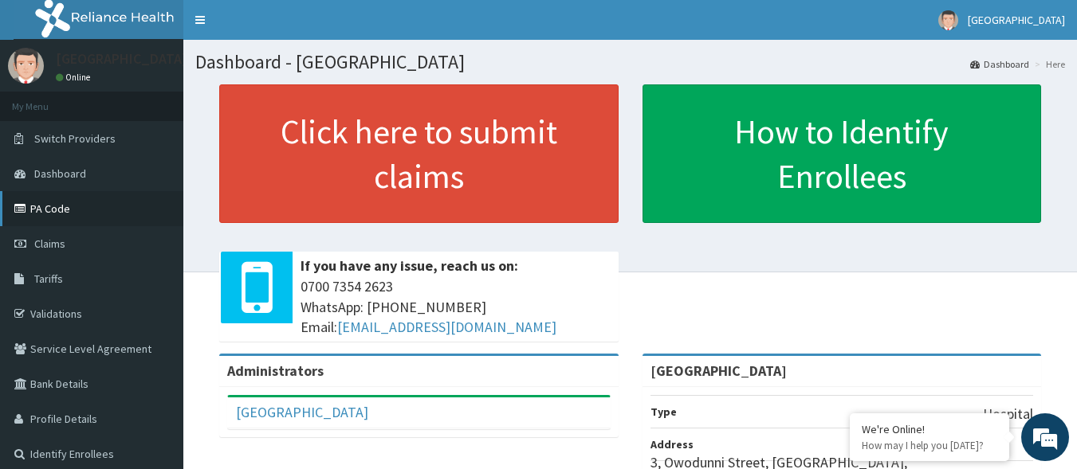
click at [112, 198] on link "PA Code" at bounding box center [91, 208] width 183 height 35
click at [25, 203] on icon at bounding box center [22, 208] width 16 height 11
click at [15, 199] on link "PA Code" at bounding box center [91, 208] width 183 height 35
click at [83, 202] on link "PA Code" at bounding box center [91, 208] width 183 height 35
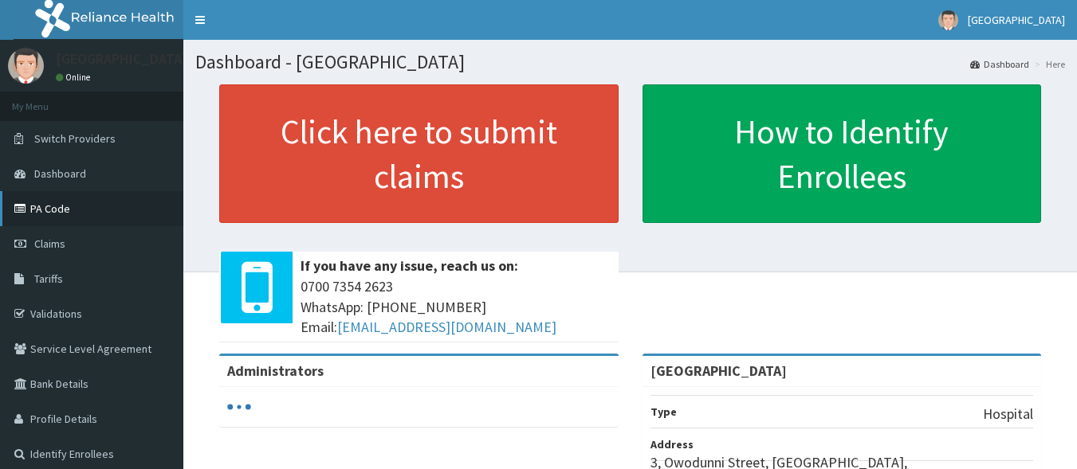
drag, startPoint x: 0, startPoint y: 0, endPoint x: 128, endPoint y: 207, distance: 243.3
click at [125, 206] on link "PA Code" at bounding box center [91, 208] width 183 height 35
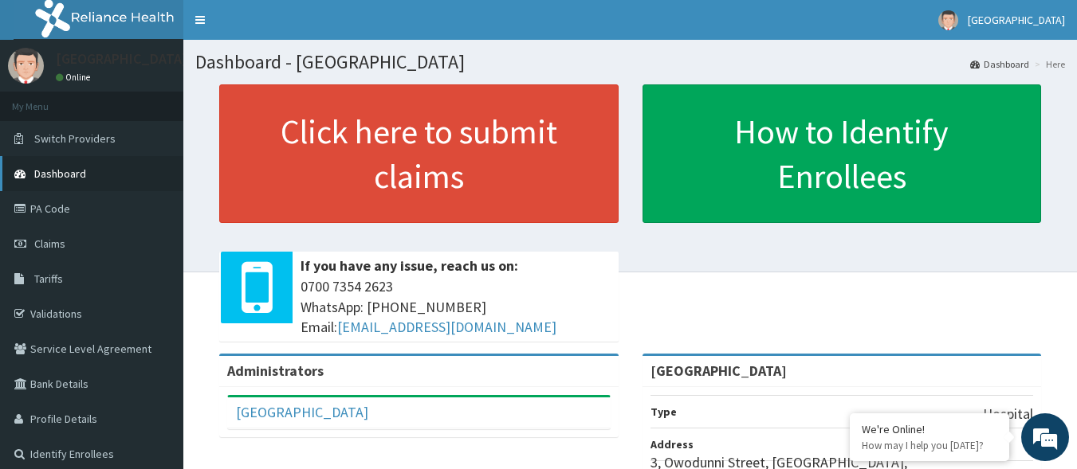
click at [120, 190] on link "Dashboard" at bounding box center [91, 173] width 183 height 35
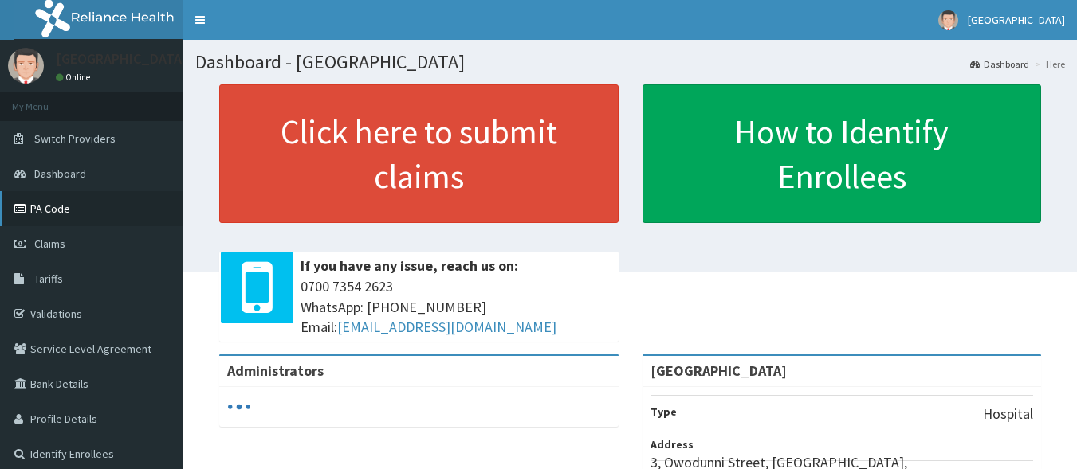
click at [82, 214] on link "PA Code" at bounding box center [91, 208] width 183 height 35
click at [72, 245] on link "Claims" at bounding box center [91, 243] width 183 height 35
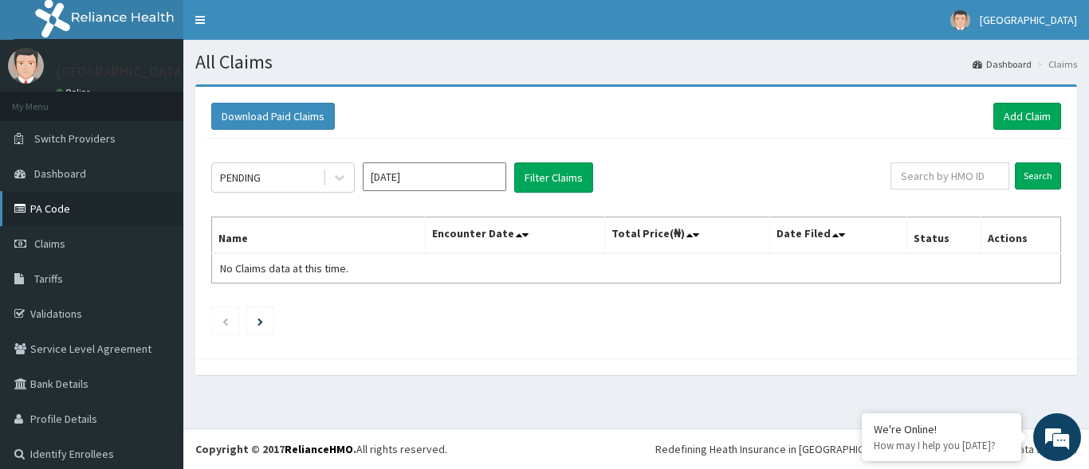
click at [65, 208] on link "PA Code" at bounding box center [91, 208] width 183 height 35
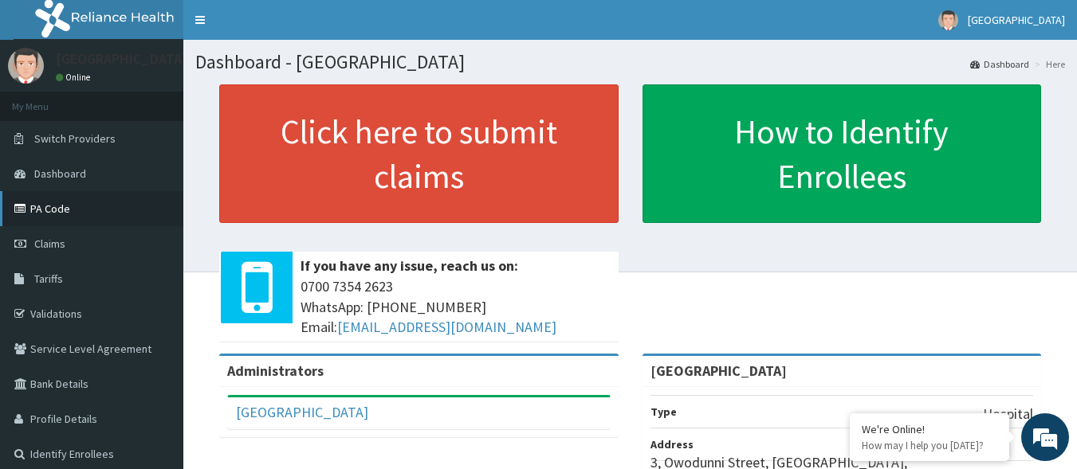
click at [58, 221] on link "PA Code" at bounding box center [91, 208] width 183 height 35
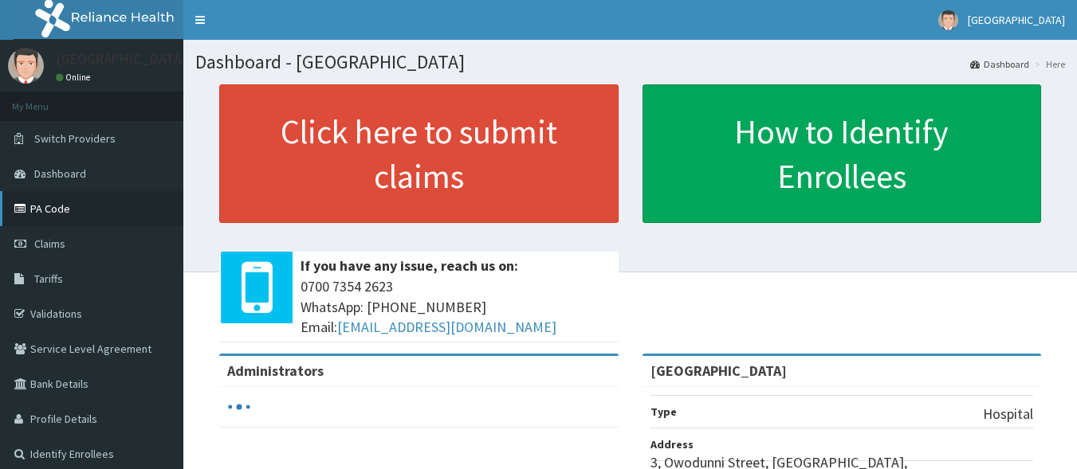
click at [113, 200] on link "PA Code" at bounding box center [91, 208] width 183 height 35
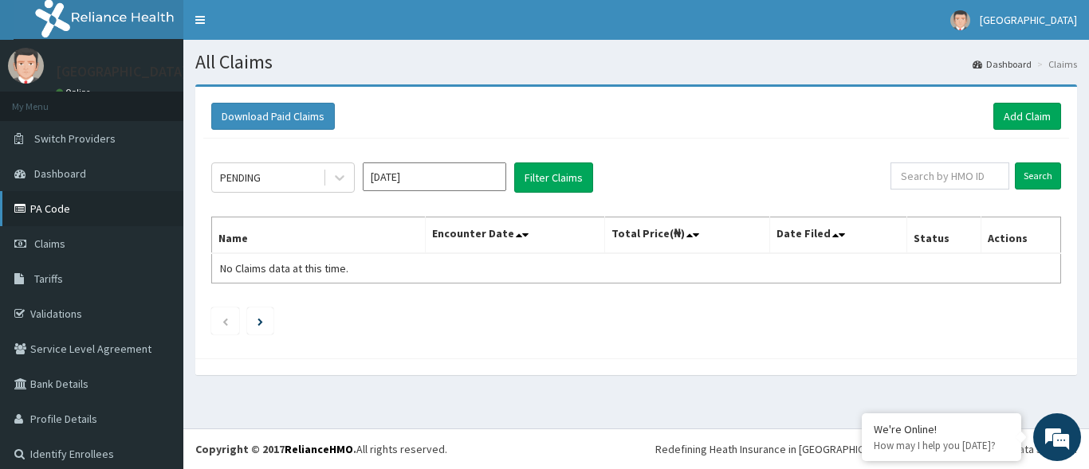
click at [80, 206] on link "PA Code" at bounding box center [91, 208] width 183 height 35
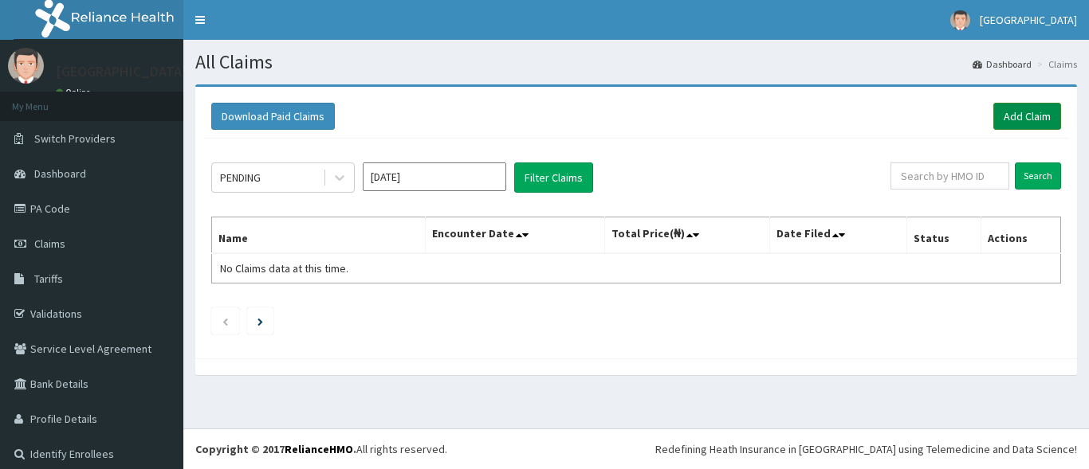
click at [1018, 108] on link "Add Claim" at bounding box center [1027, 116] width 68 height 27
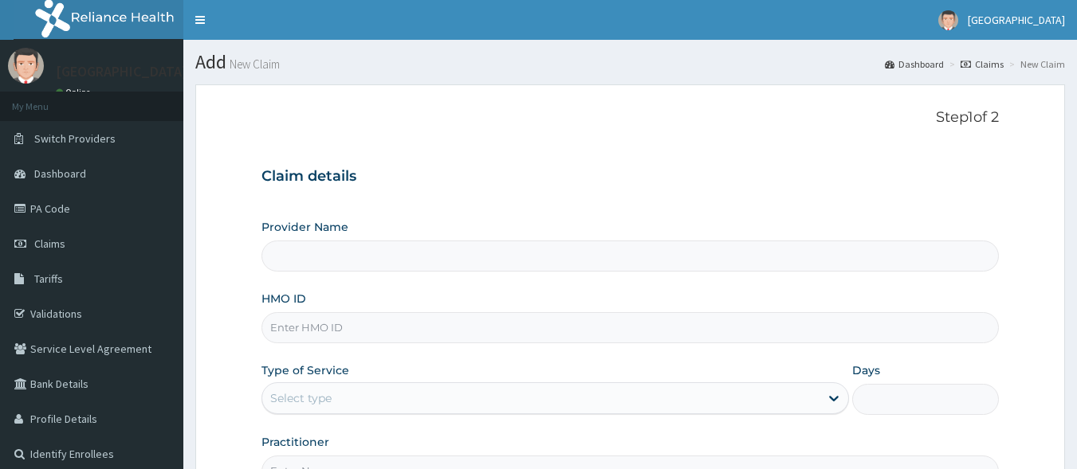
scroll to position [80, 0]
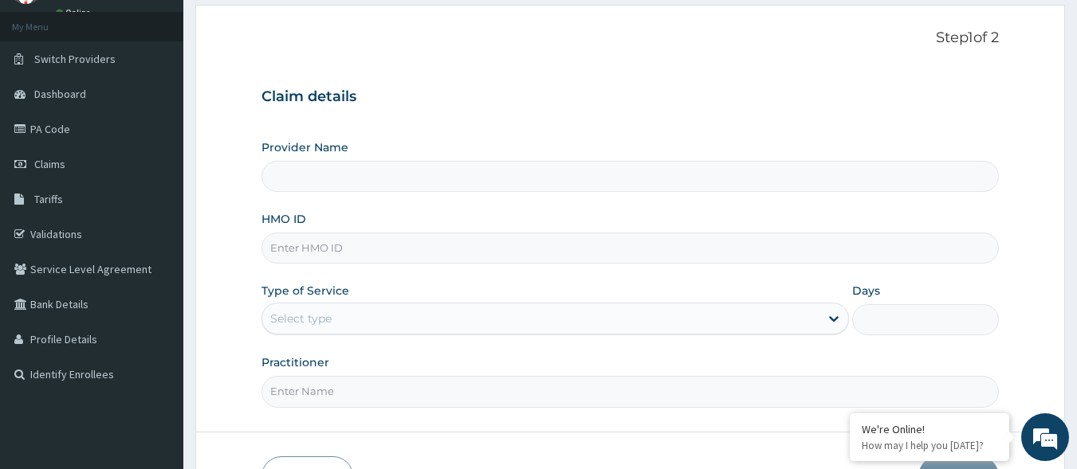
click at [591, 249] on input "HMO ID" at bounding box center [630, 248] width 738 height 31
type input "Q"
type input "[GEOGRAPHIC_DATA]"
type input "QAL/10013/A"
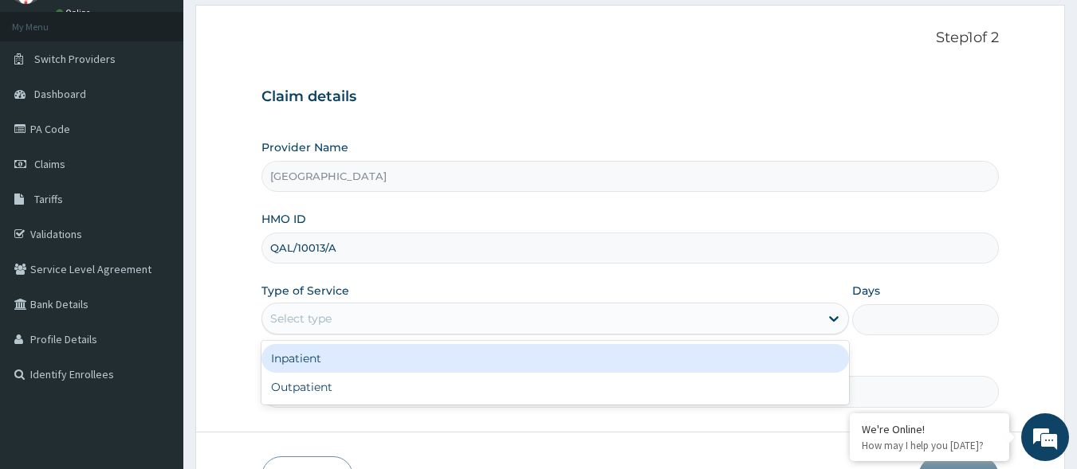
click at [422, 321] on div "Select type" at bounding box center [540, 319] width 557 height 26
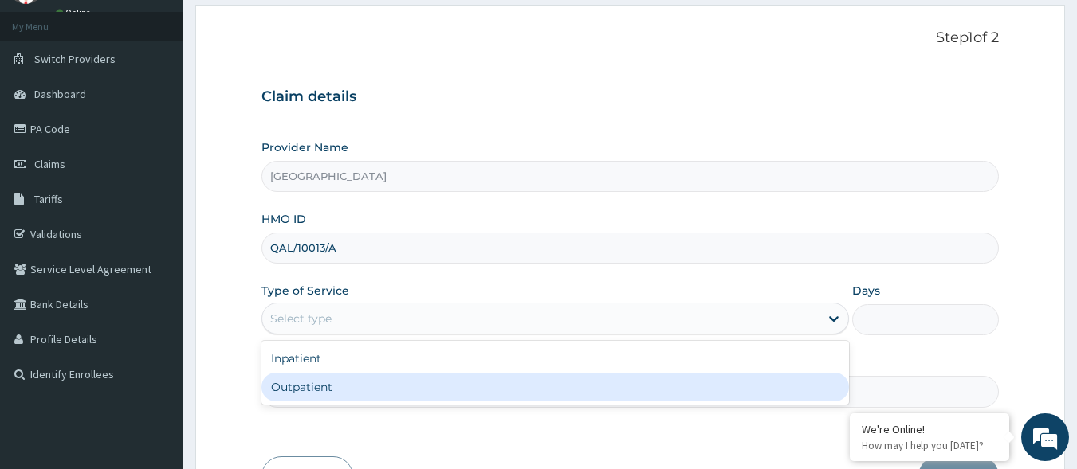
click at [395, 392] on div "Outpatient" at bounding box center [554, 387] width 587 height 29
type input "1"
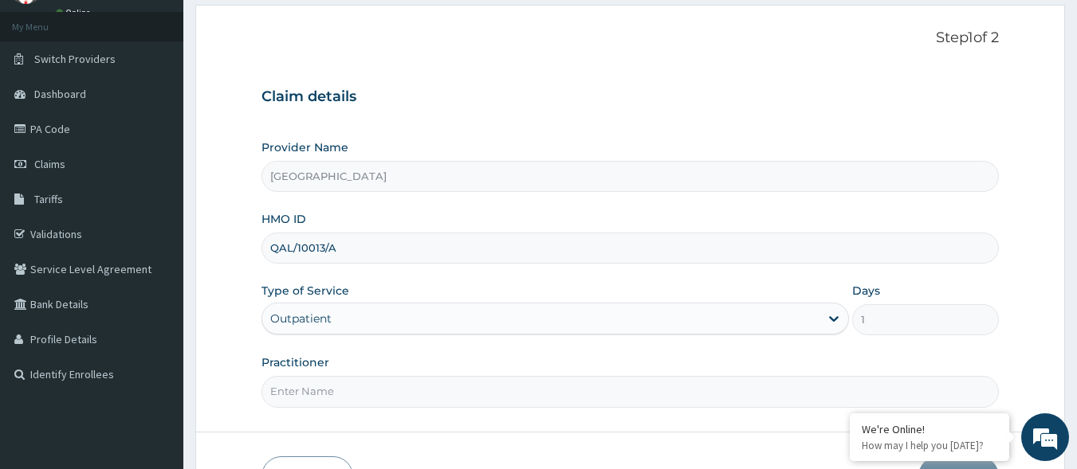
click at [407, 386] on input "Practitioner" at bounding box center [630, 391] width 738 height 31
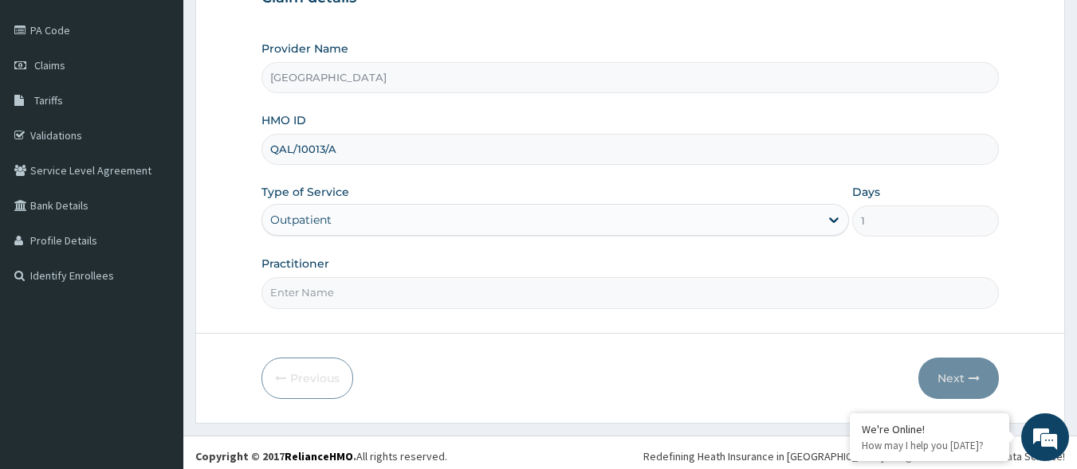
scroll to position [186, 0]
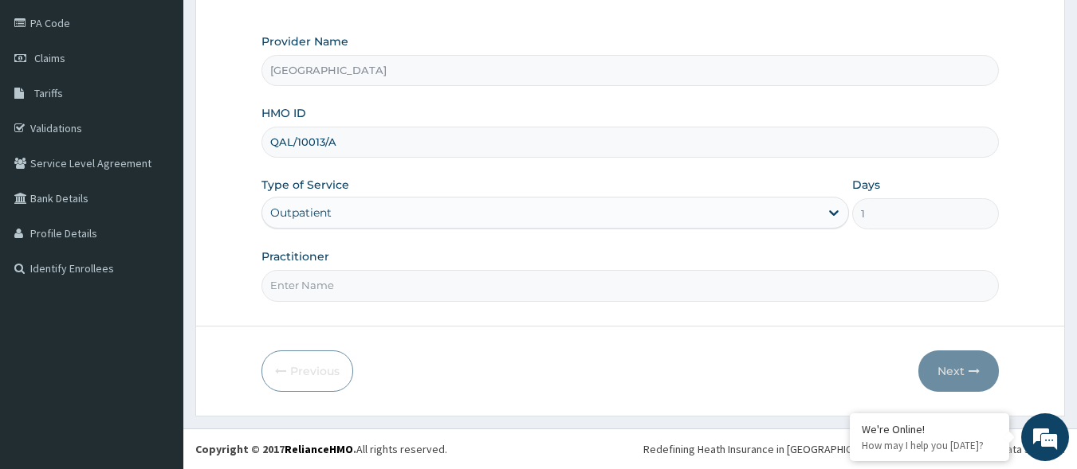
click at [495, 284] on input "Practitioner" at bounding box center [630, 285] width 738 height 31
type input "[PERSON_NAME]"
click at [969, 372] on icon "button" at bounding box center [973, 371] width 11 height 11
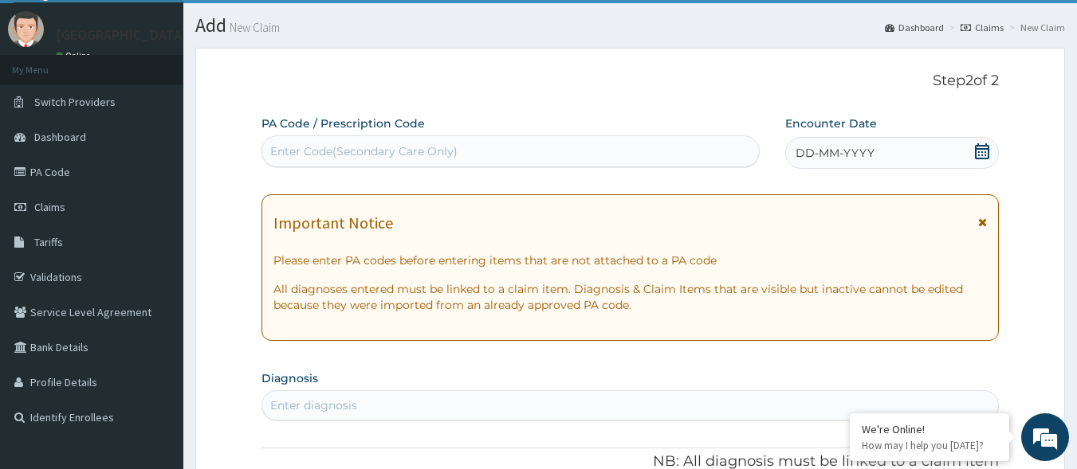
scroll to position [26, 0]
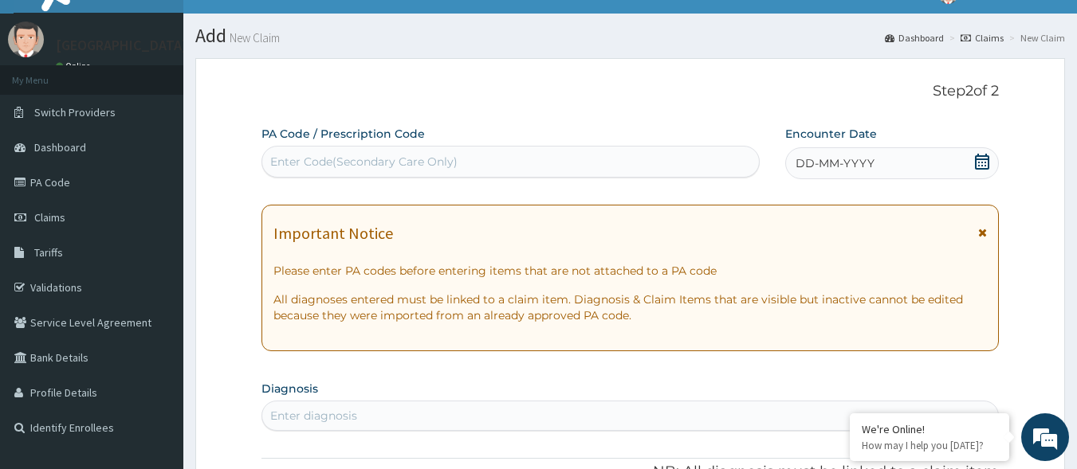
click at [442, 155] on div "Enter Code(Secondary Care Only)" at bounding box center [363, 162] width 187 height 16
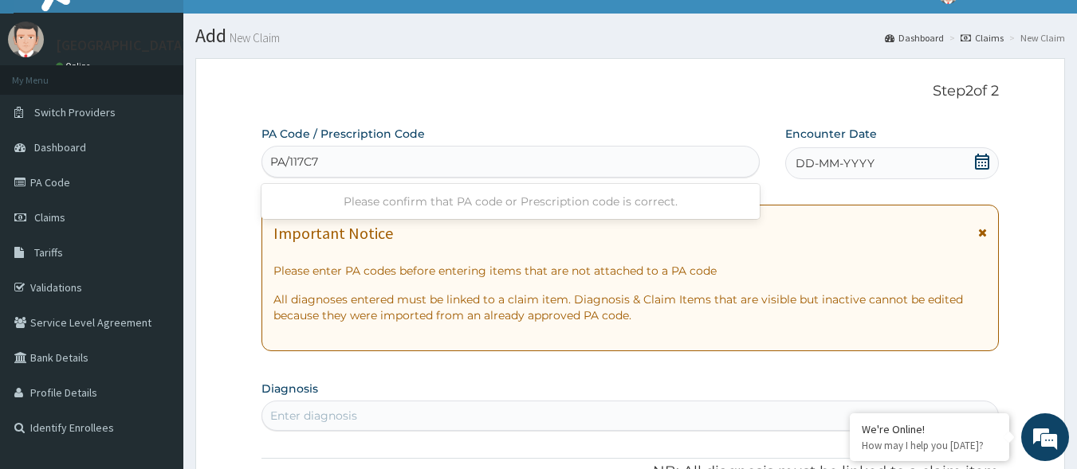
type input "PA/117C71"
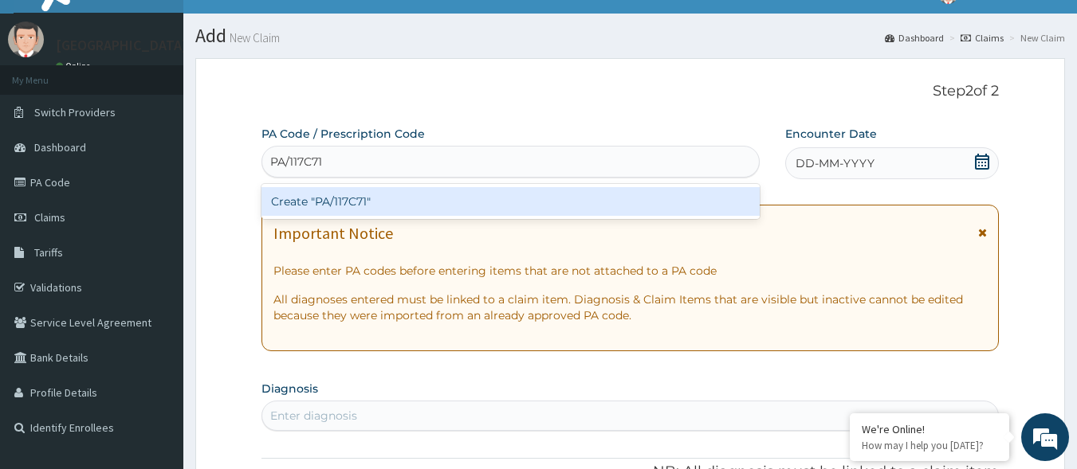
click at [581, 206] on div "Create "PA/117C71"" at bounding box center [510, 201] width 499 height 29
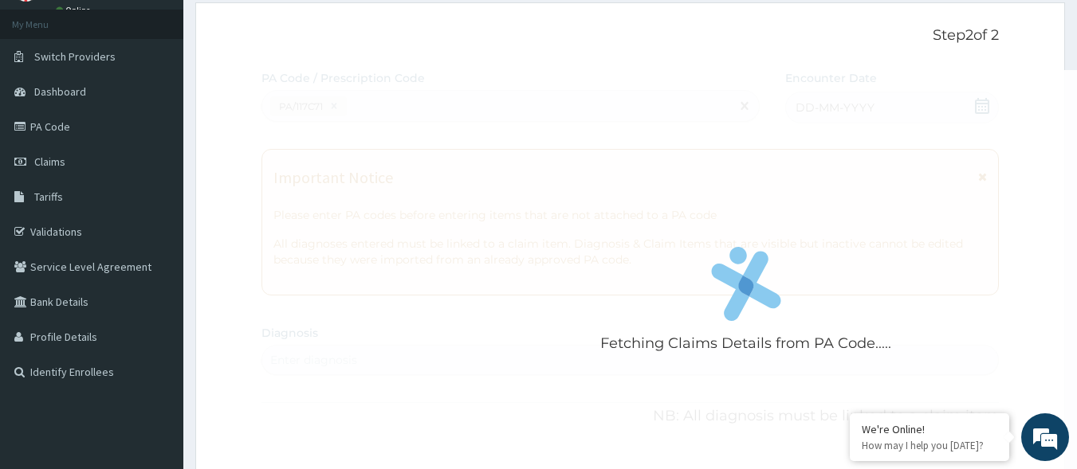
scroll to position [0, 0]
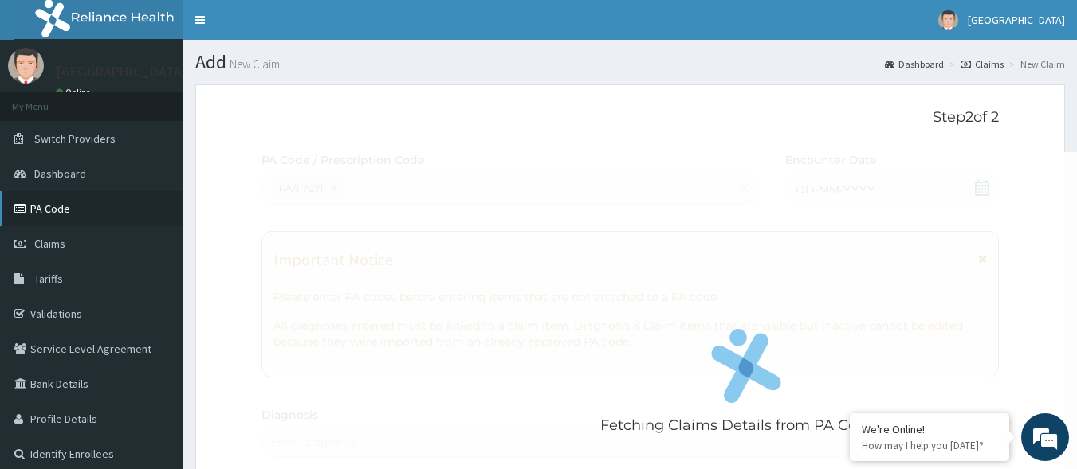
click at [102, 215] on link "PA Code" at bounding box center [91, 208] width 183 height 35
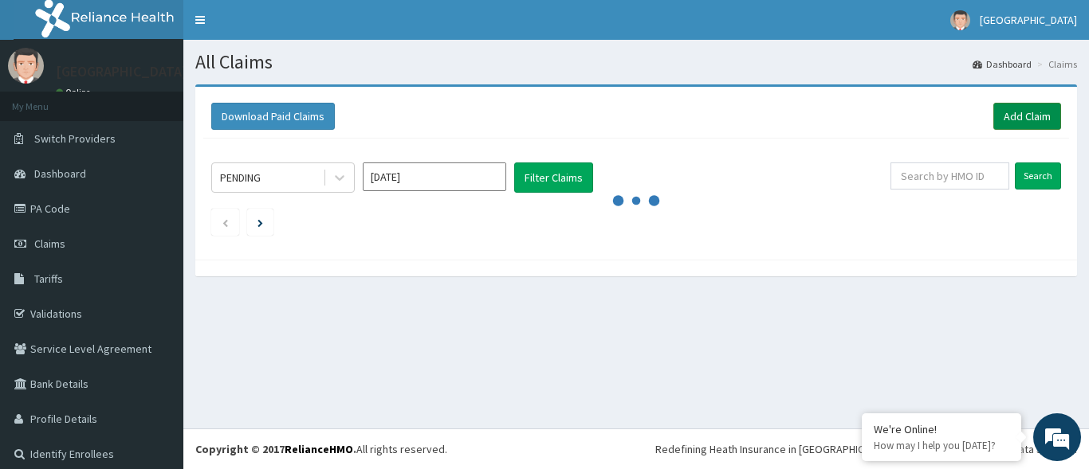
click at [993, 122] on link "Add Claim" at bounding box center [1027, 116] width 68 height 27
